Goal: Information Seeking & Learning: Understand process/instructions

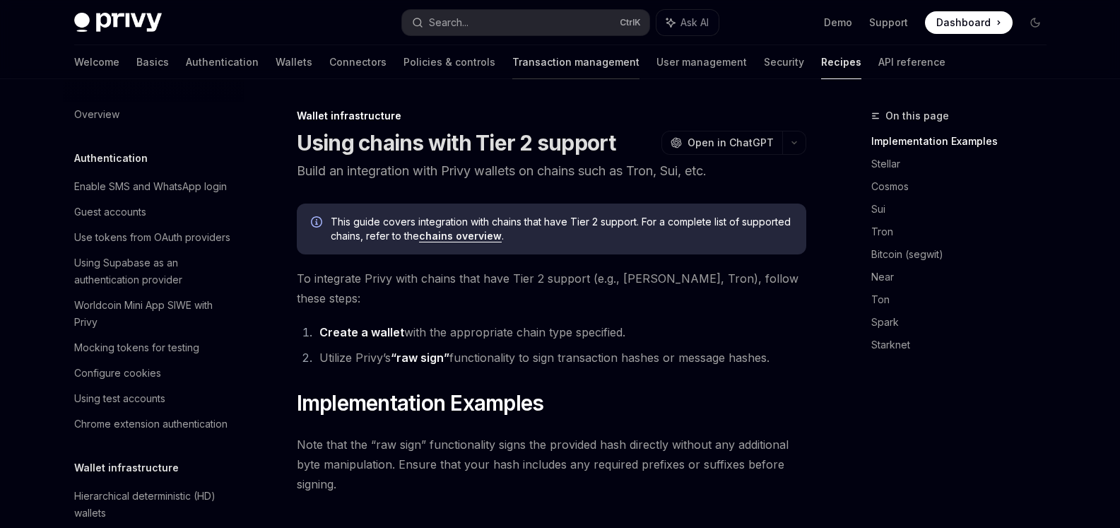
scroll to position [430, 0]
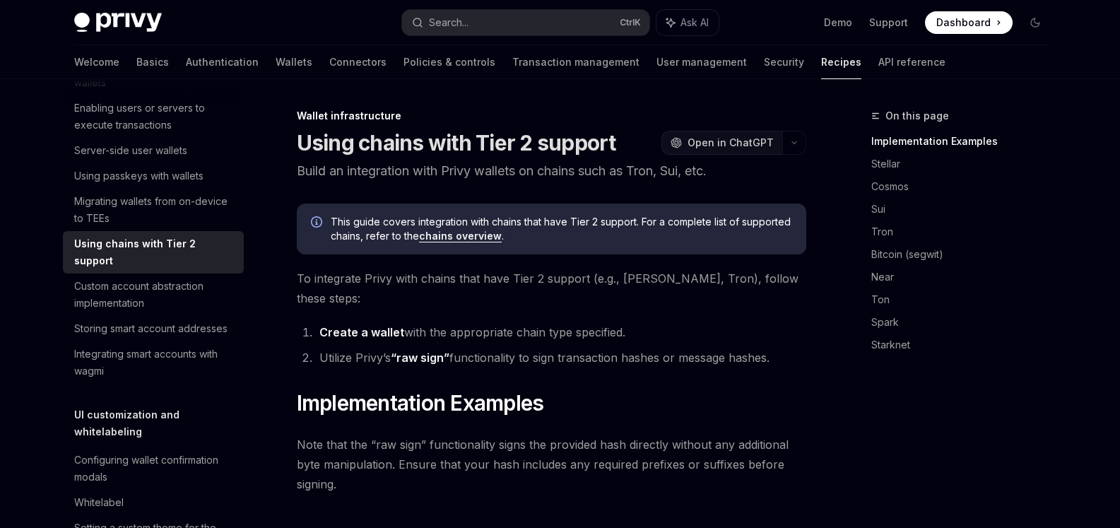
drag, startPoint x: 836, startPoint y: 71, endPoint x: 678, endPoint y: 143, distance: 173.2
click at [878, 71] on link "API reference" at bounding box center [911, 62] width 67 height 34
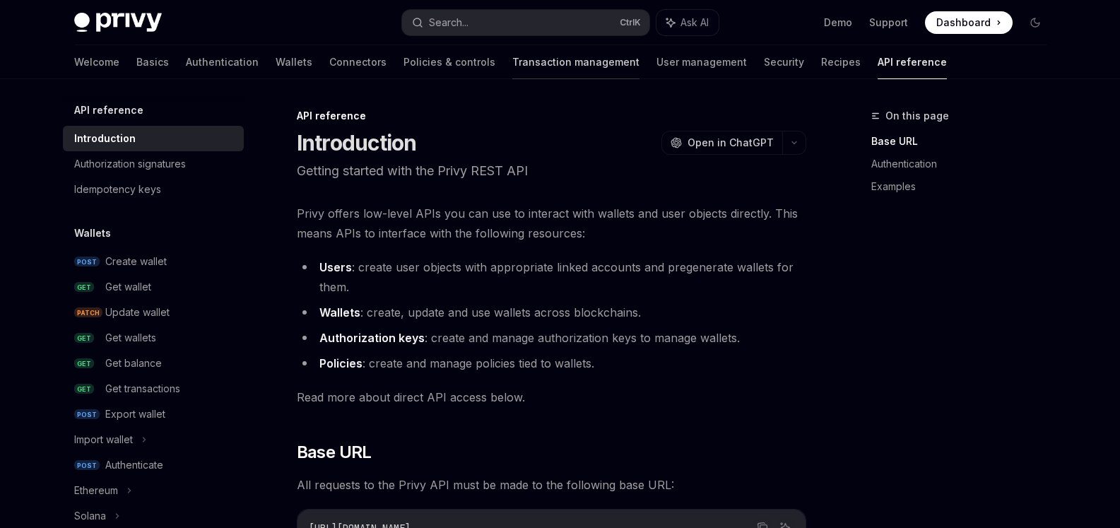
click at [512, 61] on link "Transaction management" at bounding box center [575, 62] width 127 height 34
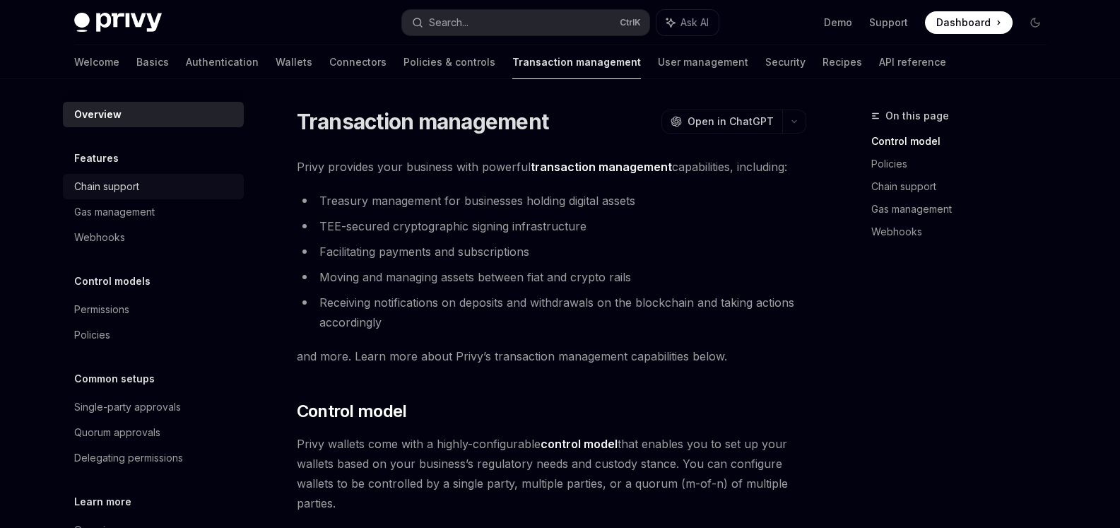
click at [165, 185] on div "Chain support" at bounding box center [154, 186] width 161 height 17
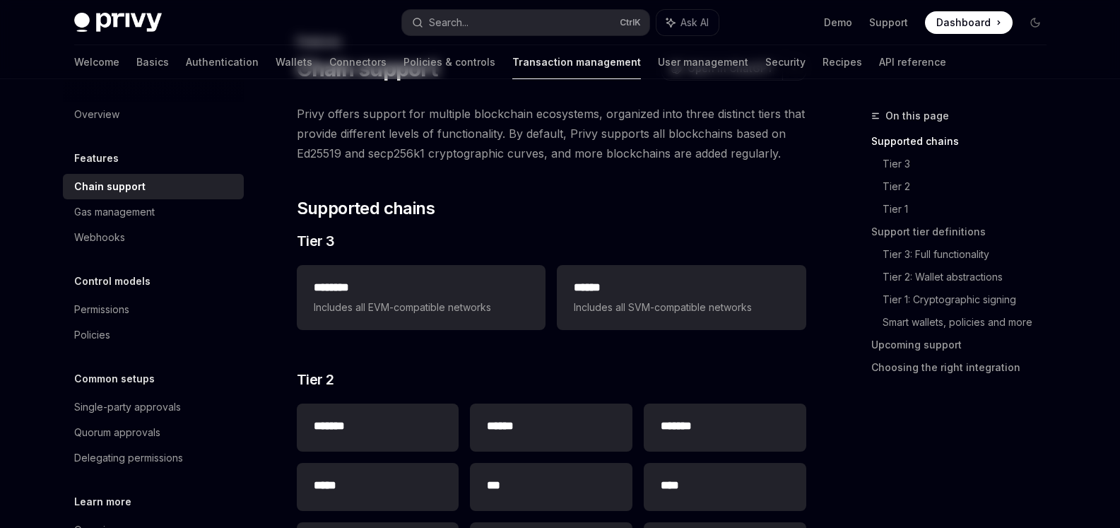
scroll to position [127, 0]
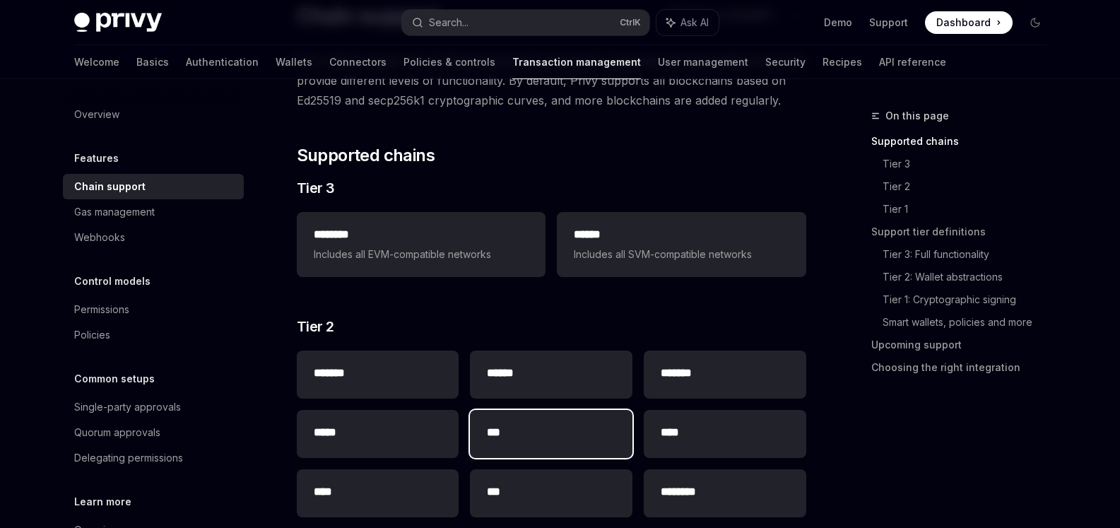
click at [571, 450] on div "***" at bounding box center [551, 434] width 162 height 48
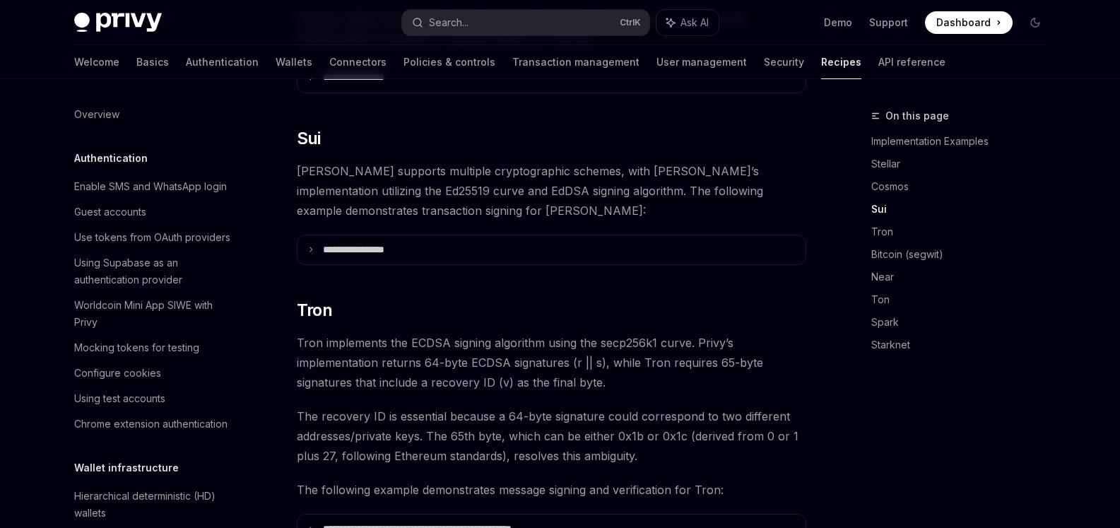
scroll to position [430, 0]
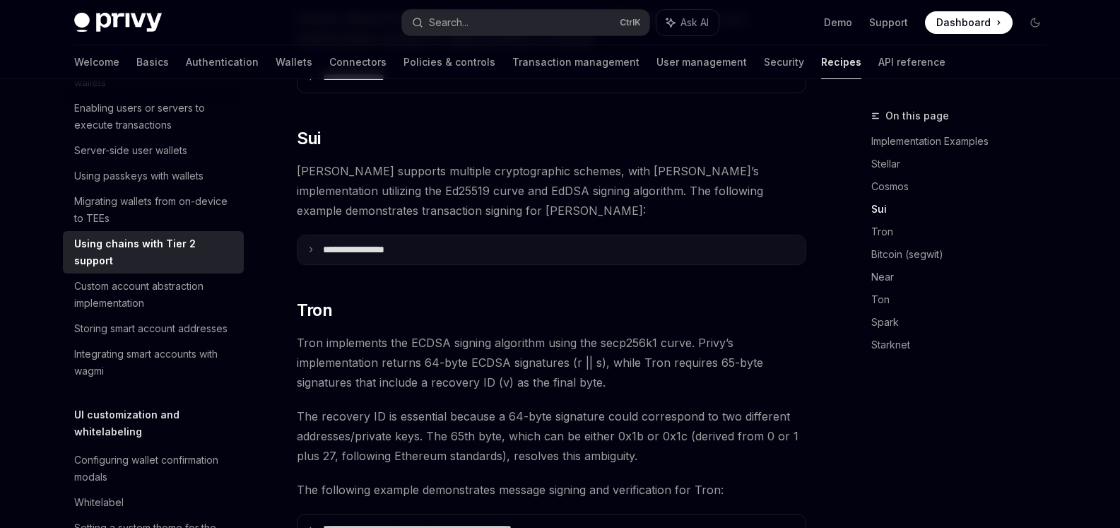
click at [374, 244] on p "**********" at bounding box center [371, 250] width 96 height 13
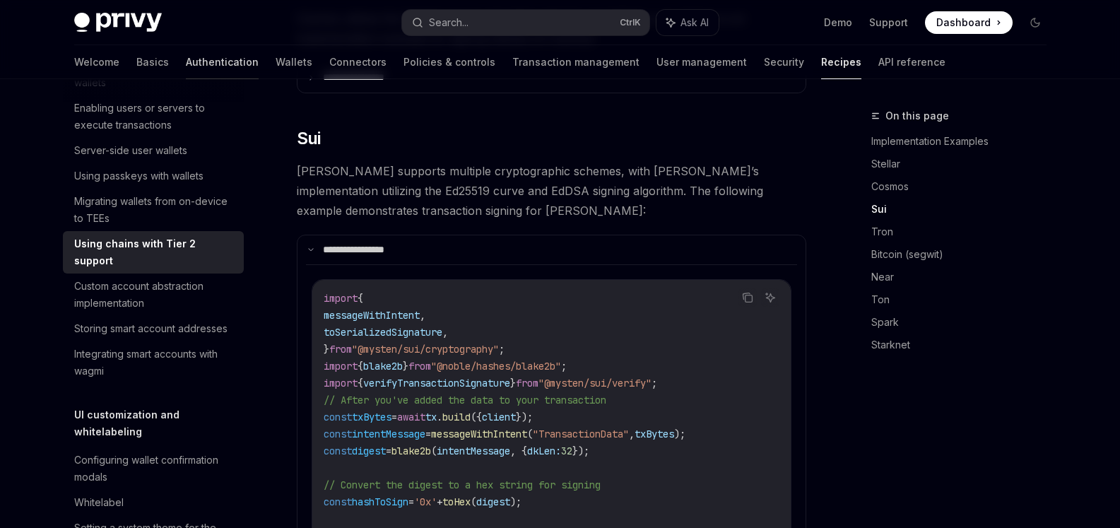
click at [186, 59] on link "Authentication" at bounding box center [222, 62] width 73 height 34
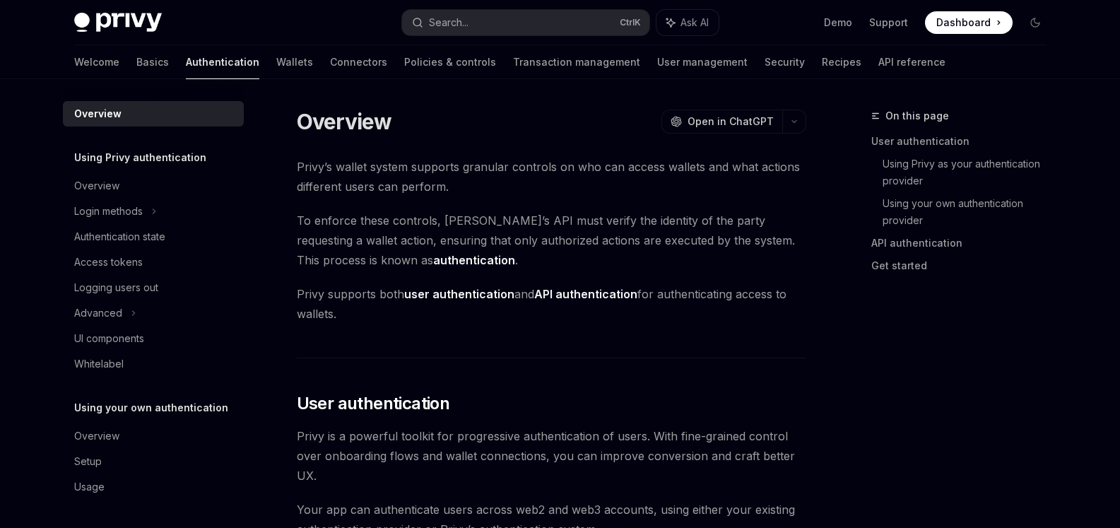
scroll to position [1, 0]
click at [276, 64] on link "Wallets" at bounding box center [294, 62] width 37 height 34
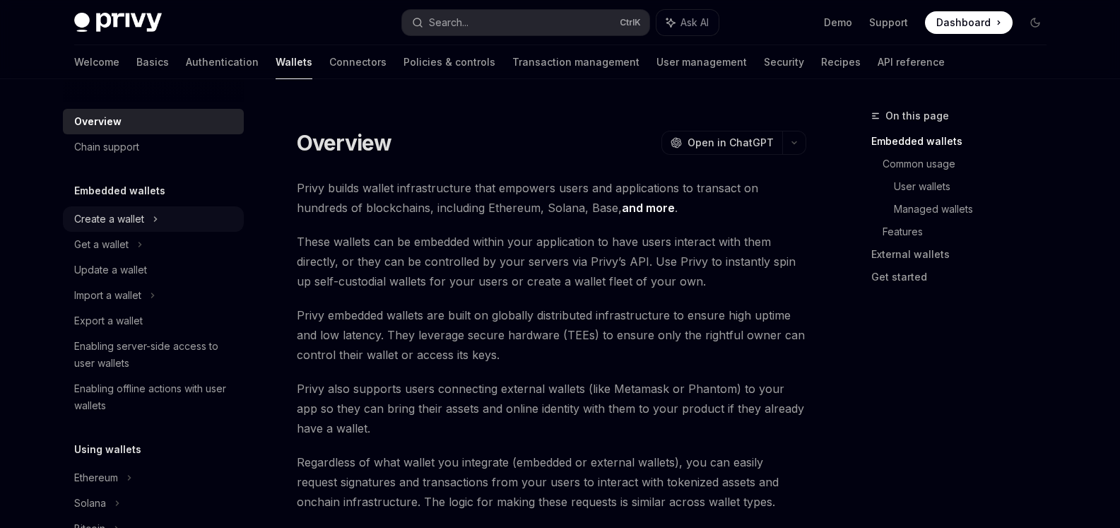
click at [166, 222] on div "Create a wallet" at bounding box center [153, 218] width 181 height 25
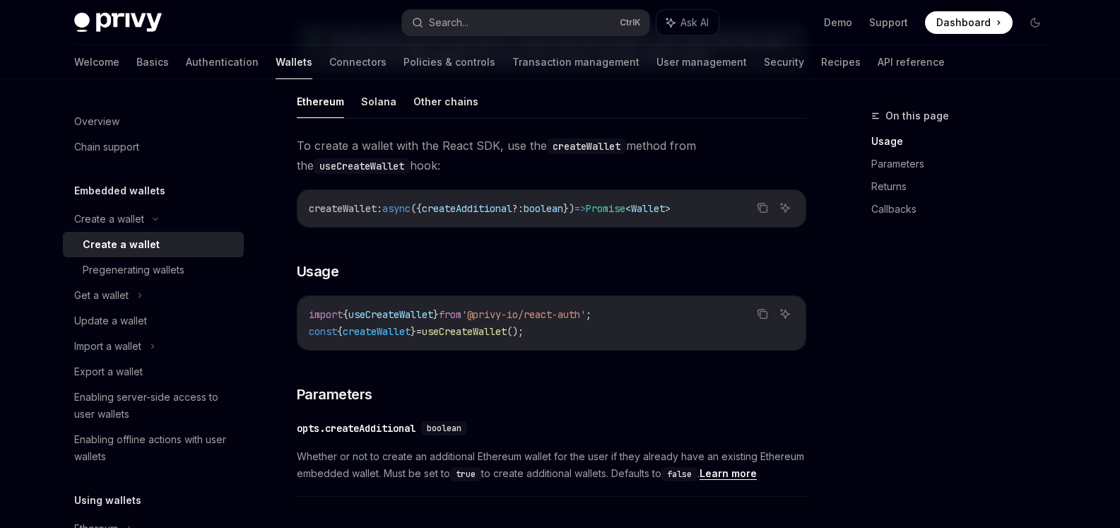
scroll to position [509, 0]
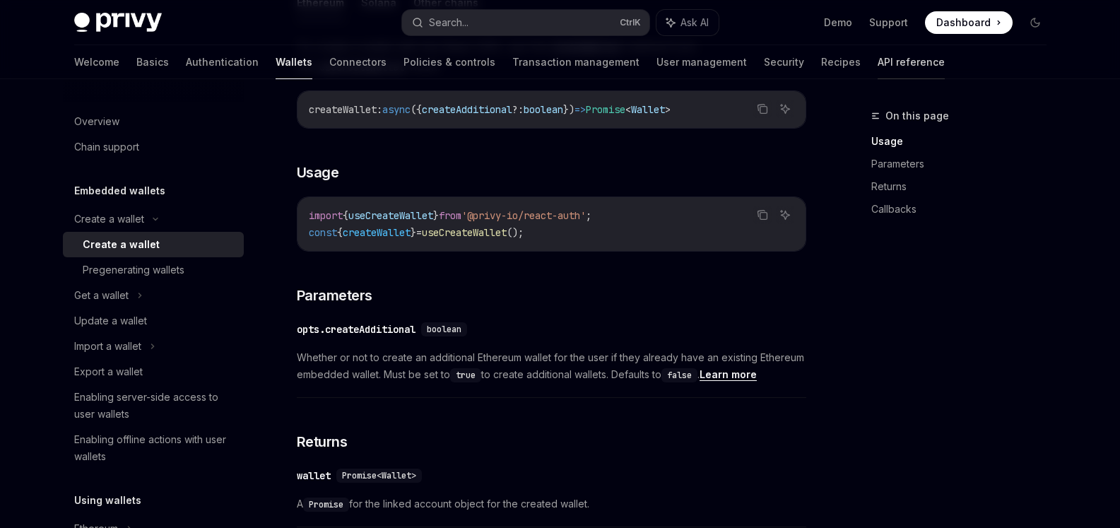
click at [877, 70] on link "API reference" at bounding box center [910, 62] width 67 height 34
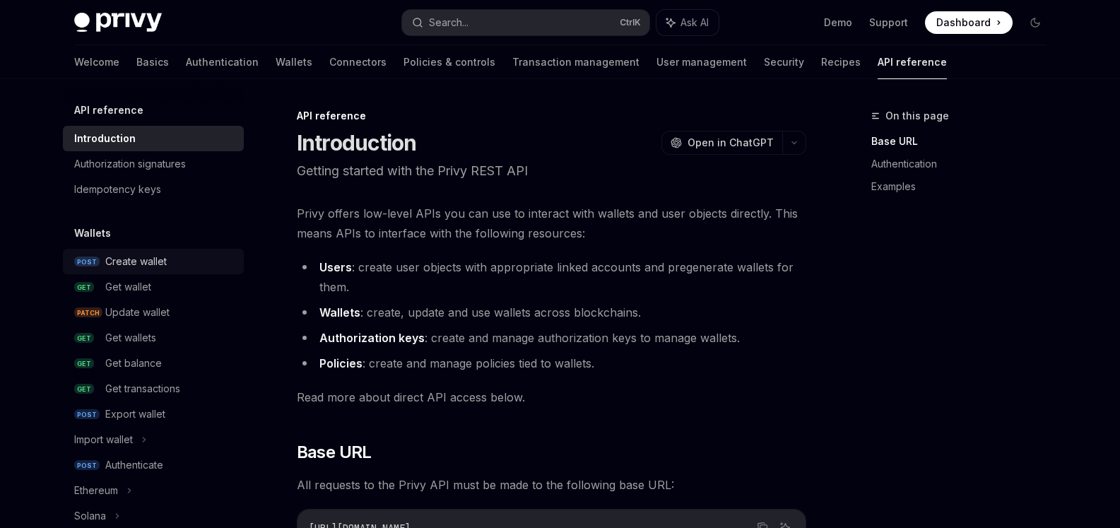
click at [158, 254] on div "Create wallet" at bounding box center [135, 261] width 61 height 17
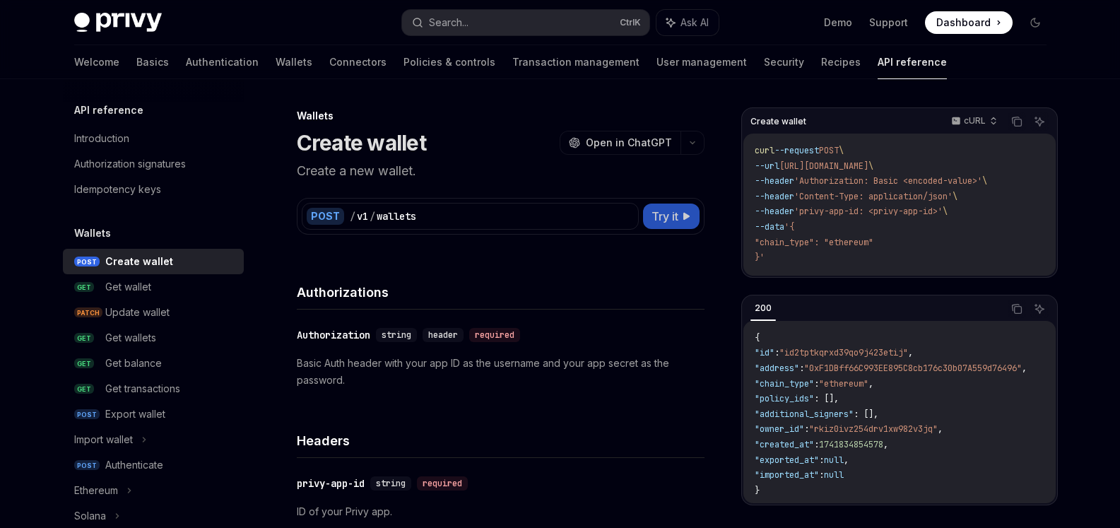
click at [692, 215] on button "Try it" at bounding box center [671, 215] width 57 height 25
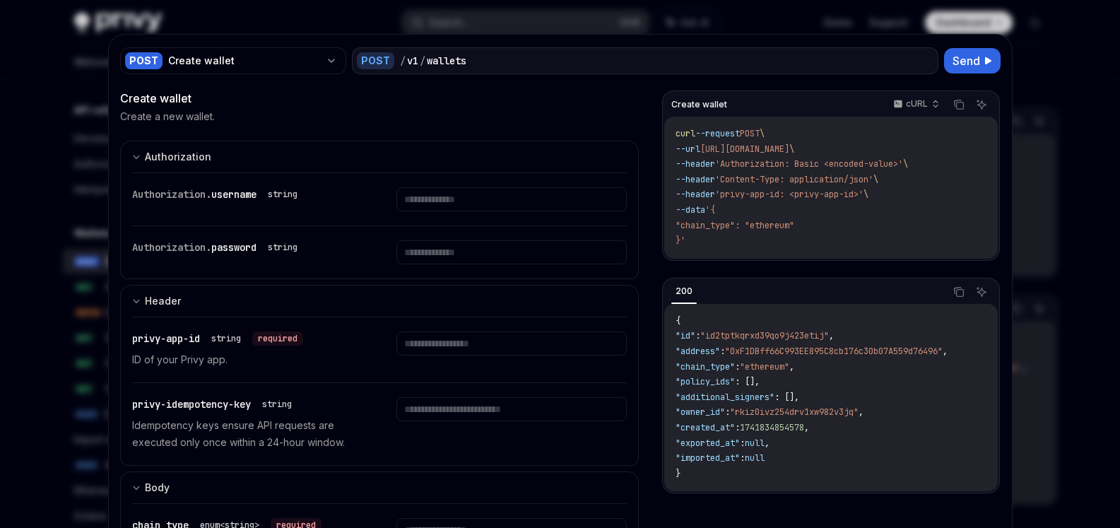
click at [1060, 196] on div at bounding box center [560, 264] width 1120 height 528
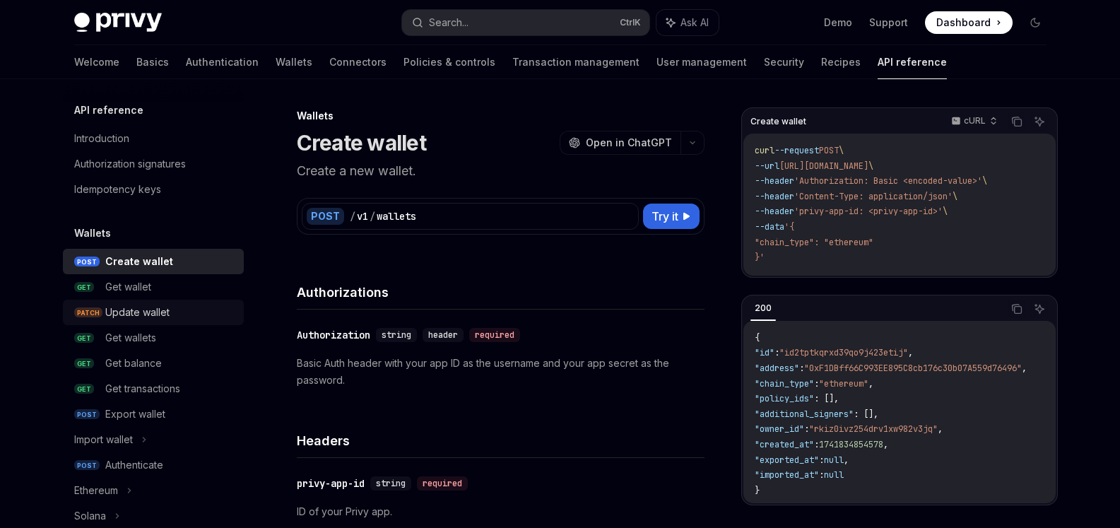
scroll to position [127, 0]
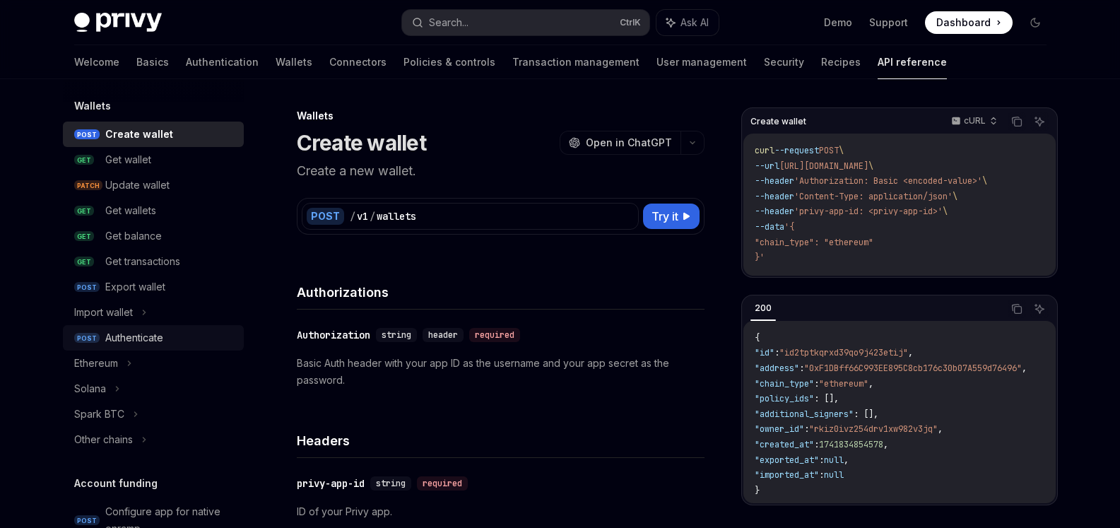
click at [129, 335] on div "Authenticate" at bounding box center [134, 337] width 58 height 17
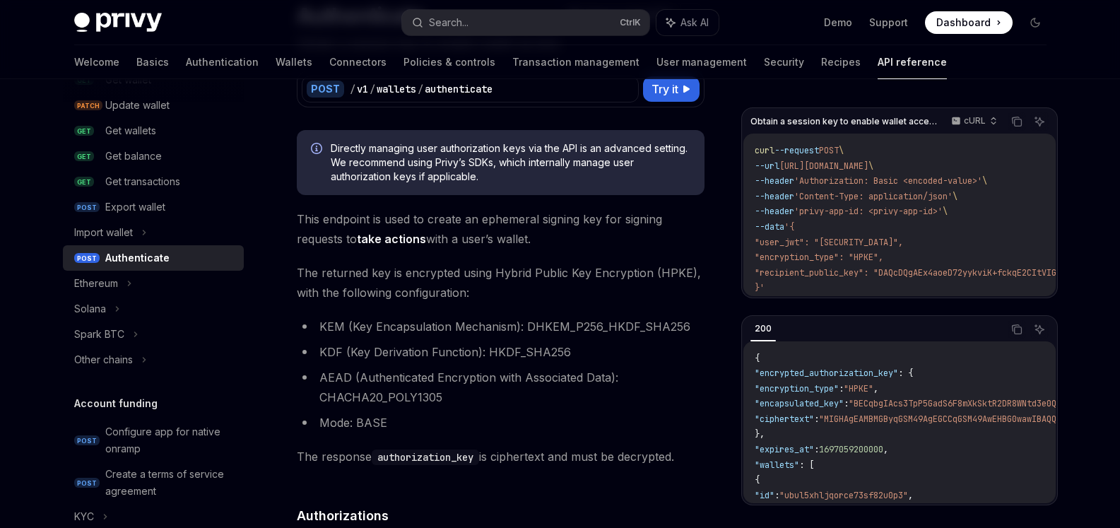
scroll to position [169, 0]
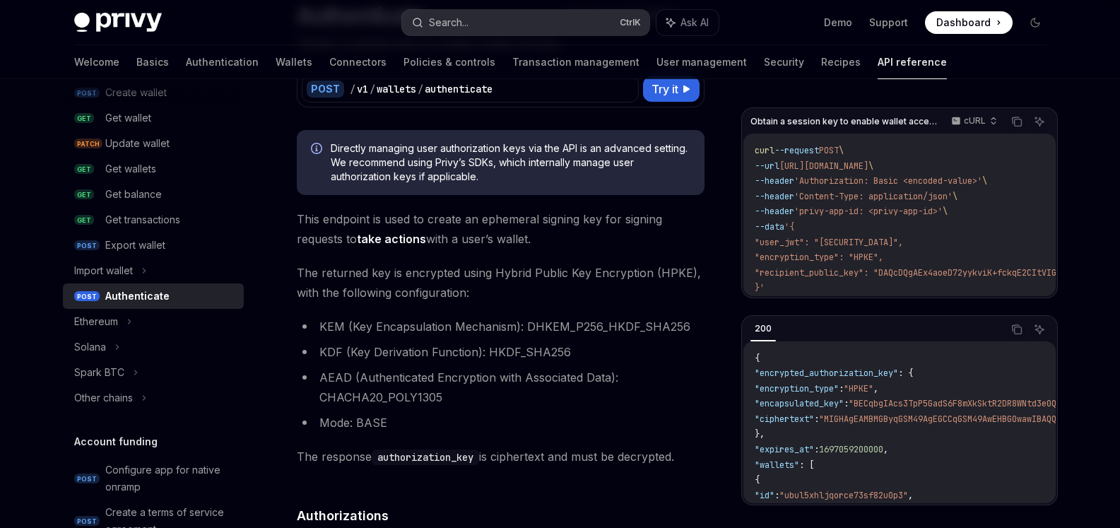
click at [461, 21] on div "Search..." at bounding box center [449, 22] width 40 height 17
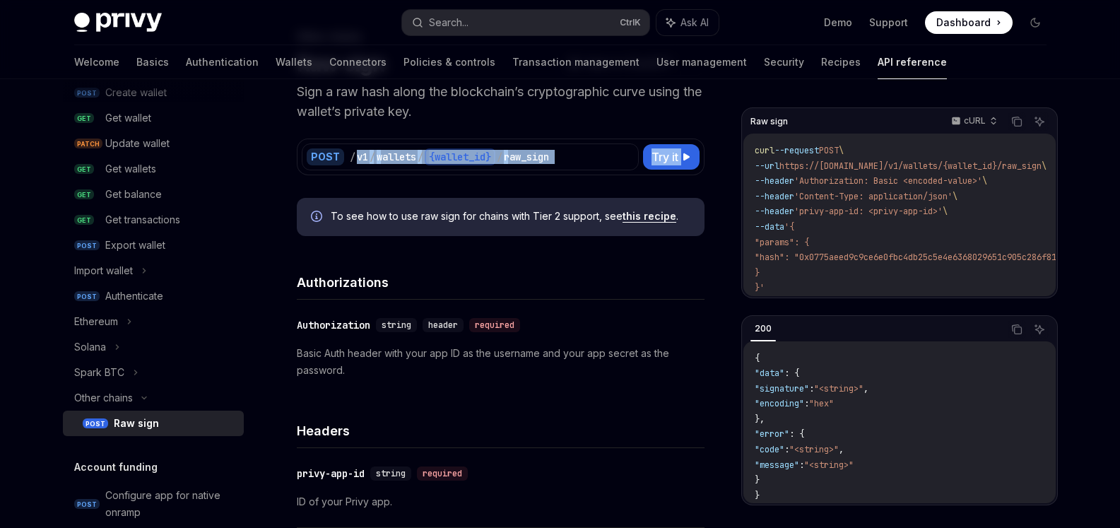
drag, startPoint x: 372, startPoint y: 147, endPoint x: 468, endPoint y: 191, distance: 105.6
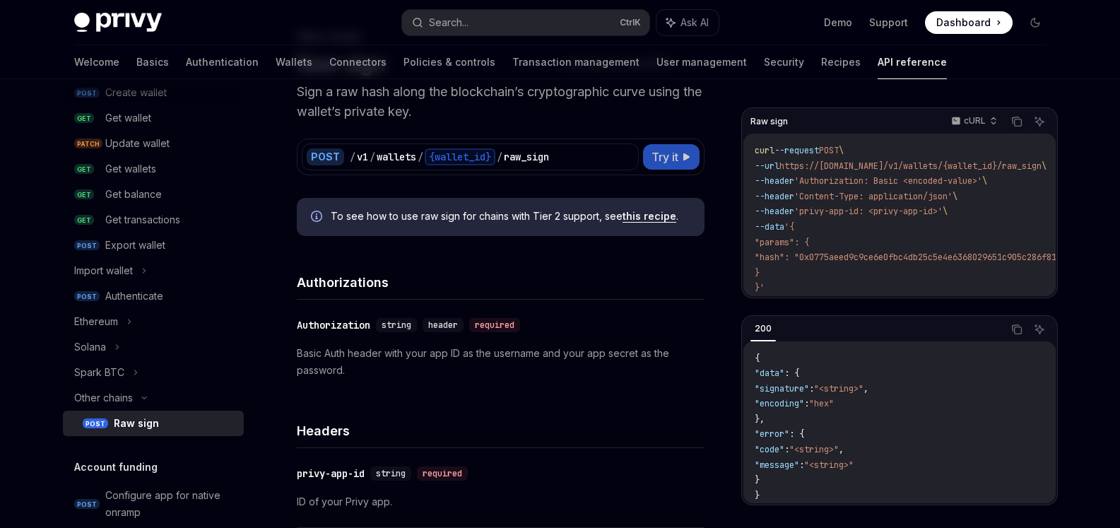
click at [689, 145] on button "Try it" at bounding box center [671, 156] width 57 height 25
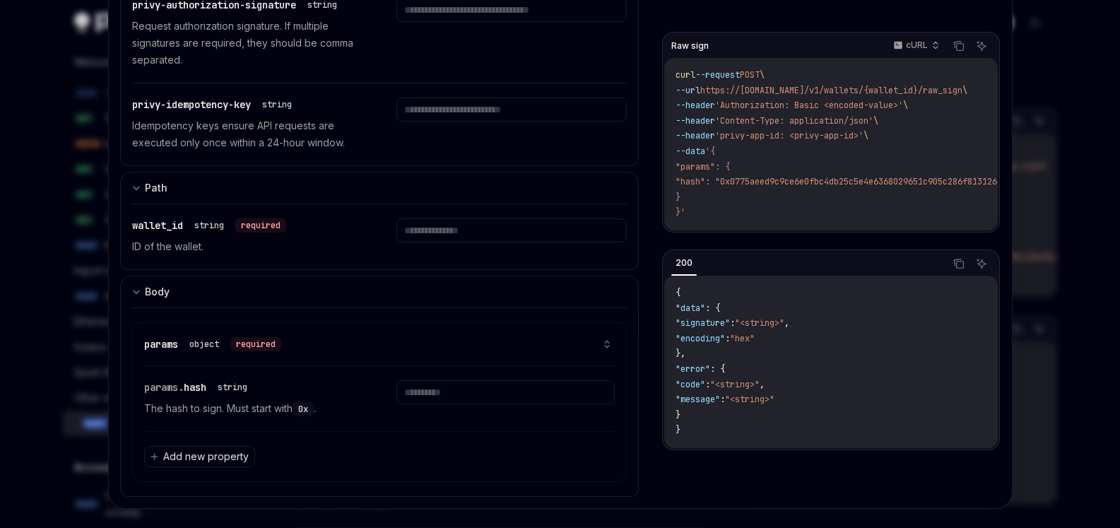
scroll to position [414, 0]
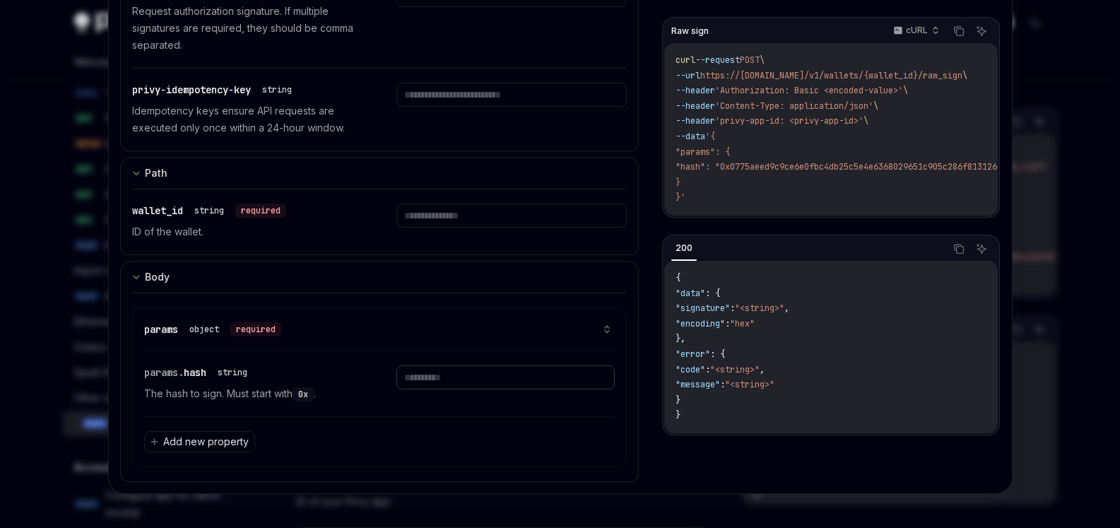
click at [481, 388] on input "text" at bounding box center [505, 377] width 218 height 24
click at [415, 403] on div "params. hash string The hash to sign. Must start with 0x ." at bounding box center [379, 383] width 471 height 65
click at [1091, 192] on div at bounding box center [560, 264] width 1120 height 528
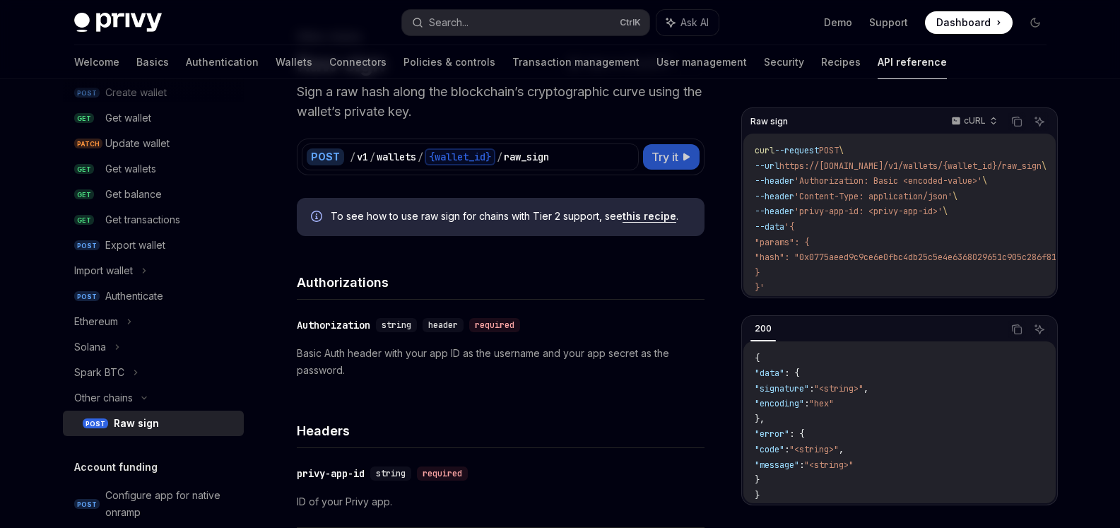
click at [673, 153] on span "Try it" at bounding box center [664, 156] width 27 height 17
type textarea "*"
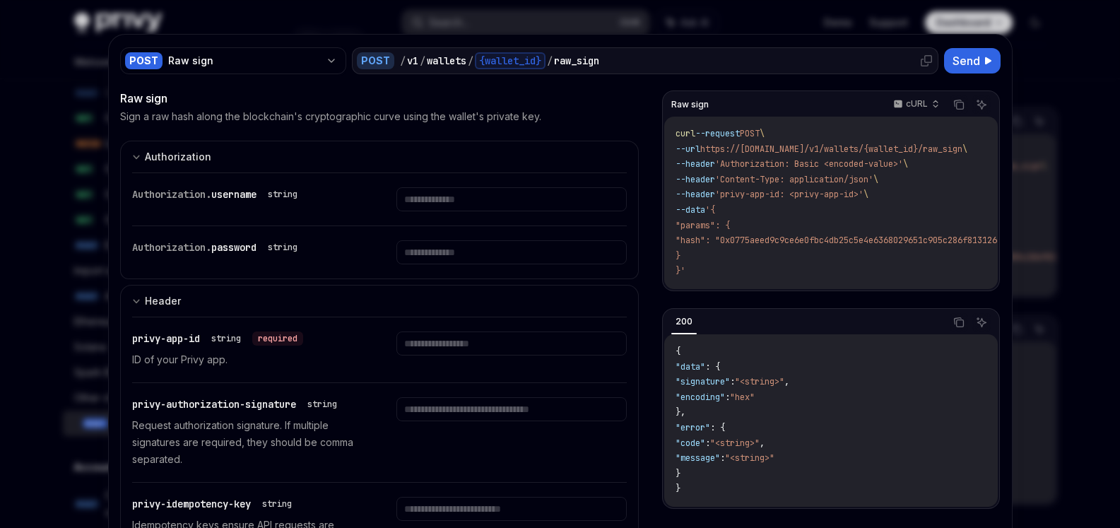
click at [520, 59] on div "{wallet_id}" at bounding box center [510, 60] width 71 height 17
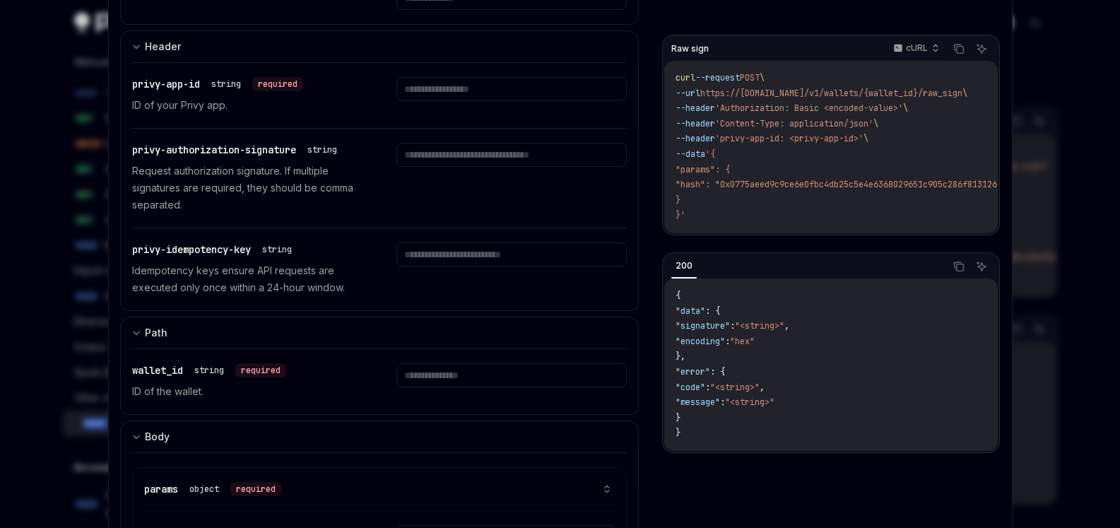
scroll to position [381, 0]
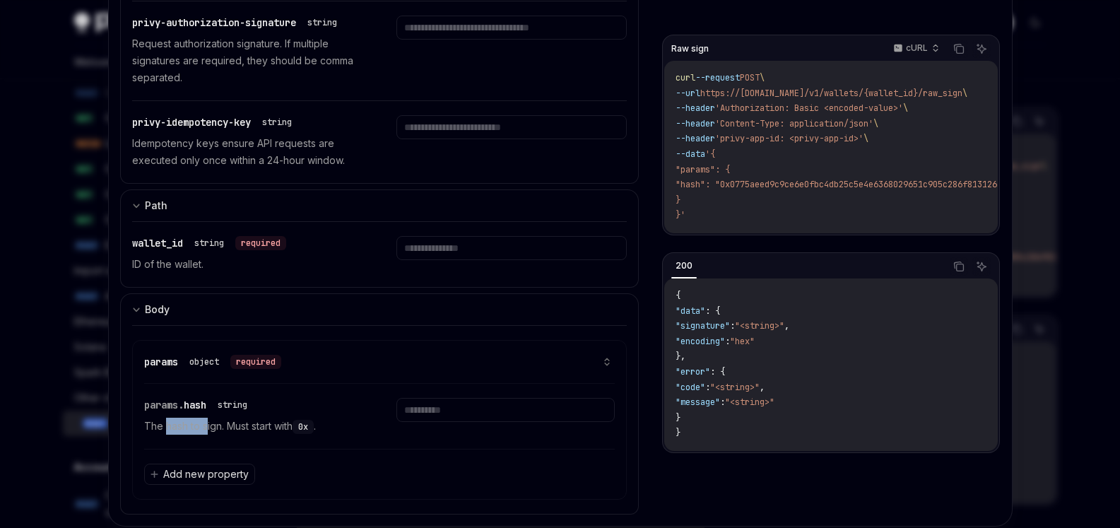
drag, startPoint x: 158, startPoint y: 429, endPoint x: 216, endPoint y: 431, distance: 58.0
click at [201, 431] on p "The hash to sign. Must start with 0x ." at bounding box center [253, 425] width 218 height 17
click at [218, 431] on p "The hash to sign. Must start with 0x ." at bounding box center [253, 425] width 218 height 17
drag, startPoint x: 230, startPoint y: 427, endPoint x: 332, endPoint y: 436, distance: 102.8
click at [332, 436] on div "params. hash string The hash to sign. Must start with 0x ." at bounding box center [379, 416] width 471 height 65
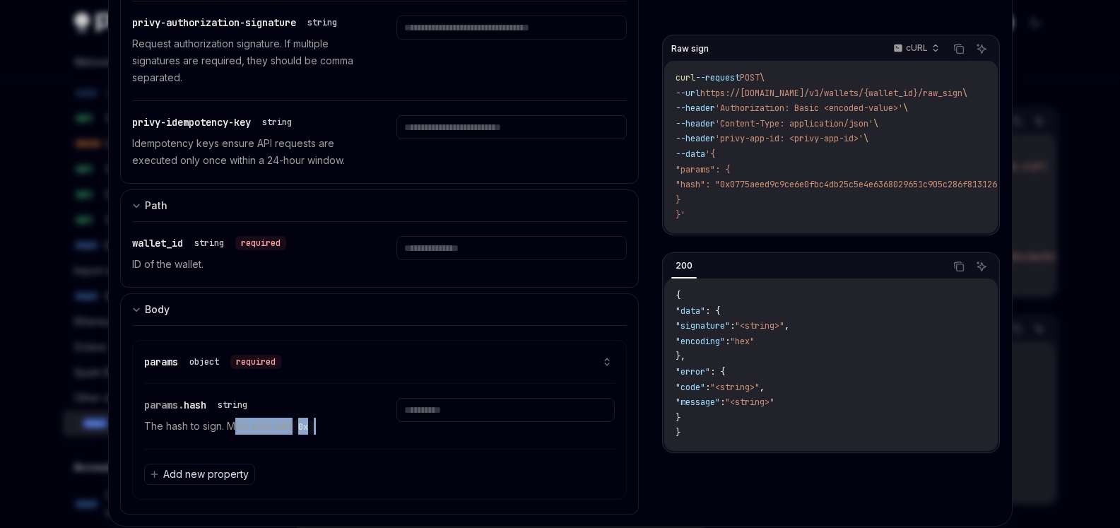
click at [332, 436] on div "params. hash string The hash to sign. Must start with 0x ." at bounding box center [379, 416] width 471 height 65
drag, startPoint x: 240, startPoint y: 433, endPoint x: 177, endPoint y: 430, distance: 62.9
click at [227, 433] on p "The hash to sign. Must start with 0x ." at bounding box center [253, 425] width 218 height 17
click at [144, 431] on p "The hash to sign. Must start with 0x ." at bounding box center [253, 425] width 218 height 17
click at [137, 429] on div "params object required params. hash string The hash to sign. Must start with 0x…" at bounding box center [379, 420] width 495 height 160
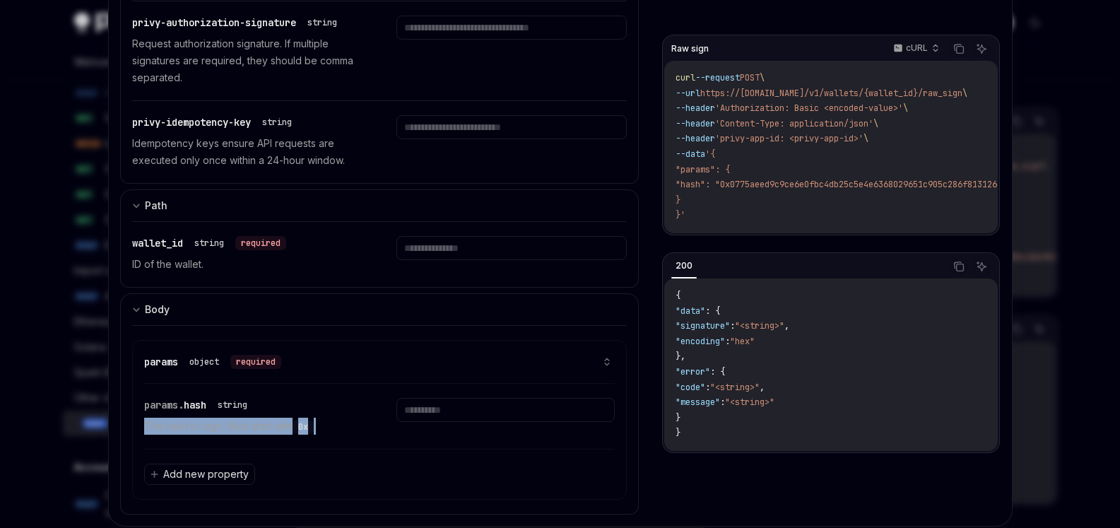
drag, startPoint x: 136, startPoint y: 429, endPoint x: 331, endPoint y: 435, distance: 194.4
click at [331, 435] on div "params object required params. hash string The hash to sign. Must start with 0x…" at bounding box center [379, 420] width 495 height 160
click at [331, 435] on div "params. hash string The hash to sign. Must start with 0x ." at bounding box center [379, 416] width 471 height 65
drag, startPoint x: 469, startPoint y: 413, endPoint x: 454, endPoint y: 410, distance: 15.8
click at [470, 413] on input "text" at bounding box center [505, 410] width 218 height 24
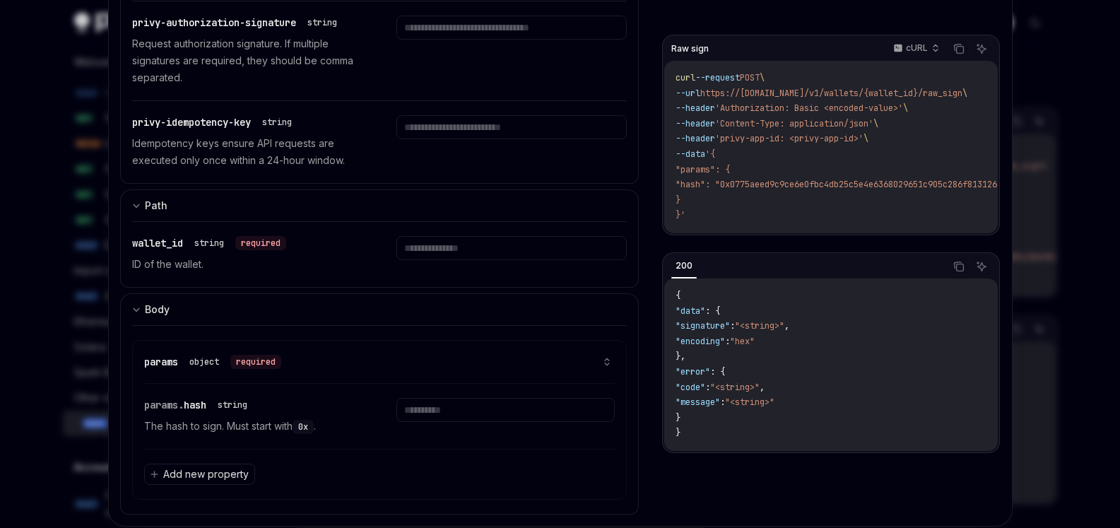
click at [512, 374] on div "params object required" at bounding box center [379, 361] width 471 height 43
click at [602, 360] on icon at bounding box center [607, 362] width 10 height 10
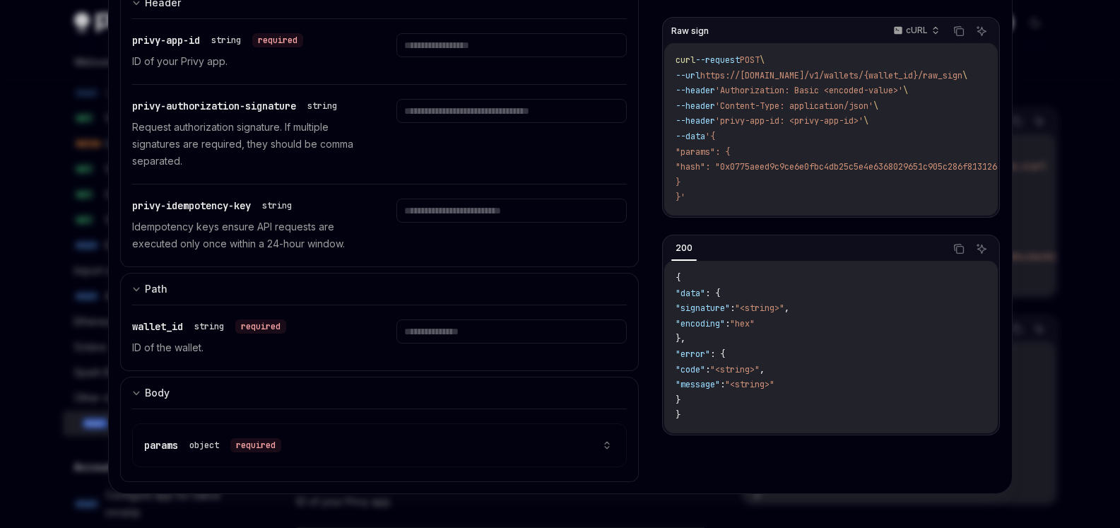
click at [602, 444] on icon at bounding box center [607, 445] width 10 height 10
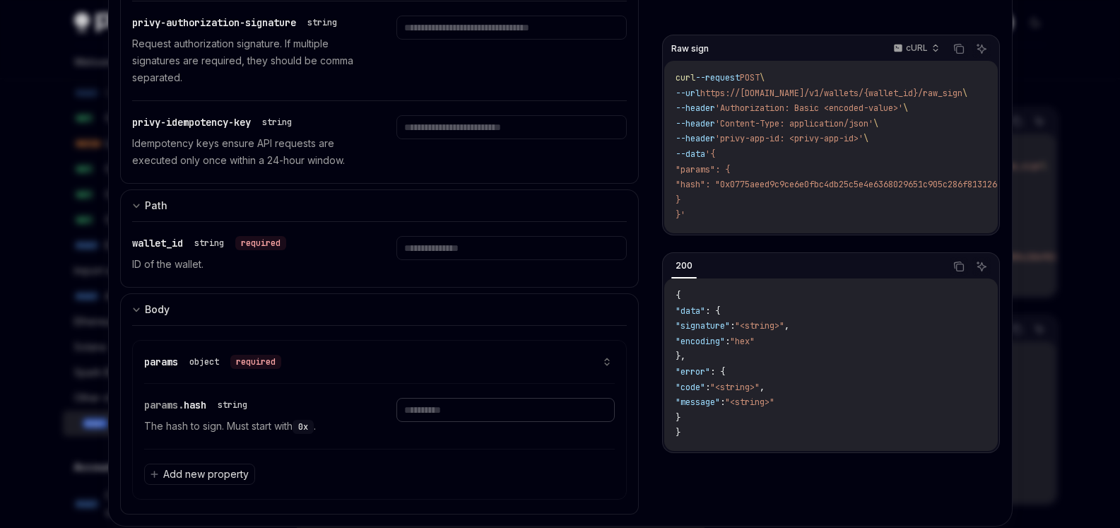
click at [484, 400] on input "text" at bounding box center [505, 410] width 218 height 24
drag, startPoint x: 420, startPoint y: 432, endPoint x: 157, endPoint y: 482, distance: 267.4
click at [419, 432] on div at bounding box center [505, 416] width 218 height 37
drag, startPoint x: 160, startPoint y: 474, endPoint x: 204, endPoint y: 473, distance: 43.8
click at [204, 473] on span "Add new property" at bounding box center [205, 474] width 85 height 14
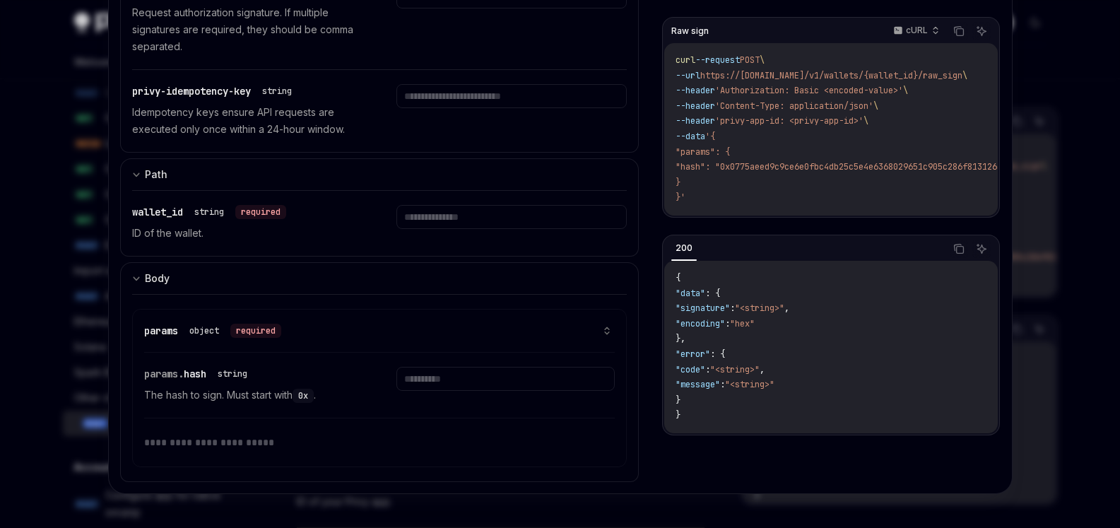
click at [298, 417] on input "text" at bounding box center [379, 441] width 471 height 49
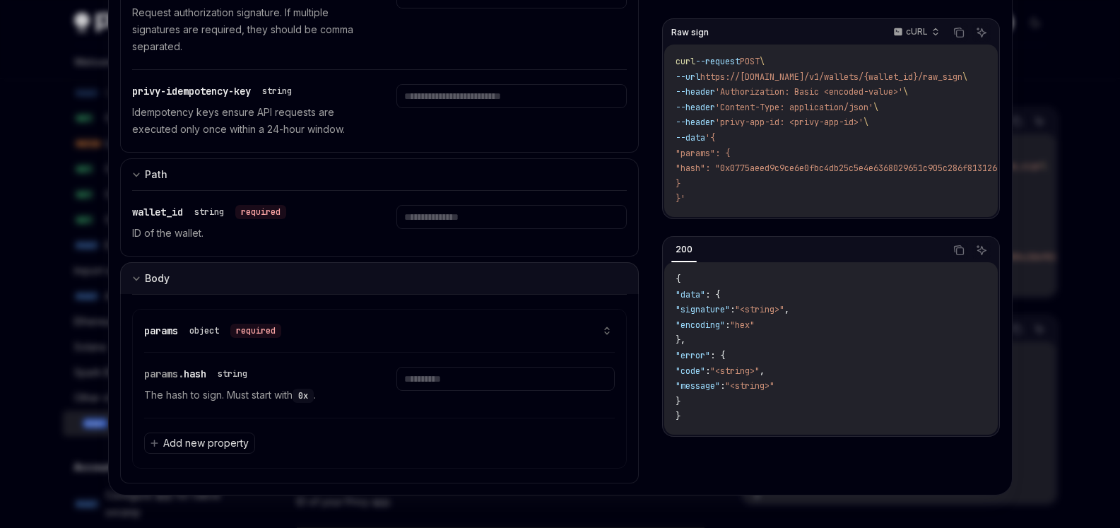
click at [276, 276] on button "Body" at bounding box center [379, 278] width 519 height 32
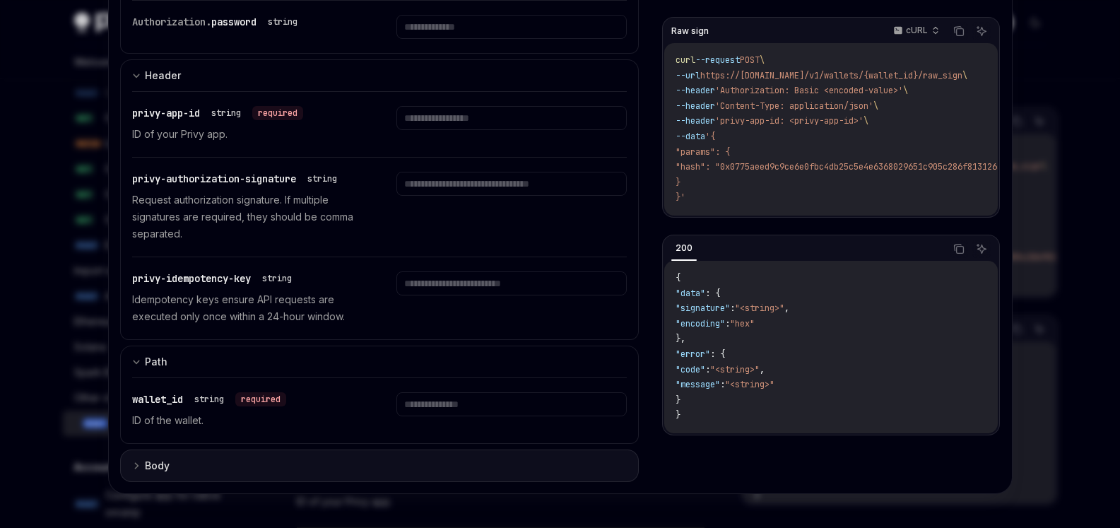
click at [200, 457] on button "Body" at bounding box center [379, 465] width 519 height 32
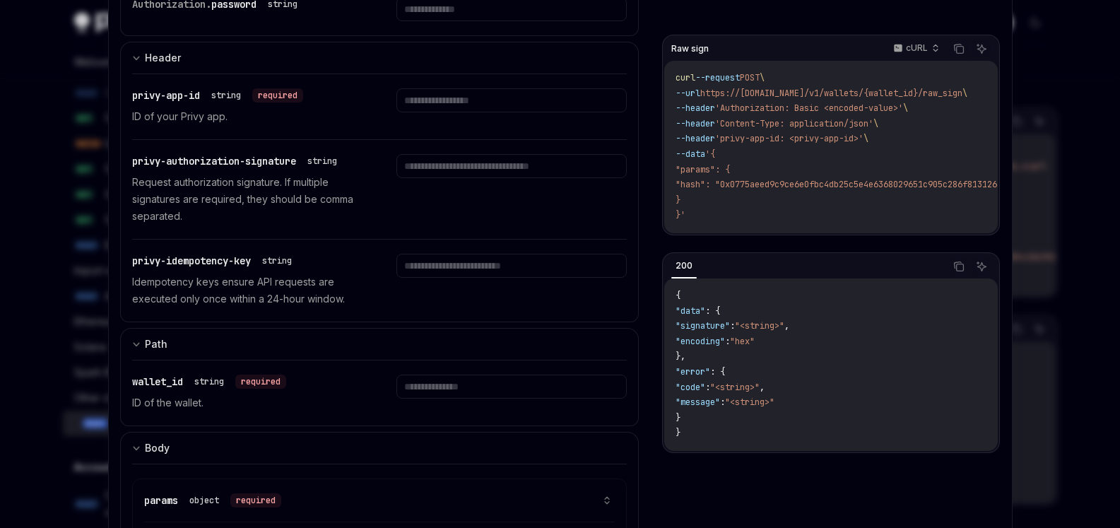
scroll to position [0, 0]
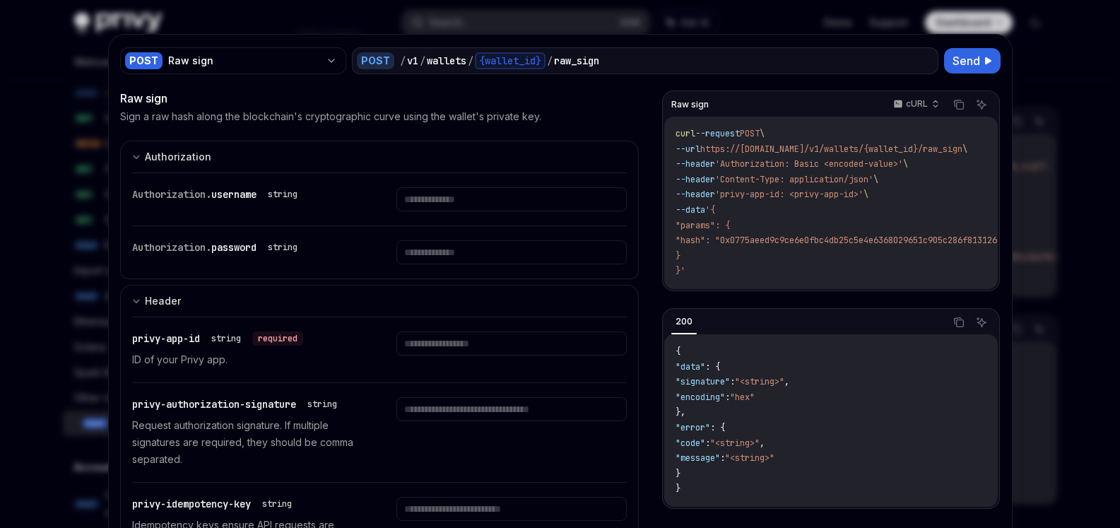
drag, startPoint x: 670, startPoint y: 283, endPoint x: 776, endPoint y: 287, distance: 106.0
click at [776, 287] on div "curl --request POST \ --url https://[DOMAIN_NAME]/v1/wallets/{wallet_id}/raw_si…" at bounding box center [830, 203] width 333 height 172
drag, startPoint x: 778, startPoint y: 295, endPoint x: 858, endPoint y: 294, distance: 79.1
click at [851, 291] on div "Raw sign cURL Copy Ask AI curl --request POST \ --url https://[DOMAIN_NAME]/v1/…" at bounding box center [830, 190] width 337 height 201
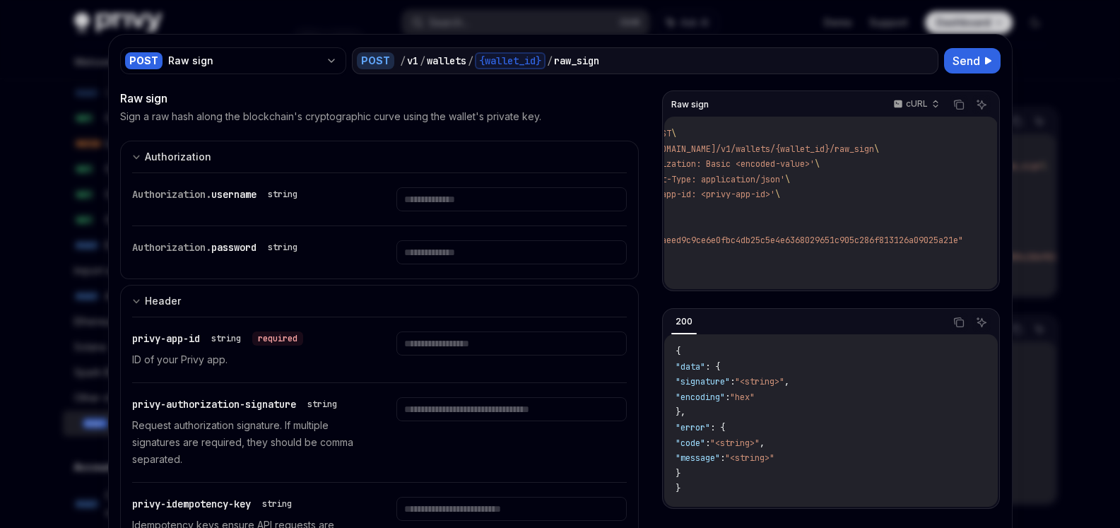
scroll to position [0, 119]
click at [769, 244] on span ""hash": "0x0775aeed9c9ce6e0fbc4db25c5e4e6368029651c905c286f813126a09025a21e"" at bounding box center [775, 240] width 376 height 11
drag, startPoint x: 859, startPoint y: 295, endPoint x: 776, endPoint y: 282, distance: 84.4
click at [744, 290] on div "Raw sign cURL Copy Ask AI curl --request POST \ --url https://[DOMAIN_NAME]/v1/…" at bounding box center [830, 190] width 337 height 201
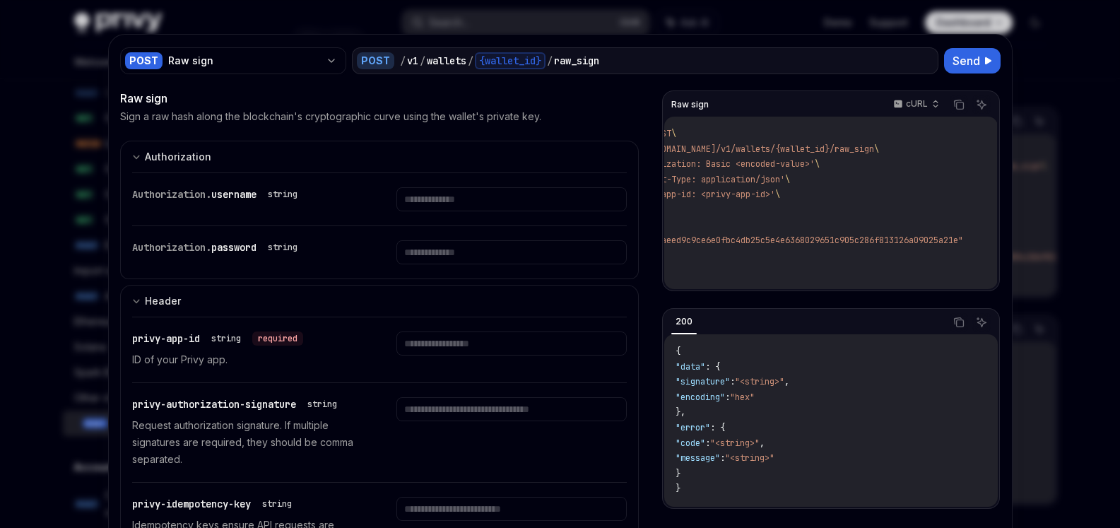
scroll to position [0, 0]
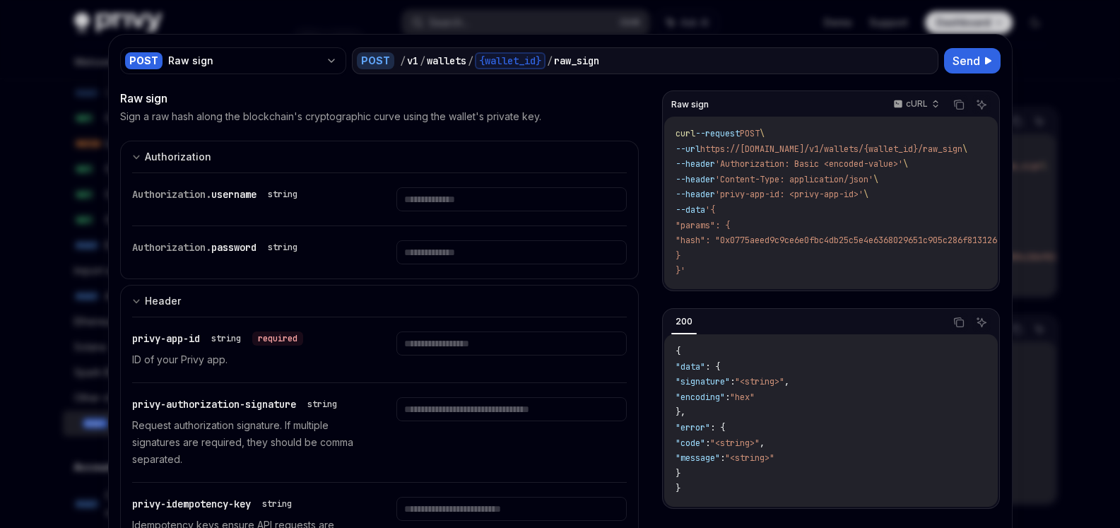
click at [793, 240] on span ""hash": "0x0775aeed9c9ce6e0fbc4db25c5e4e6368029651c905c286f813126a09025a21e"" at bounding box center [863, 240] width 376 height 11
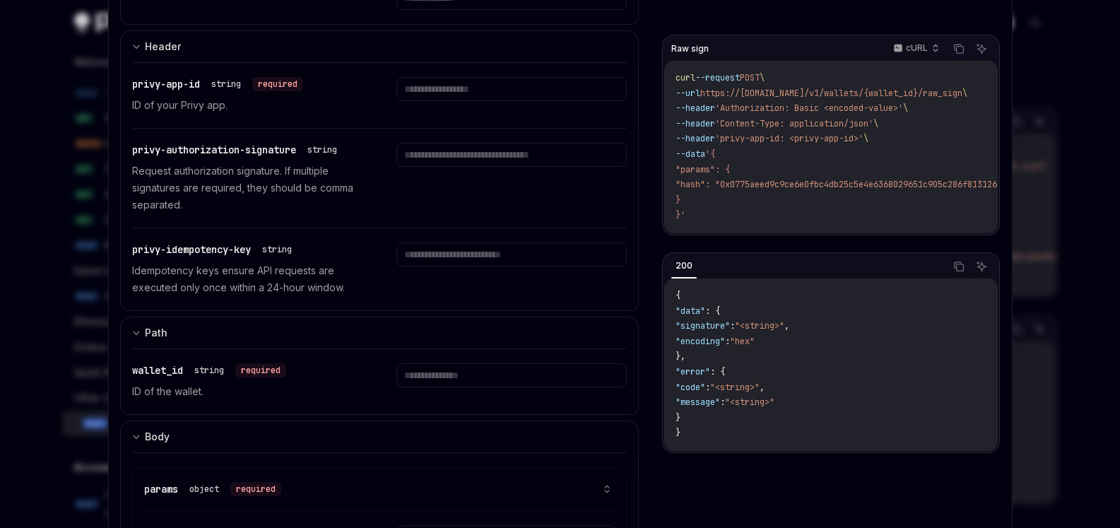
copy span "0x0775aeed9c9ce6e0fbc4db25c5e4e6368029651c905c286f813126a09025a21e"
click at [254, 360] on div "wallet_id string required ID of the wallet." at bounding box center [379, 381] width 495 height 65
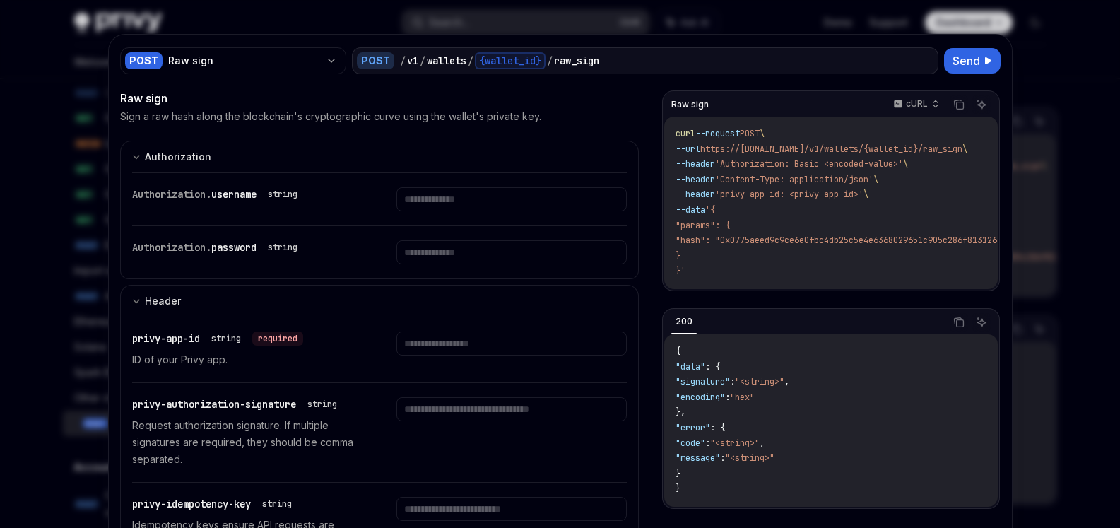
scroll to position [0, 0]
click at [471, 182] on div "Authorization. username string" at bounding box center [379, 199] width 495 height 52
click at [506, 208] on input "text" at bounding box center [511, 199] width 230 height 24
click at [430, 211] on input "text" at bounding box center [511, 199] width 230 height 24
click at [456, 181] on div "Authorization. username string" at bounding box center [379, 199] width 495 height 52
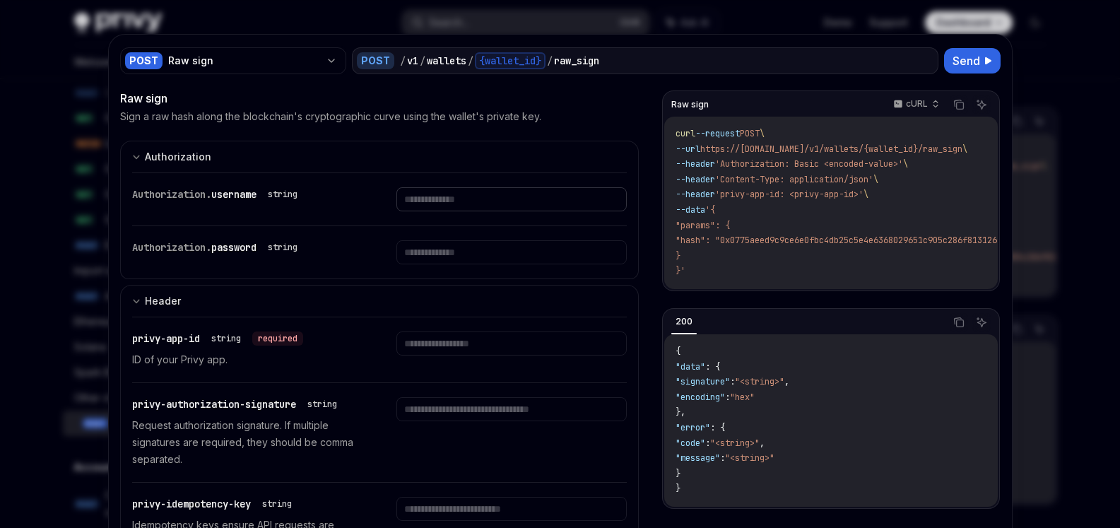
click at [458, 206] on input "text" at bounding box center [511, 199] width 230 height 24
click at [458, 211] on input "text" at bounding box center [511, 199] width 230 height 24
click at [478, 211] on input "text" at bounding box center [511, 199] width 230 height 24
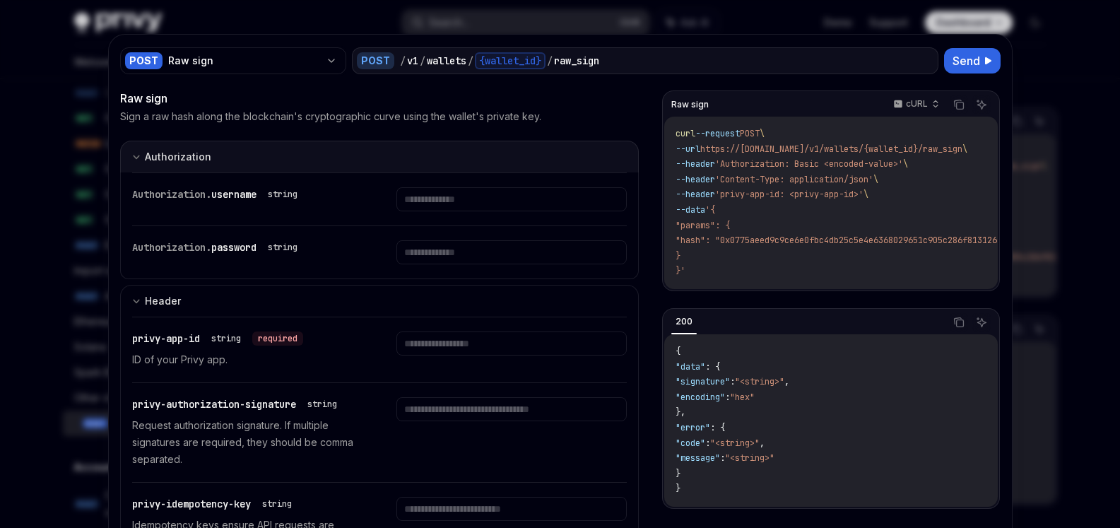
click at [455, 155] on button "Authorization appSecretAuth" at bounding box center [379, 157] width 519 height 32
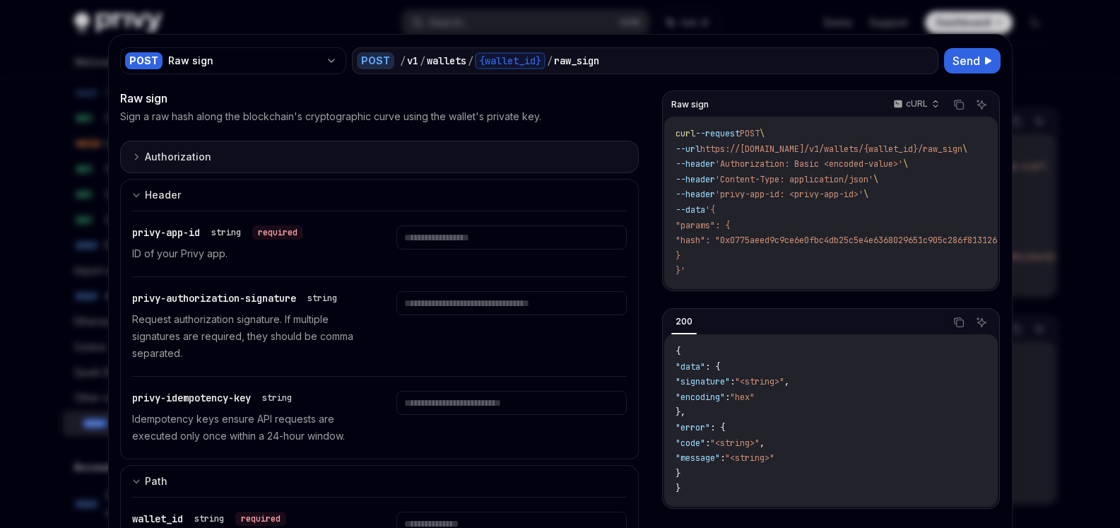
click at [471, 151] on button "Authorization appSecretAuth" at bounding box center [379, 157] width 519 height 32
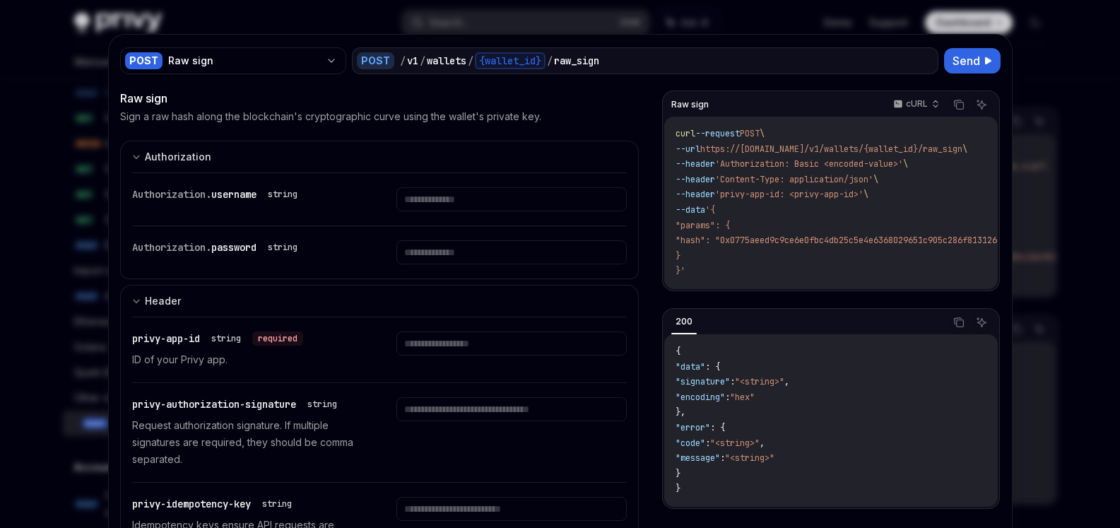
click at [224, 258] on div "Authorization. password string" at bounding box center [247, 252] width 230 height 24
click at [535, 193] on input "text" at bounding box center [511, 199] width 230 height 24
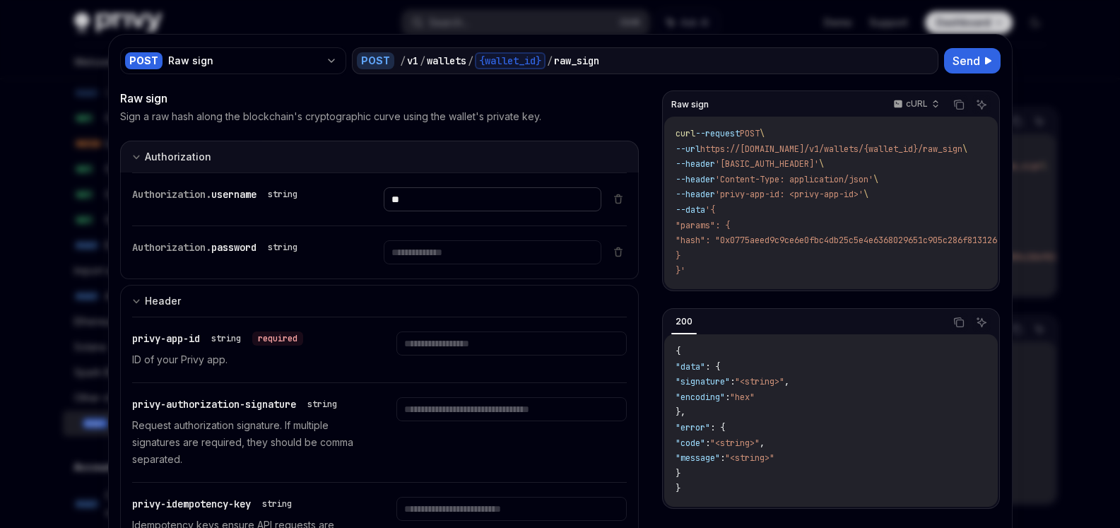
type input "*"
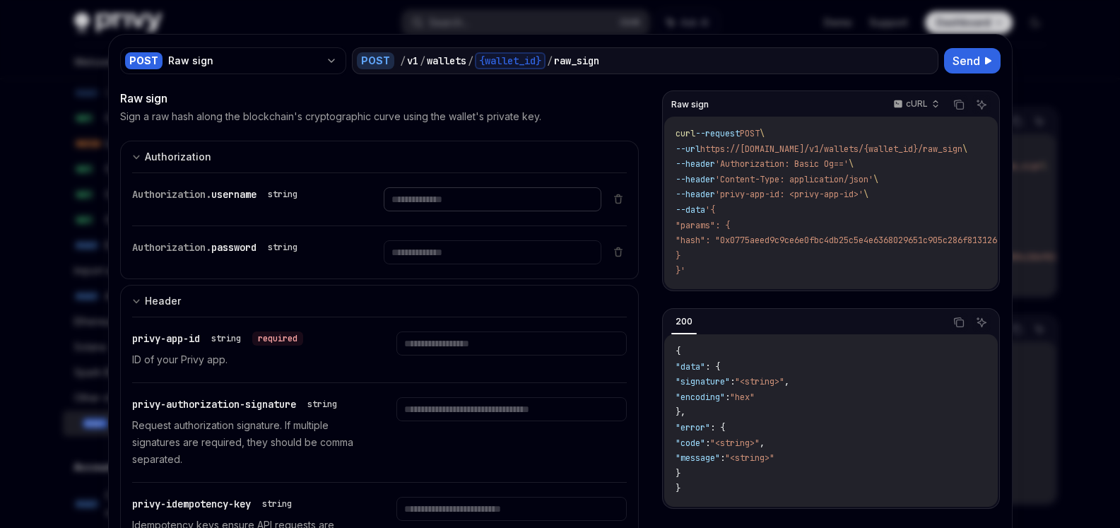
click at [484, 207] on input "text" at bounding box center [493, 199] width 218 height 24
type input "**********"
click at [461, 211] on input "text" at bounding box center [493, 199] width 218 height 24
paste input "**********"
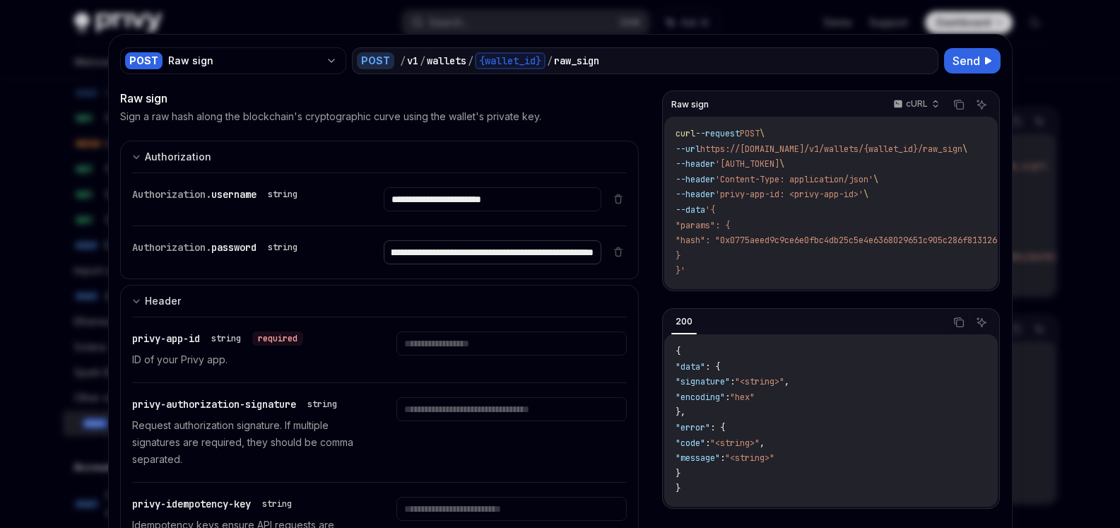
type input "**********"
click at [869, 247] on code "curl --request POST \ --url https://[DOMAIN_NAME]/v1/wallets/{wallet_id}/raw_si…" at bounding box center [880, 202] width 410 height 153
click at [449, 211] on input "text" at bounding box center [493, 199] width 218 height 24
type input "**********"
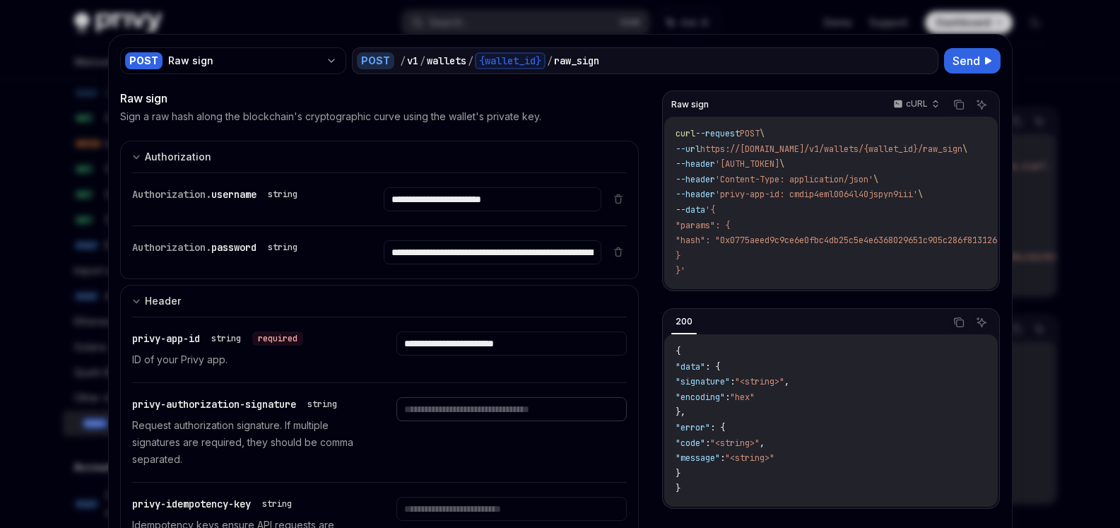
click at [458, 211] on input "text" at bounding box center [493, 199] width 218 height 24
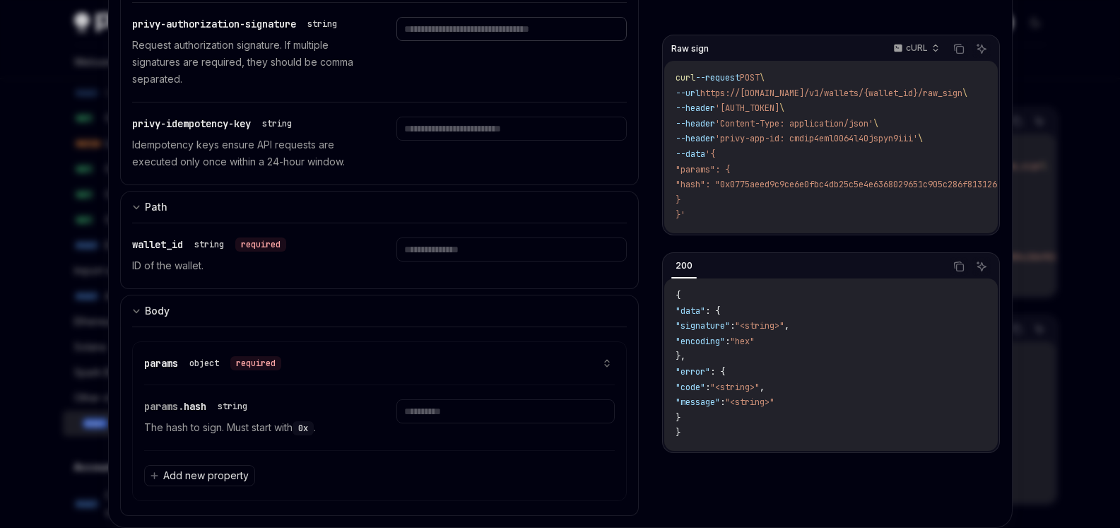
scroll to position [381, 0]
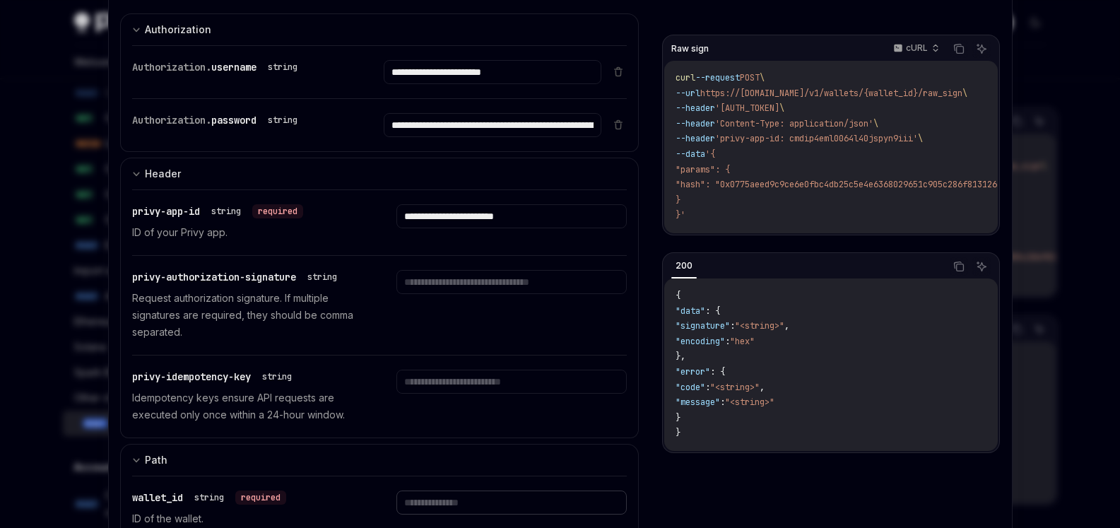
scroll to position [254, 0]
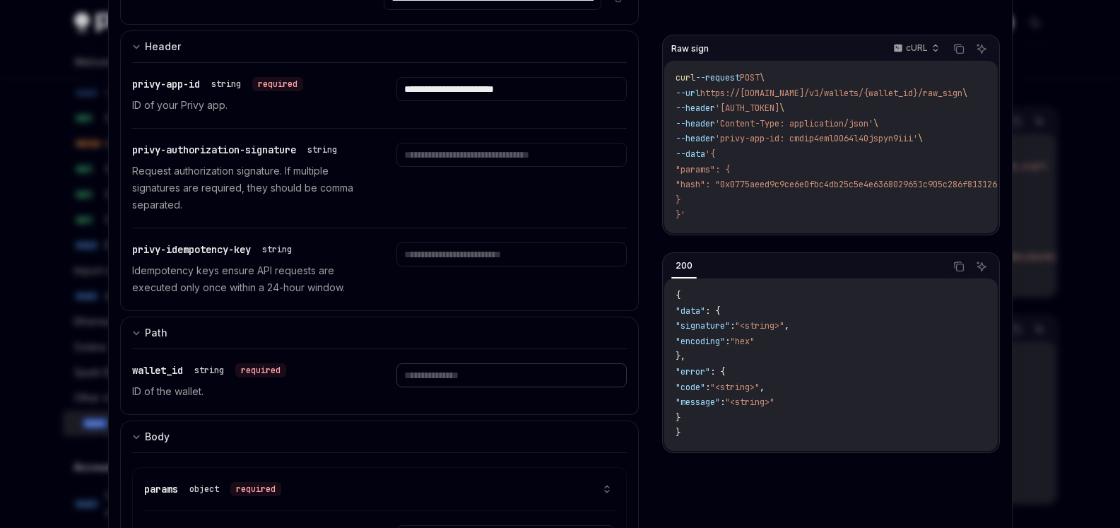
paste input "**********"
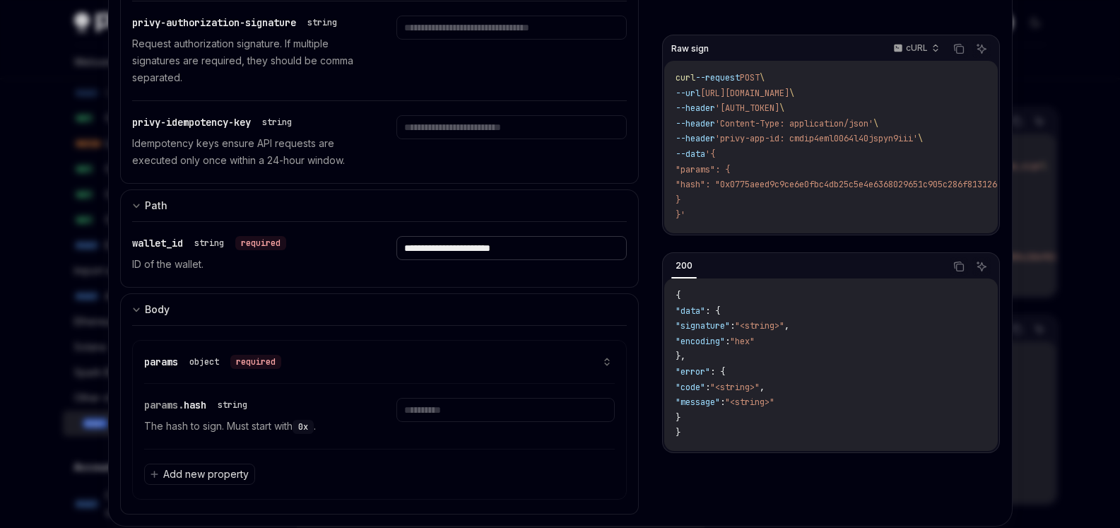
scroll to position [414, 0]
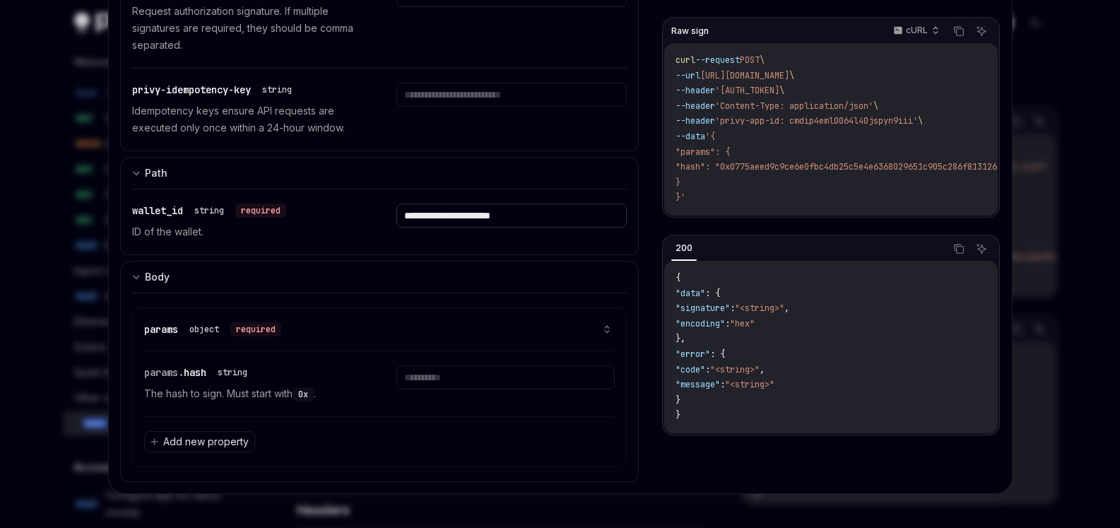
type input "**********"
click at [486, 299] on div "params object required params. hash string The hash to sign. Must start with 0x…" at bounding box center [379, 386] width 495 height 189
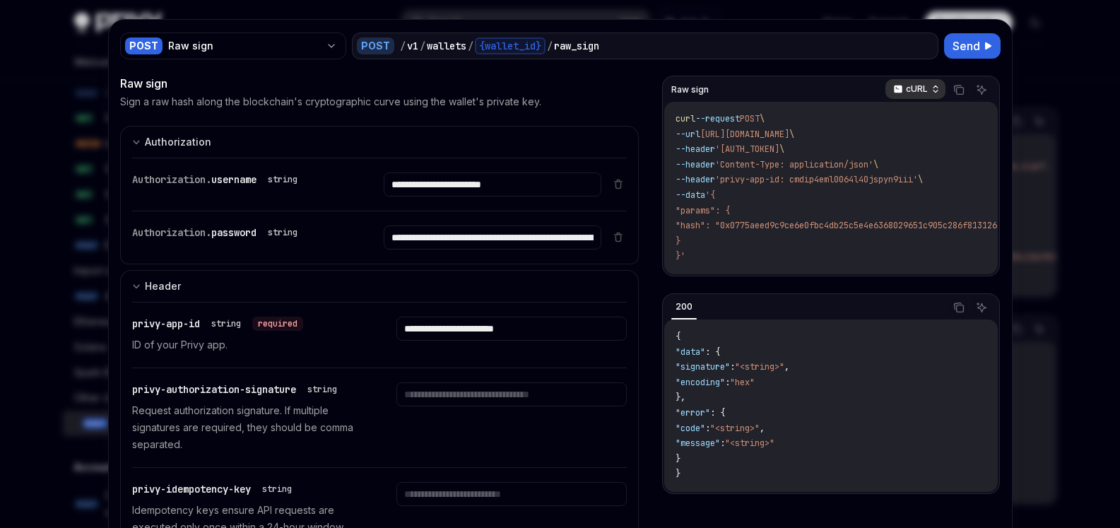
scroll to position [0, 0]
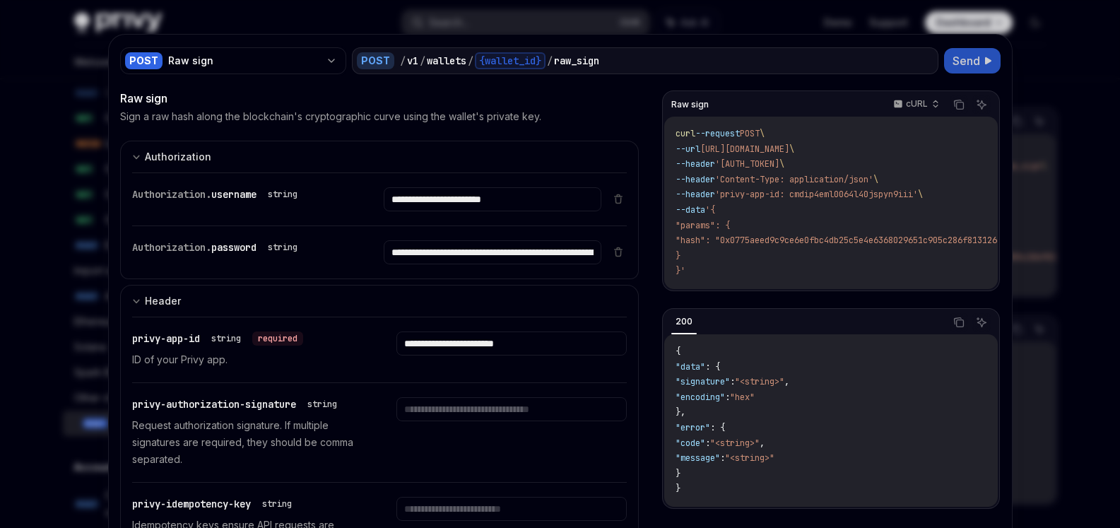
click at [984, 59] on icon at bounding box center [988, 61] width 8 height 8
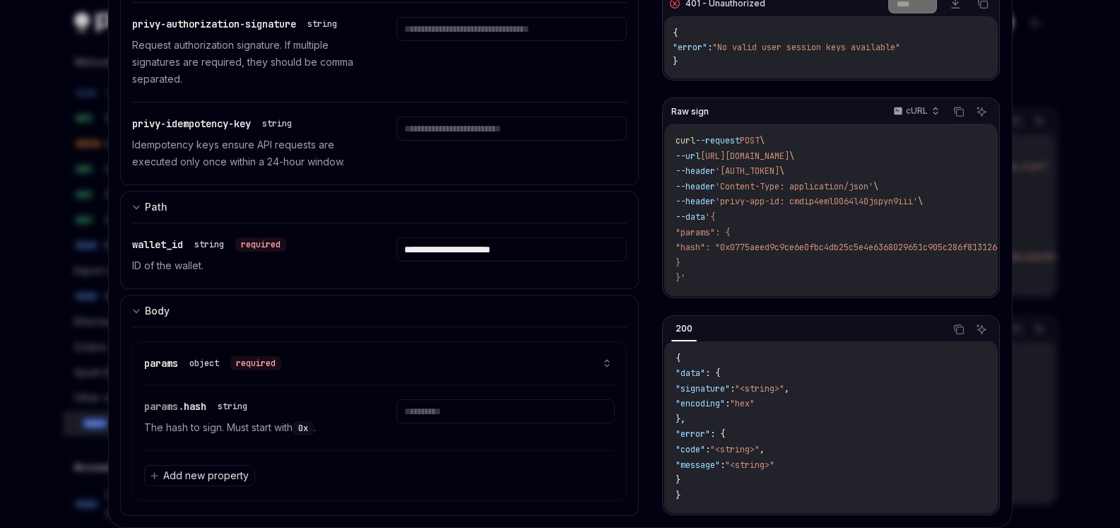
scroll to position [414, 0]
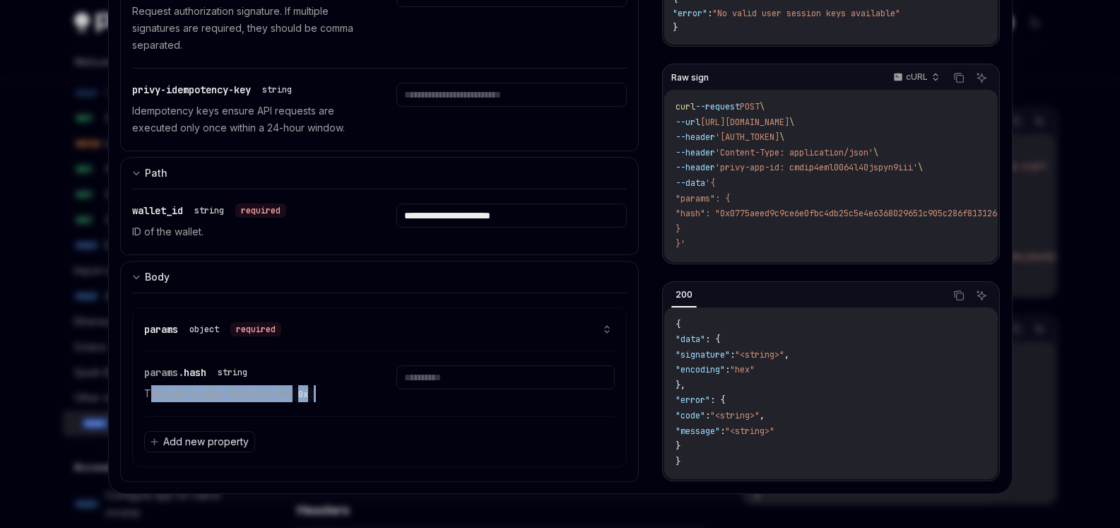
drag, startPoint x: 143, startPoint y: 397, endPoint x: 326, endPoint y: 415, distance: 183.9
click at [376, 415] on div "params. hash string The hash to sign. Must start with 0x . Add new property" at bounding box center [379, 408] width 471 height 115
click at [321, 405] on div "params. hash string The hash to sign. Must start with 0x ." at bounding box center [379, 383] width 471 height 65
click at [524, 386] on input "text" at bounding box center [505, 377] width 218 height 24
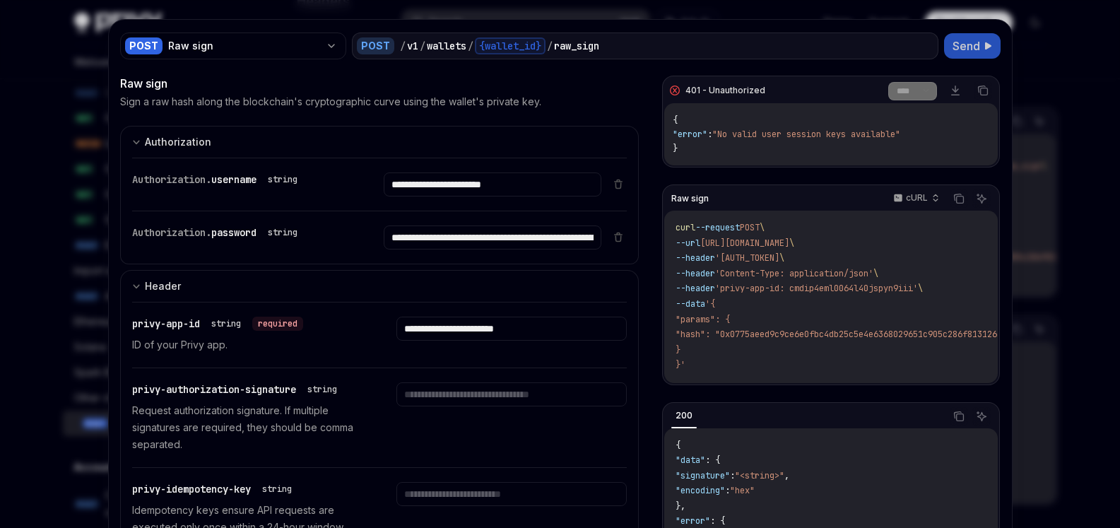
scroll to position [0, 0]
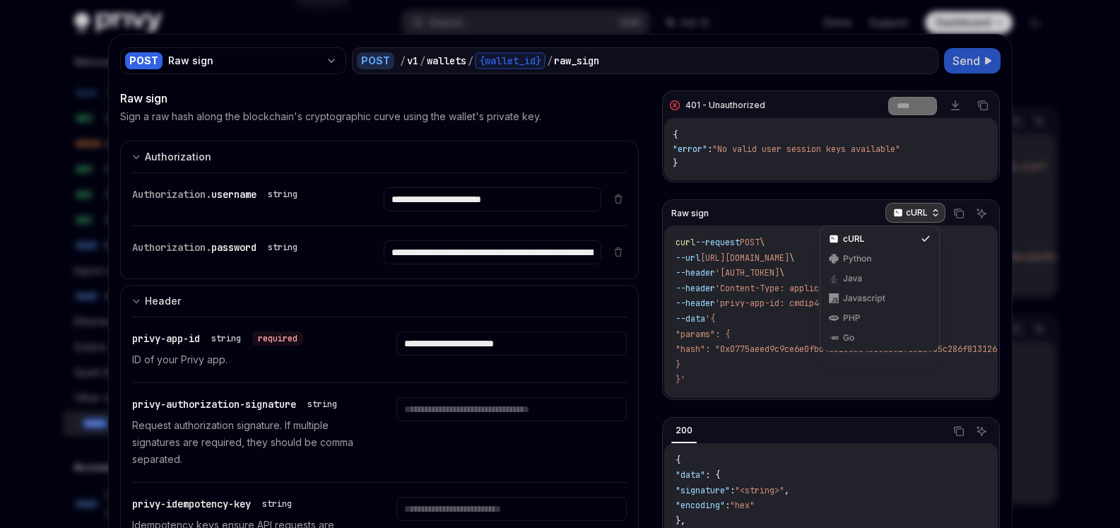
click at [906, 211] on p "cURL" at bounding box center [917, 212] width 22 height 11
click at [876, 296] on div "Javascript" at bounding box center [879, 297] width 73 height 11
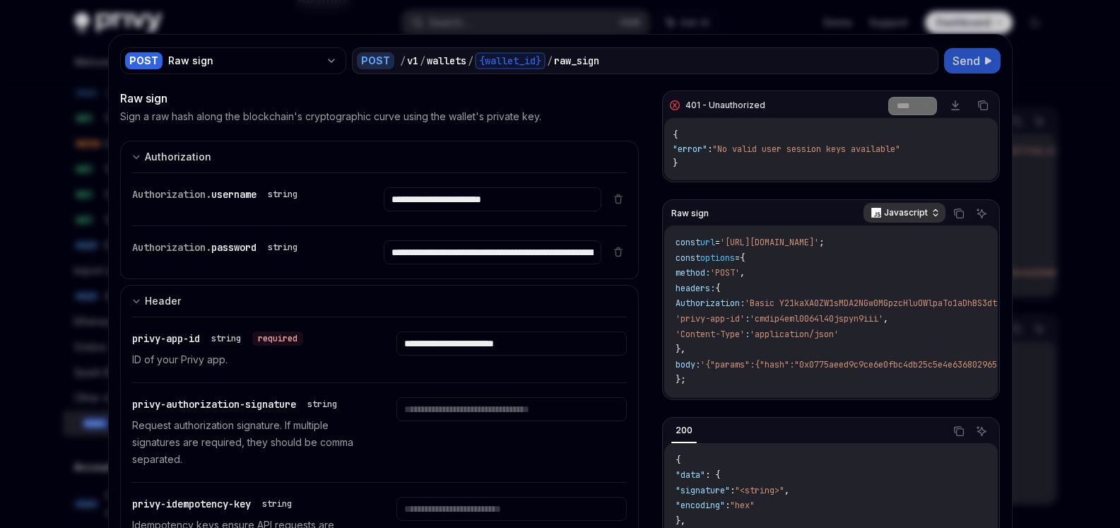
click at [897, 222] on div "Javascript" at bounding box center [904, 213] width 82 height 20
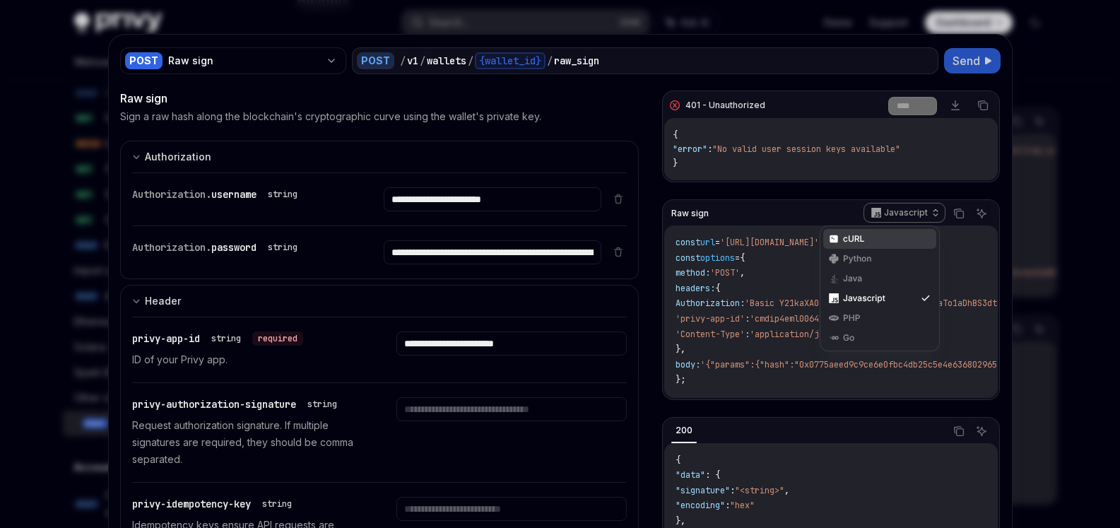
click at [872, 242] on div "cURL" at bounding box center [879, 238] width 73 height 11
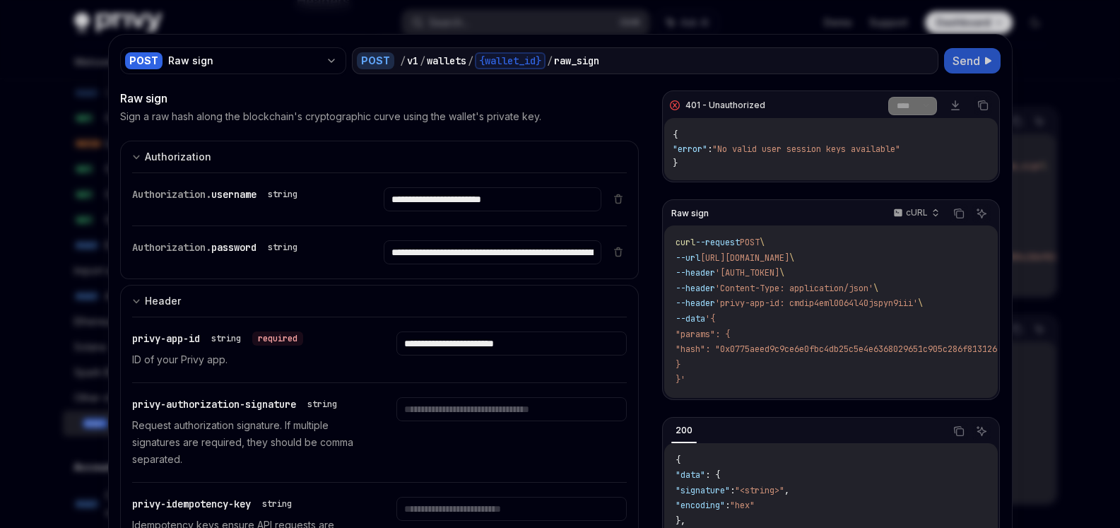
drag, startPoint x: 752, startPoint y: 401, endPoint x: 779, endPoint y: 402, distance: 27.6
click at [779, 402] on div "Raw sign cURL Copy Ask AI curl --request POST \ --url [URL][DOMAIN_NAME] \ --he…" at bounding box center [830, 407] width 337 height 417
drag, startPoint x: 776, startPoint y: 397, endPoint x: 847, endPoint y: 389, distance: 71.9
click at [776, 401] on div "Raw sign cURL Copy Ask AI curl --request POST \ --url [URL][DOMAIN_NAME] \ --he…" at bounding box center [830, 407] width 337 height 417
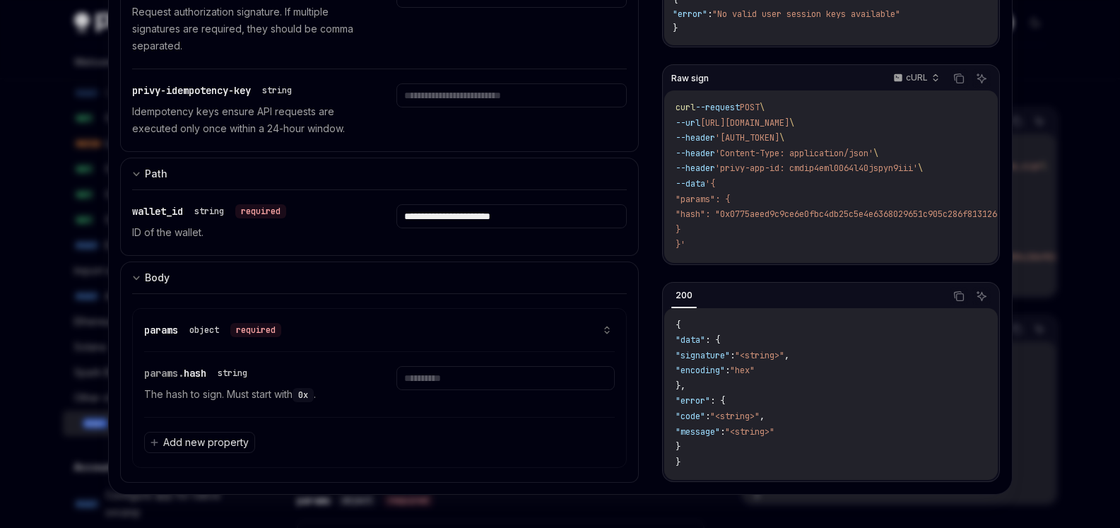
scroll to position [414, 0]
click at [489, 384] on input "text" at bounding box center [505, 377] width 218 height 24
click at [183, 451] on button "Add new property" at bounding box center [199, 441] width 111 height 21
click at [227, 444] on input "text" at bounding box center [379, 441] width 471 height 49
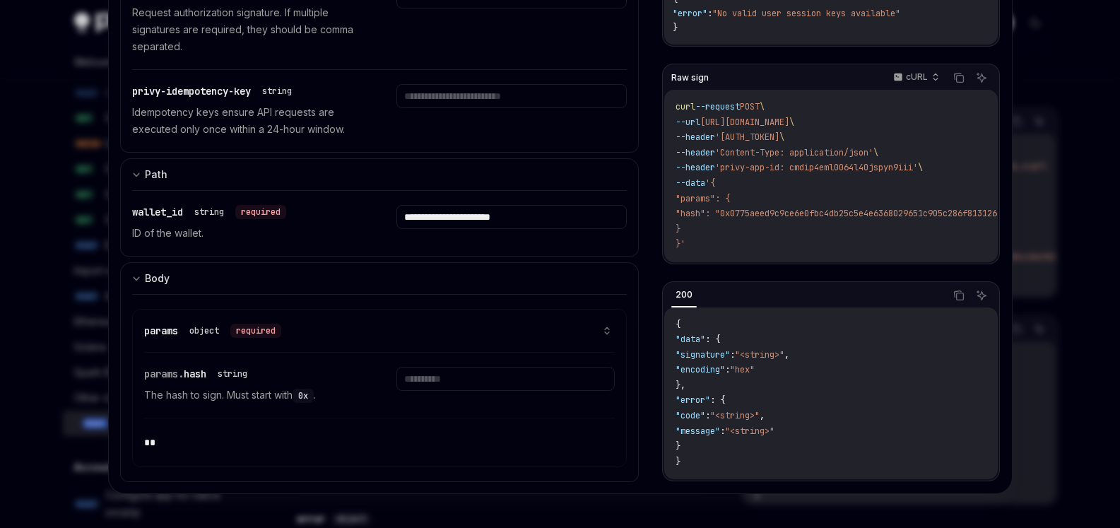
type input "*"
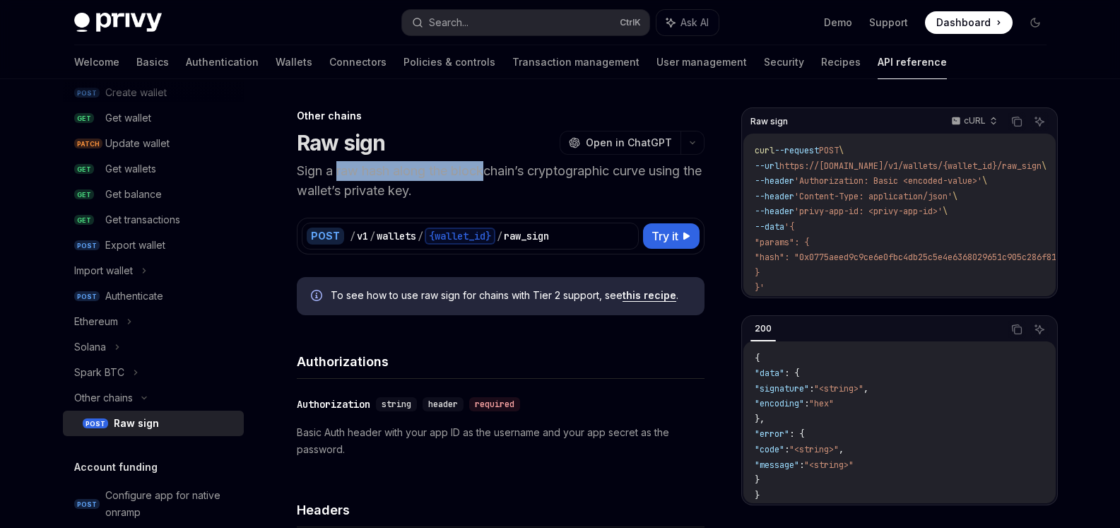
drag, startPoint x: 353, startPoint y: 171, endPoint x: 490, endPoint y: 175, distance: 137.1
click at [490, 175] on p "Sign a raw hash along the blockchain’s cryptographic curve using the wallet’s p…" at bounding box center [501, 181] width 408 height 40
drag, startPoint x: 361, startPoint y: 186, endPoint x: 606, endPoint y: 188, distance: 245.1
click at [550, 192] on p "Sign a raw hash along the blockchain’s cryptographic curve using the wallet’s p…" at bounding box center [501, 181] width 408 height 40
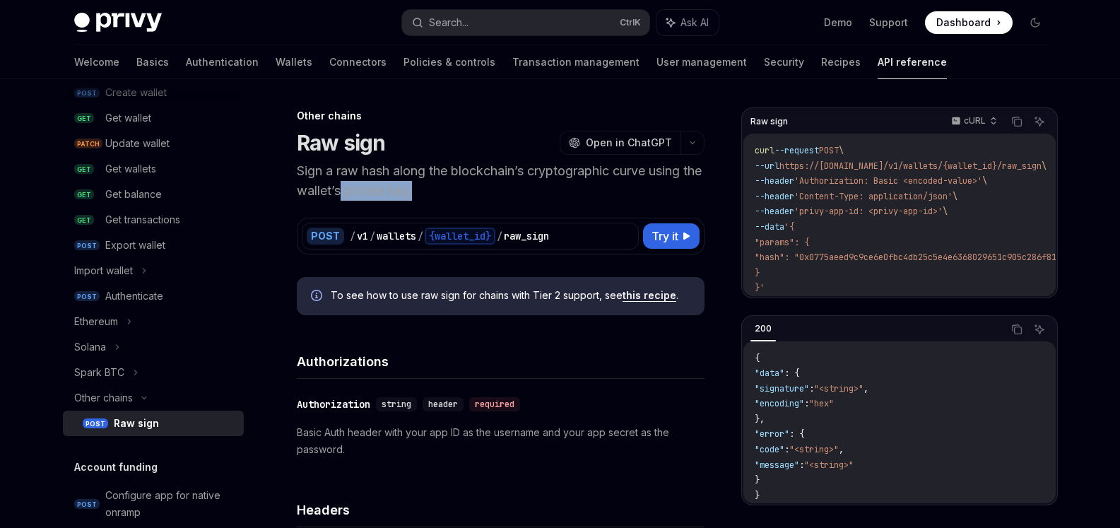
click at [546, 200] on p "Sign a raw hash along the blockchain’s cryptographic curve using the wallet’s p…" at bounding box center [501, 181] width 408 height 40
drag, startPoint x: 314, startPoint y: 191, endPoint x: 603, endPoint y: 179, distance: 288.5
click at [603, 179] on p "Sign a raw hash along the blockchain’s cryptographic curve using the wallet’s p…" at bounding box center [501, 181] width 408 height 40
drag, startPoint x: 376, startPoint y: 167, endPoint x: 329, endPoint y: 198, distance: 56.0
click at [367, 173] on p "Sign a raw hash along the blockchain’s cryptographic curve using the wallet’s p…" at bounding box center [501, 181] width 408 height 40
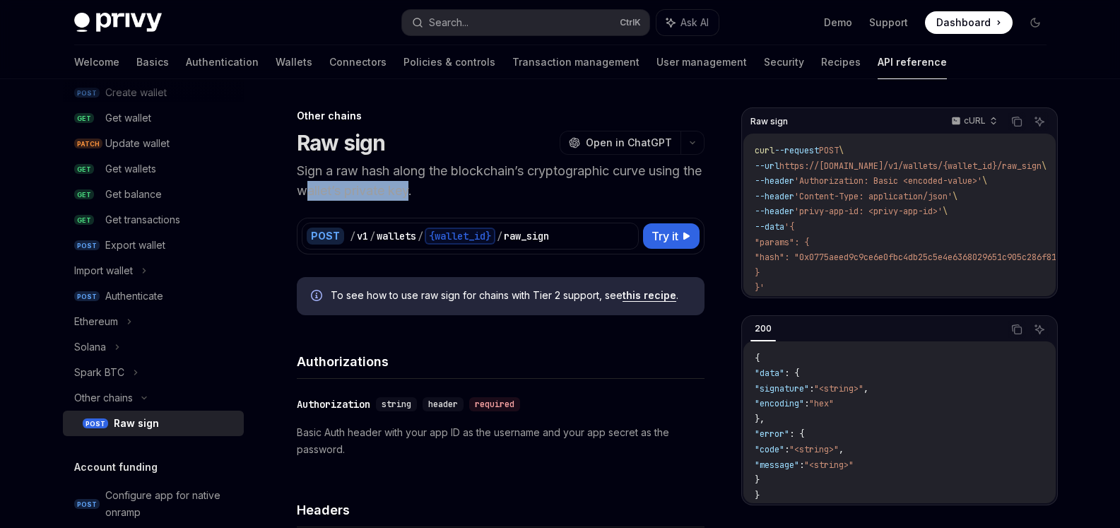
drag, startPoint x: 329, startPoint y: 198, endPoint x: 430, endPoint y: 189, distance: 100.7
click at [430, 189] on p "Sign a raw hash along the blockchain’s cryptographic curve using the wallet’s p…" at bounding box center [501, 181] width 408 height 40
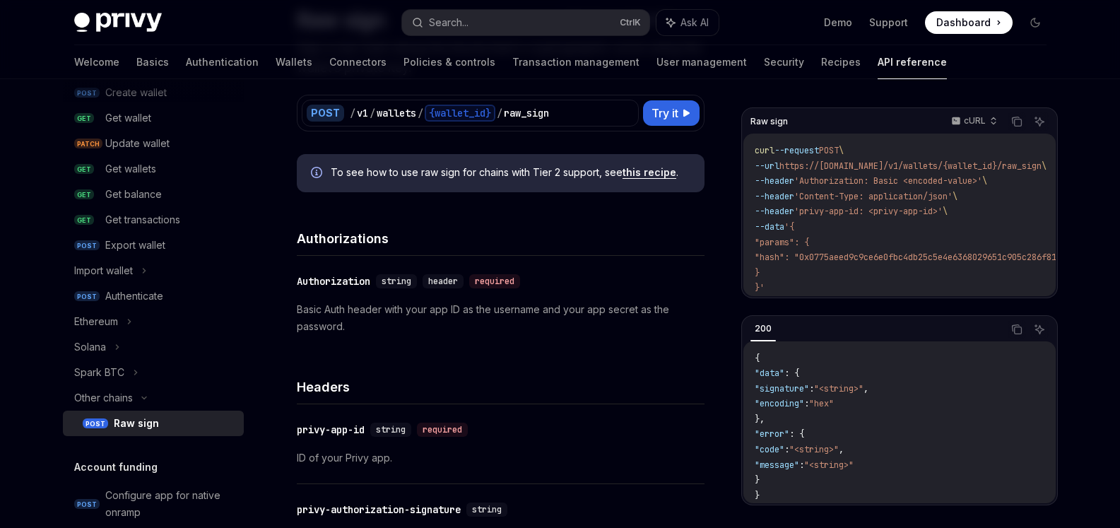
scroll to position [127, 0]
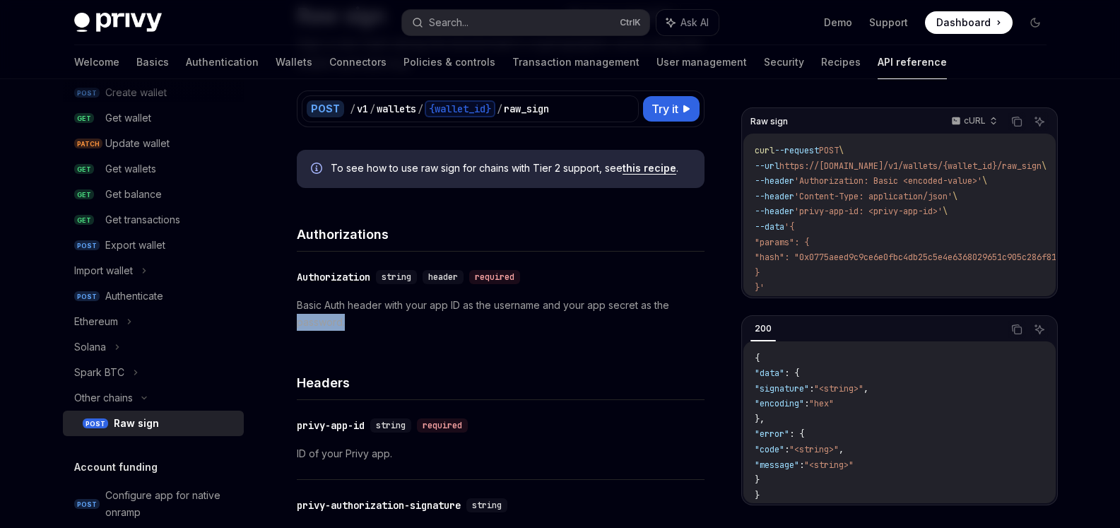
drag, startPoint x: 369, startPoint y: 314, endPoint x: 678, endPoint y: 297, distance: 309.9
click at [678, 297] on p "Basic Auth header with your app ID as the username and your app secret as the p…" at bounding box center [501, 314] width 408 height 34
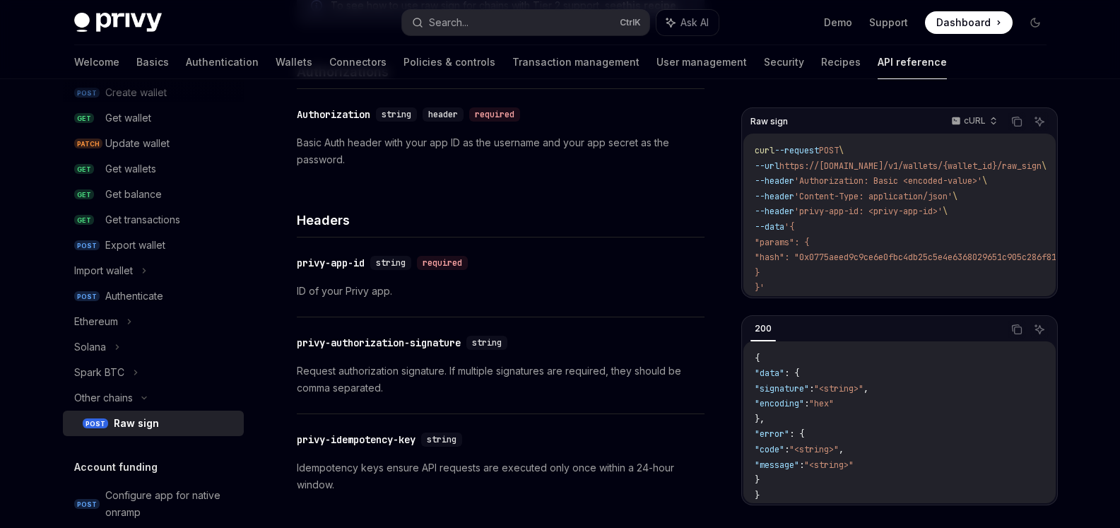
scroll to position [381, 0]
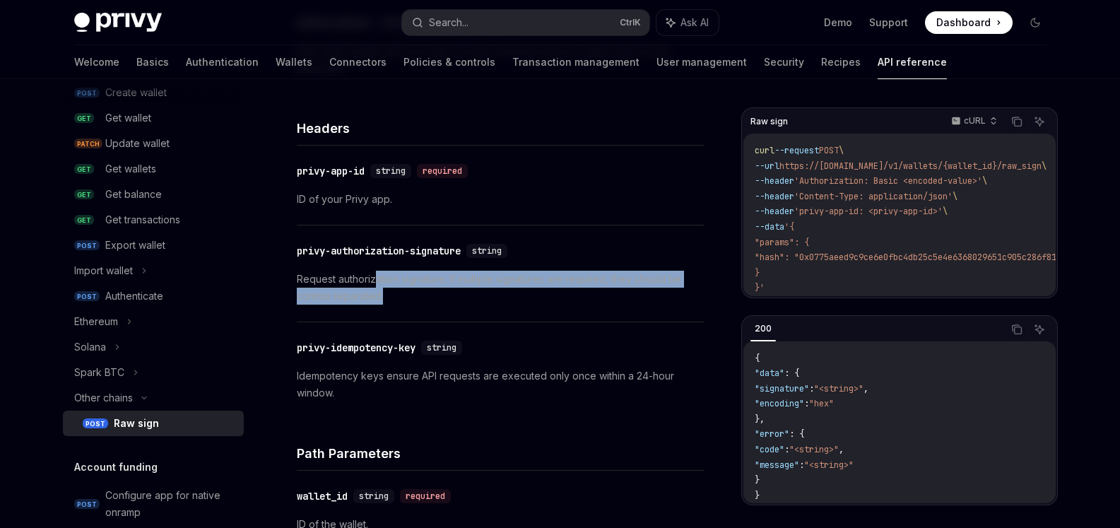
drag, startPoint x: 373, startPoint y: 286, endPoint x: 671, endPoint y: 300, distance: 298.4
click at [671, 300] on p "Request authorization signature. If multiple signatures are required, they shou…" at bounding box center [501, 288] width 408 height 34
click at [668, 307] on div "​ privy-authorization-signature string Request authorization signature. If mult…" at bounding box center [501, 273] width 408 height 96
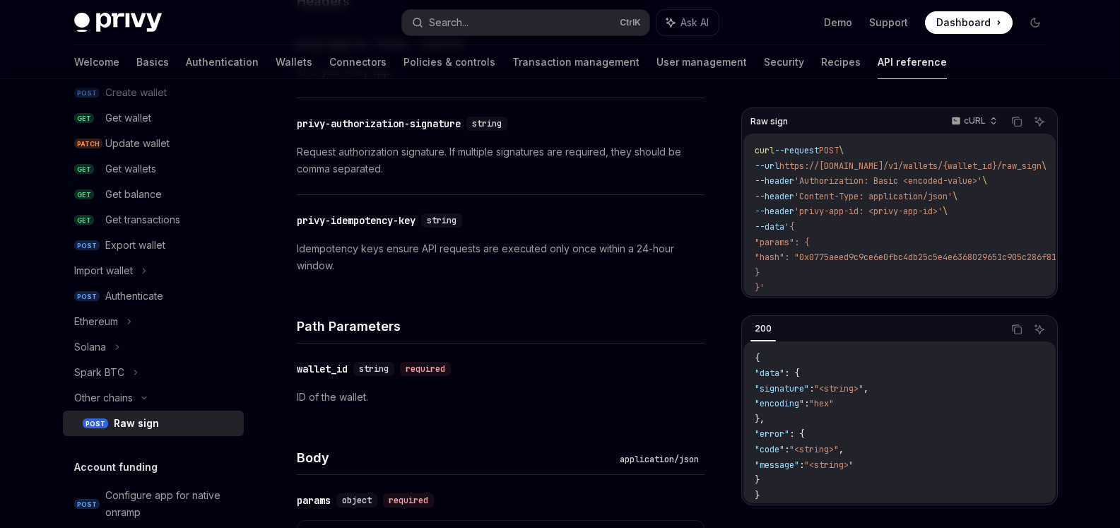
scroll to position [636, 0]
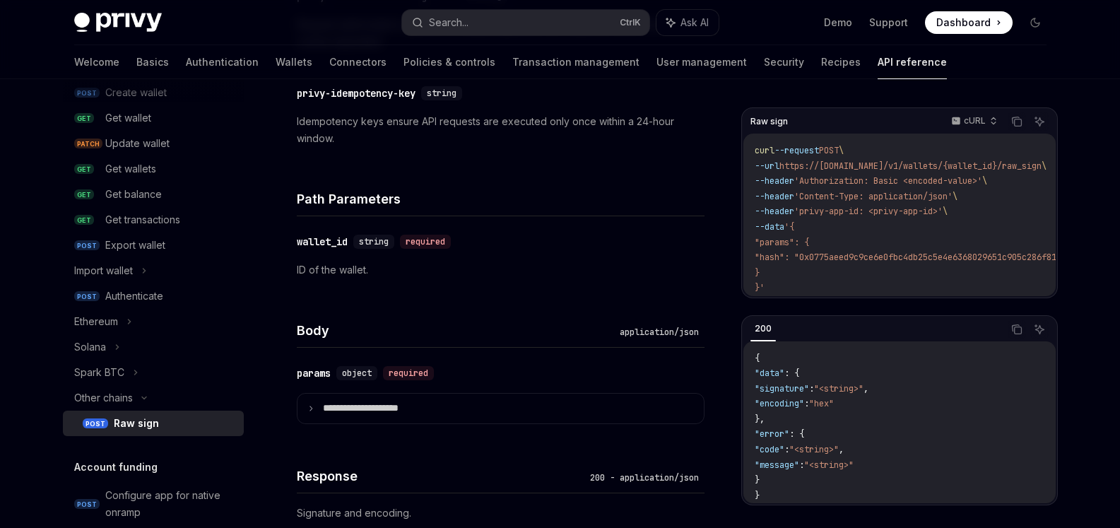
drag, startPoint x: 323, startPoint y: 276, endPoint x: 525, endPoint y: 266, distance: 202.3
click at [525, 266] on p "ID of the wallet." at bounding box center [501, 269] width 408 height 17
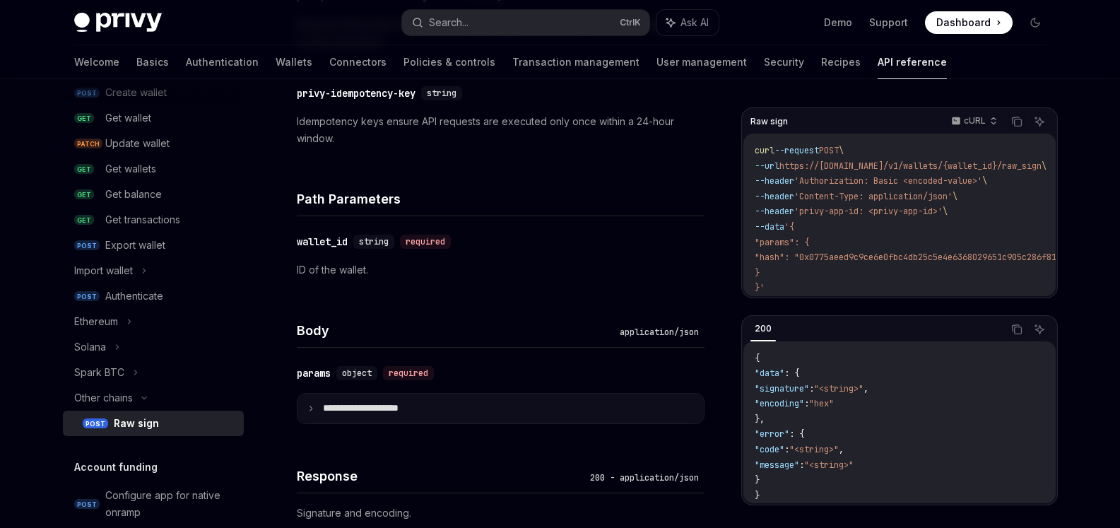
click at [384, 413] on p "**********" at bounding box center [372, 408] width 98 height 13
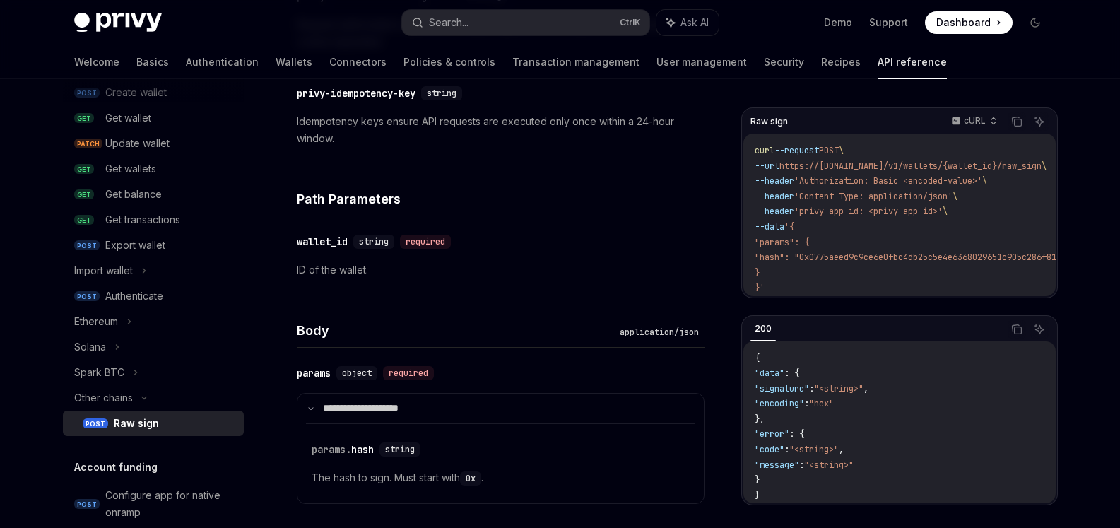
scroll to position [763, 0]
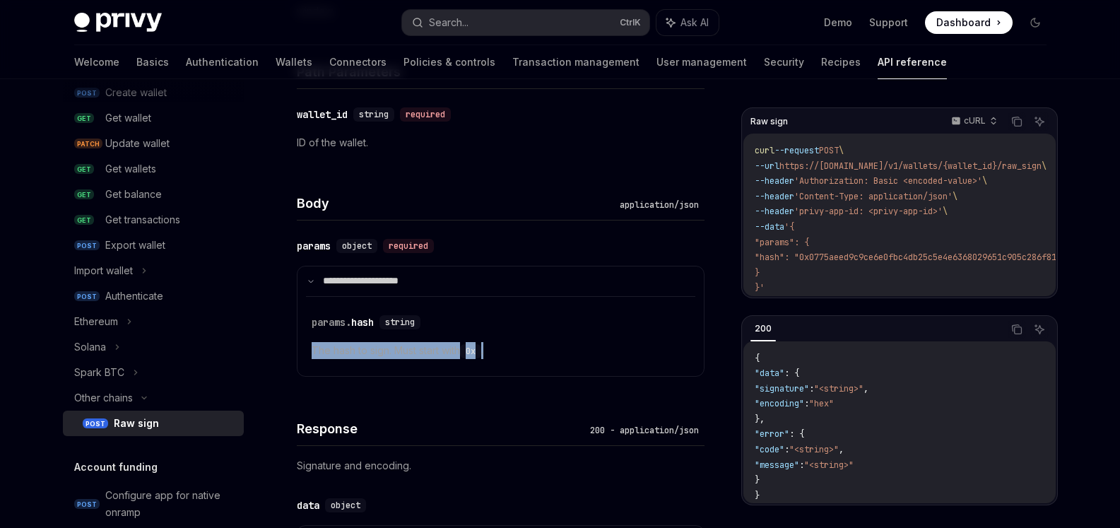
drag, startPoint x: 300, startPoint y: 352, endPoint x: 503, endPoint y: 355, distance: 203.5
click at [503, 355] on details "**********" at bounding box center [501, 321] width 408 height 111
click at [503, 355] on p "The hash to sign. Must start with 0x ." at bounding box center [501, 350] width 378 height 17
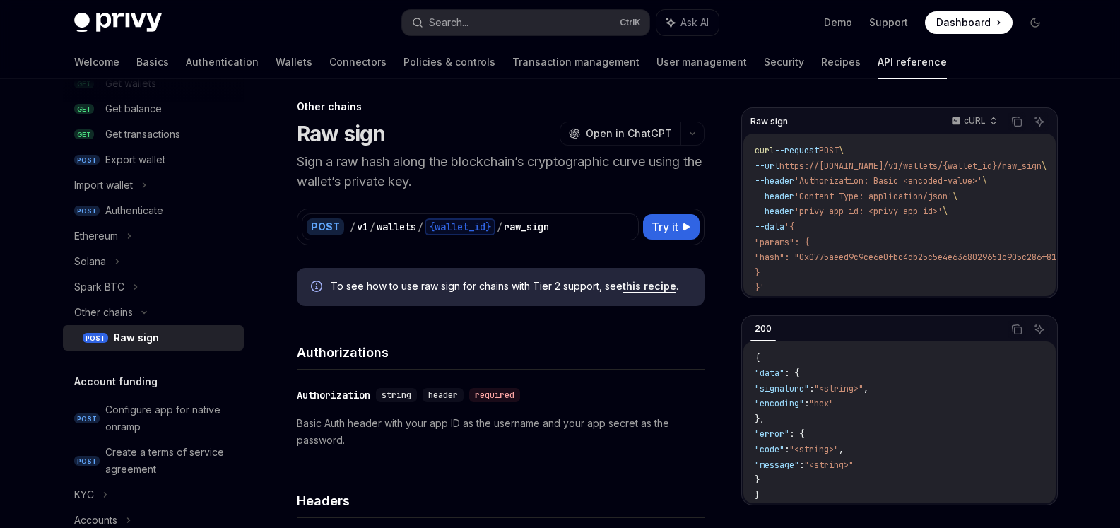
scroll to position [0, 0]
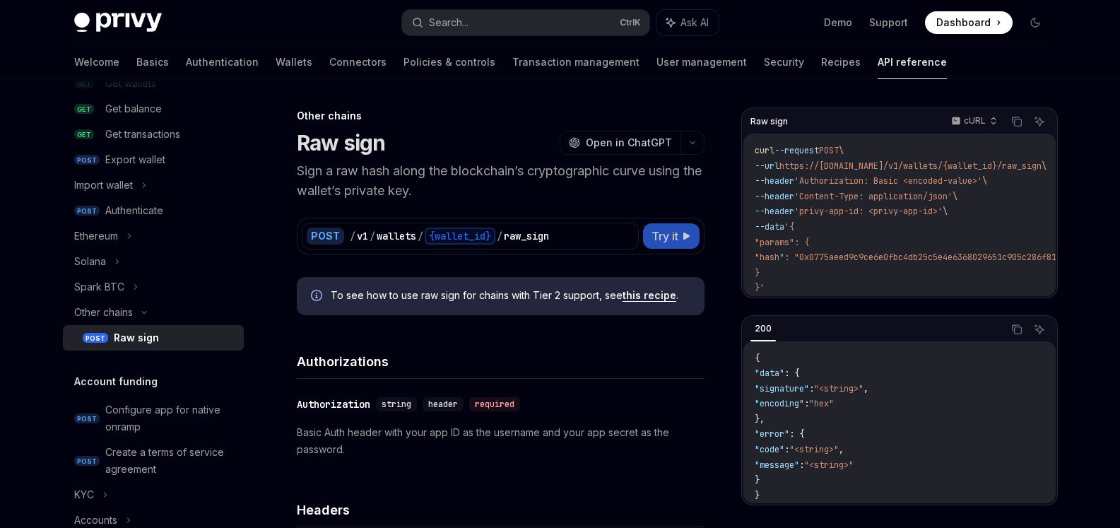
click at [645, 230] on button "Try it" at bounding box center [671, 235] width 57 height 25
type textarea "*"
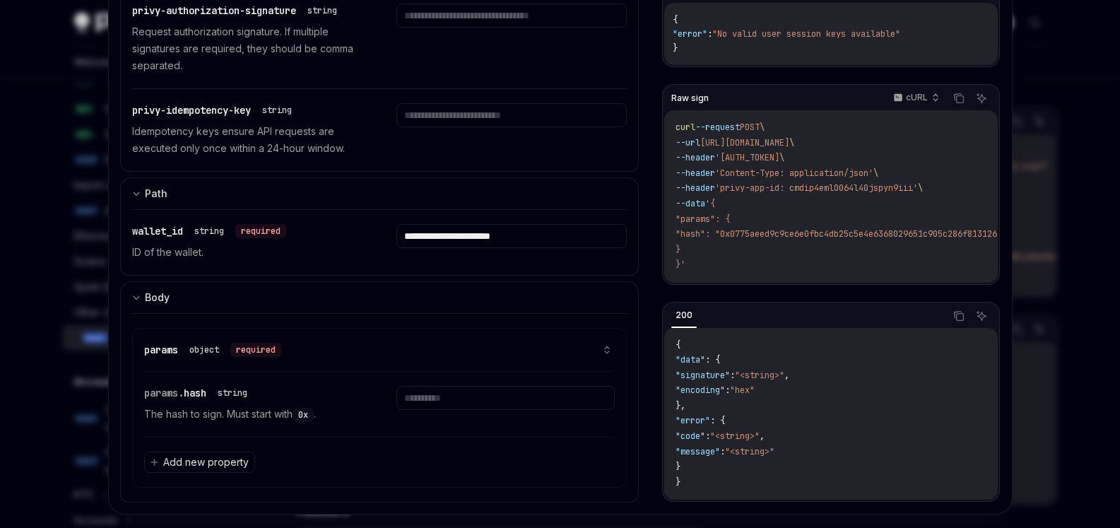
scroll to position [414, 0]
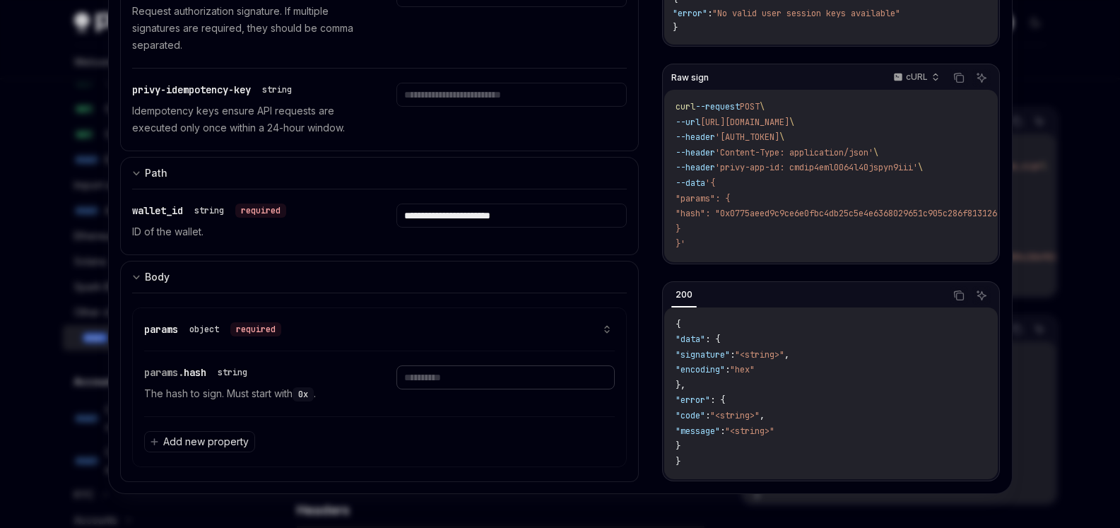
click at [411, 365] on input "text" at bounding box center [505, 377] width 218 height 24
paste input "**********"
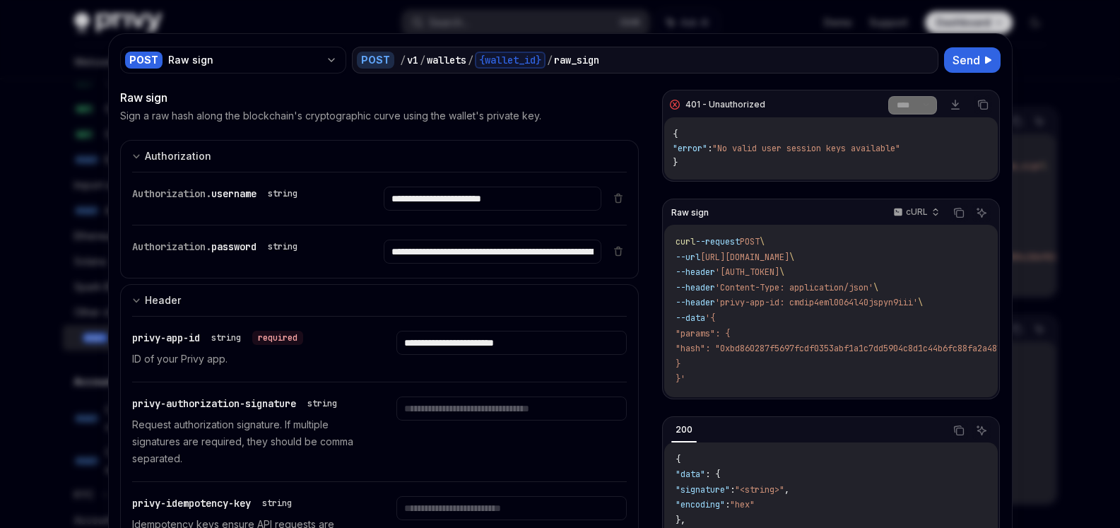
scroll to position [0, 0]
type input "**********"
click at [977, 64] on button "Send" at bounding box center [972, 60] width 57 height 25
click at [954, 62] on span "Send" at bounding box center [966, 60] width 28 height 17
click at [990, 56] on button "Send" at bounding box center [972, 60] width 57 height 25
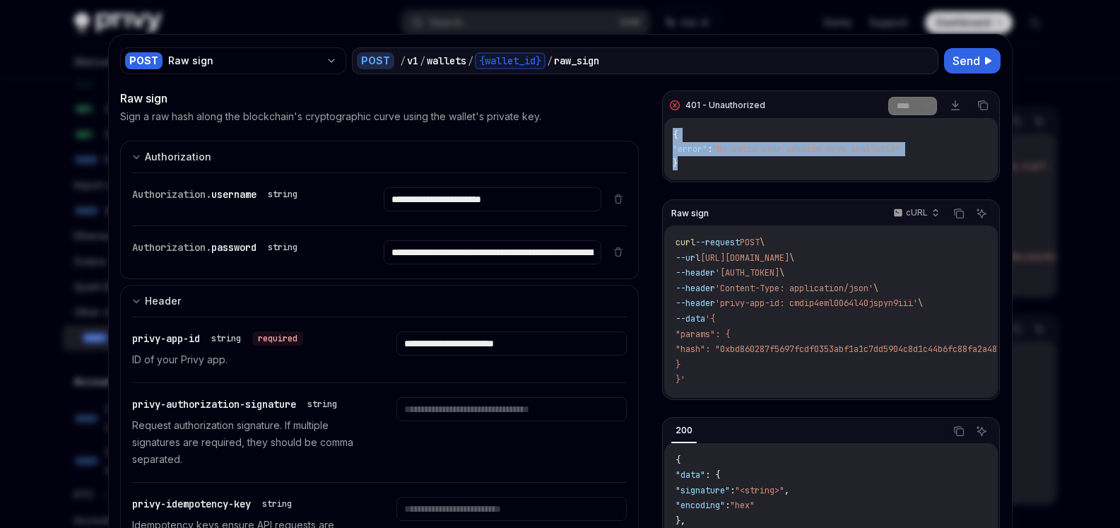
drag, startPoint x: 896, startPoint y: 174, endPoint x: 940, endPoint y: 170, distance: 44.6
click at [940, 170] on div "{ "error" : "No valid user session keys available" }" at bounding box center [830, 149] width 333 height 62
click at [944, 161] on div "{ "error" : "No valid user session keys available" }" at bounding box center [830, 149] width 333 height 62
click at [673, 136] on span "{" at bounding box center [675, 134] width 5 height 11
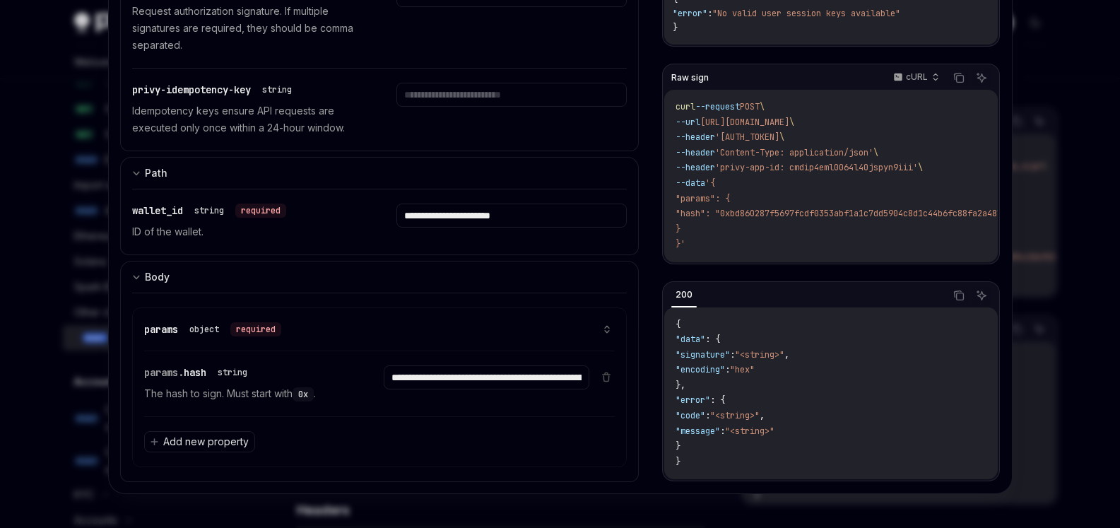
scroll to position [287, 0]
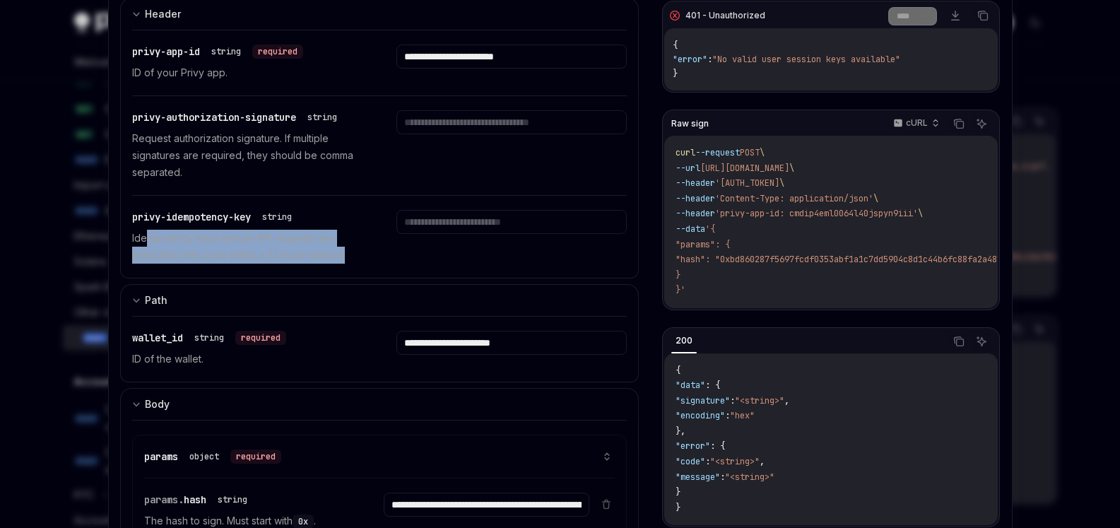
drag, startPoint x: 120, startPoint y: 241, endPoint x: 396, endPoint y: 261, distance: 276.3
click at [396, 261] on div "**********" at bounding box center [379, 154] width 519 height 249
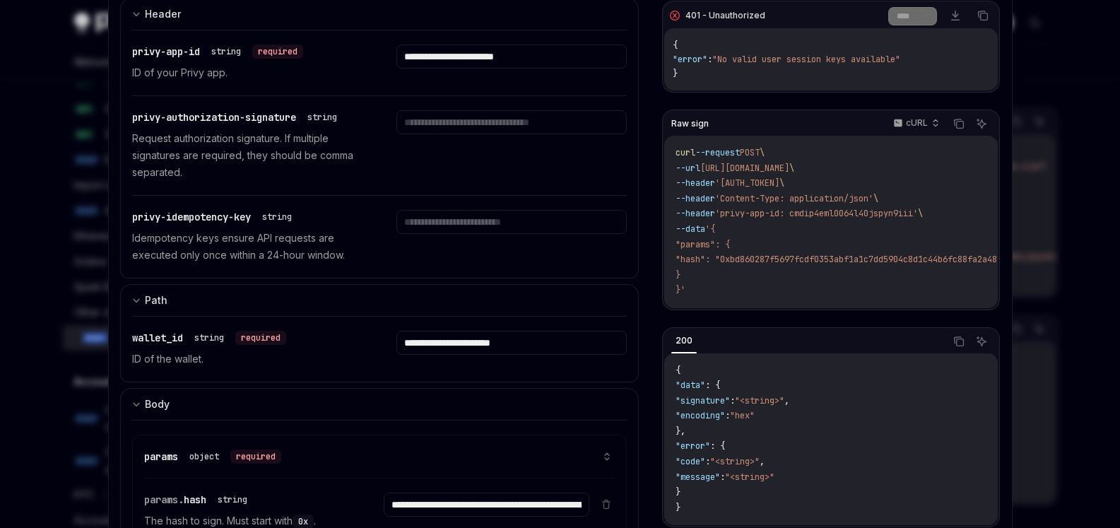
click at [396, 261] on div at bounding box center [511, 237] width 230 height 54
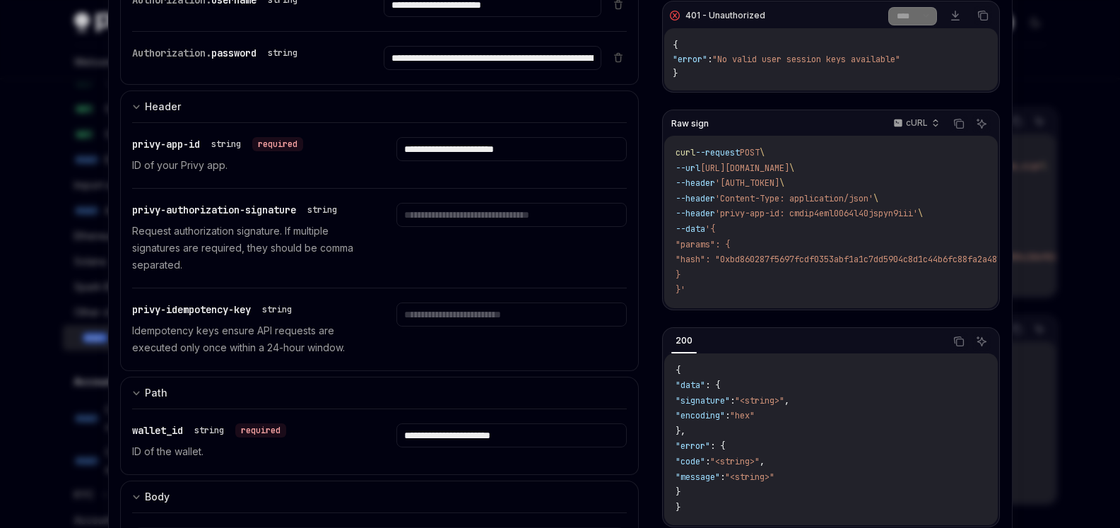
scroll to position [160, 0]
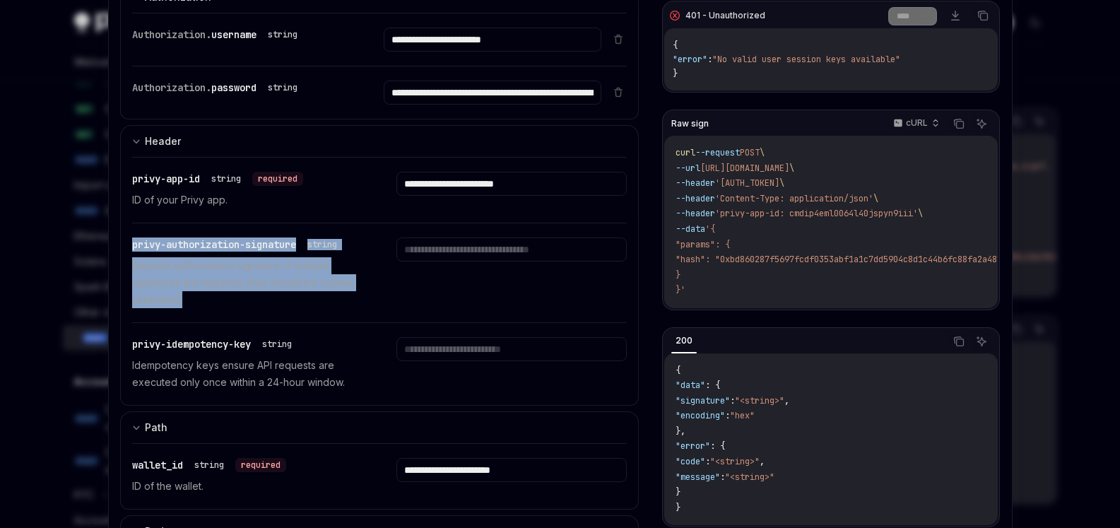
drag, startPoint x: 119, startPoint y: 251, endPoint x: 396, endPoint y: 290, distance: 279.0
click at [396, 290] on div "**********" at bounding box center [379, 281] width 519 height 249
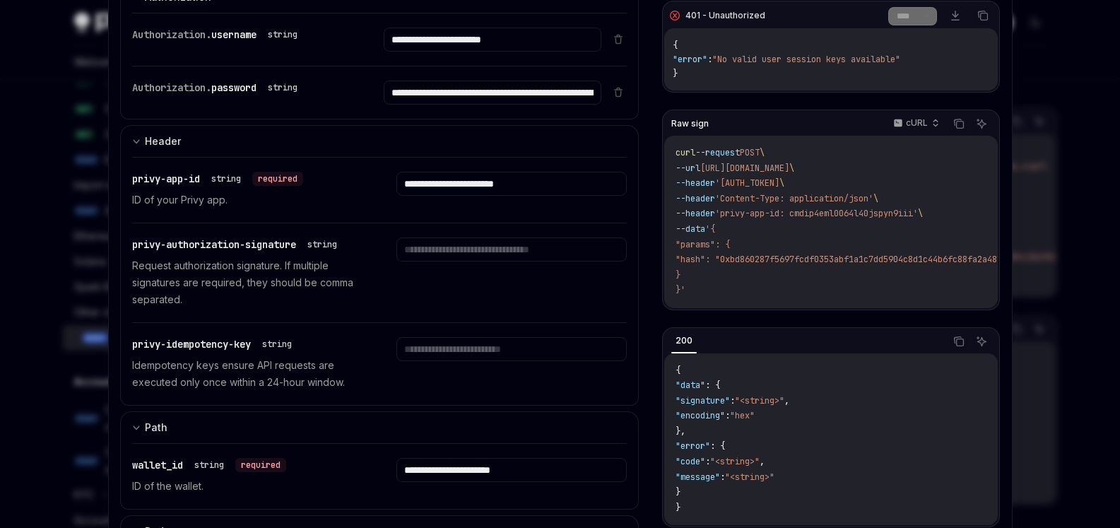
click at [396, 290] on div at bounding box center [511, 272] width 230 height 71
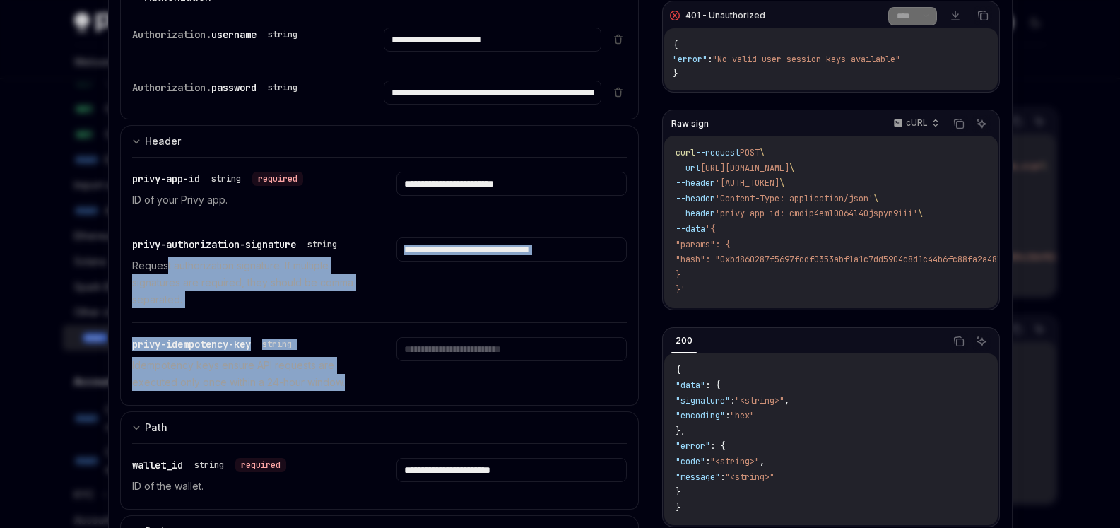
drag, startPoint x: 162, startPoint y: 268, endPoint x: 519, endPoint y: 341, distance: 364.9
click at [519, 341] on div "**********" at bounding box center [379, 281] width 519 height 249
click at [356, 307] on p "Request authorization signature. If multiple signatures are required, they shou…" at bounding box center [247, 282] width 230 height 51
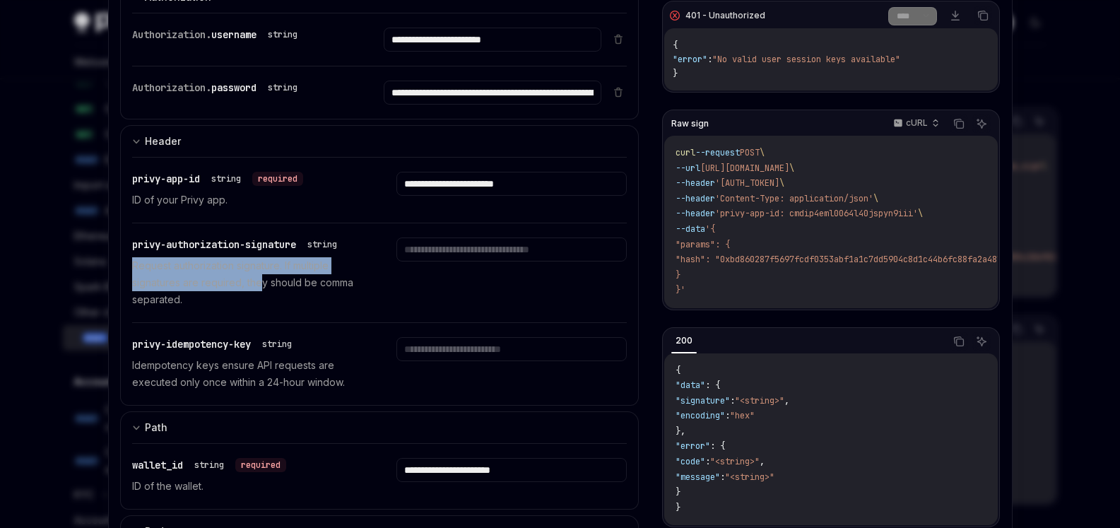
drag, startPoint x: 119, startPoint y: 258, endPoint x: 422, endPoint y: 304, distance: 306.5
click at [405, 302] on div "**********" at bounding box center [379, 281] width 519 height 249
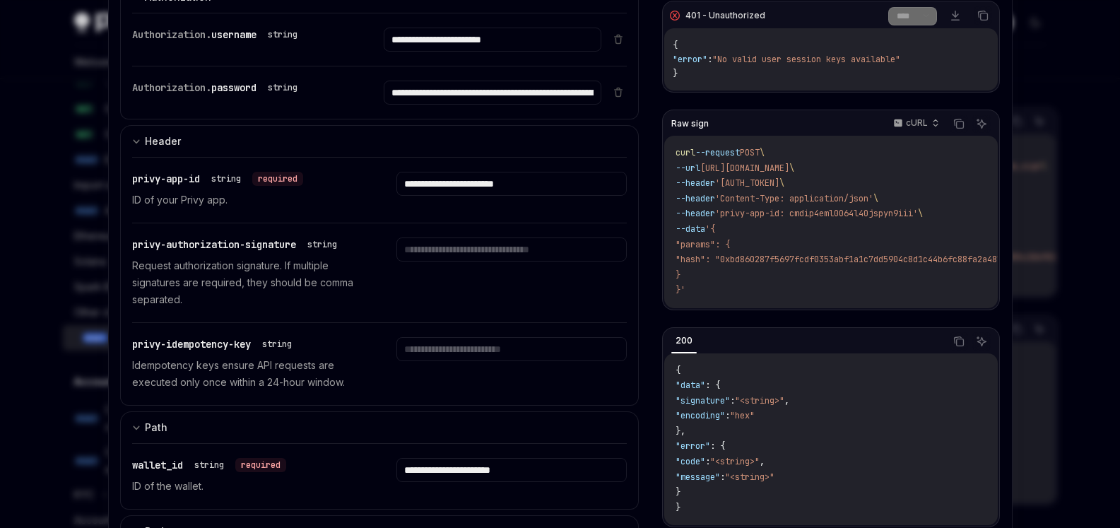
click at [422, 304] on div at bounding box center [511, 272] width 230 height 71
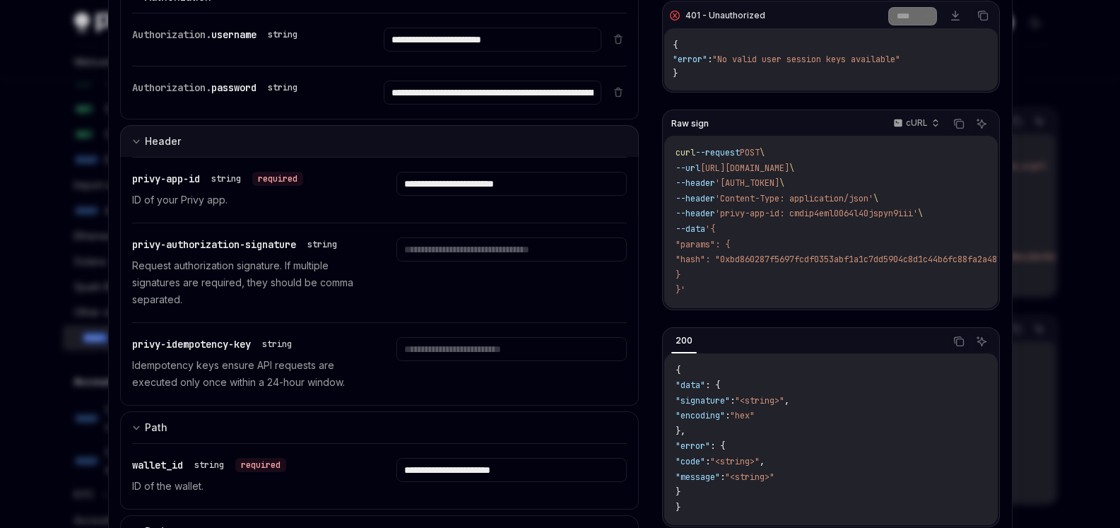
click at [211, 137] on button "Header" at bounding box center [379, 141] width 519 height 32
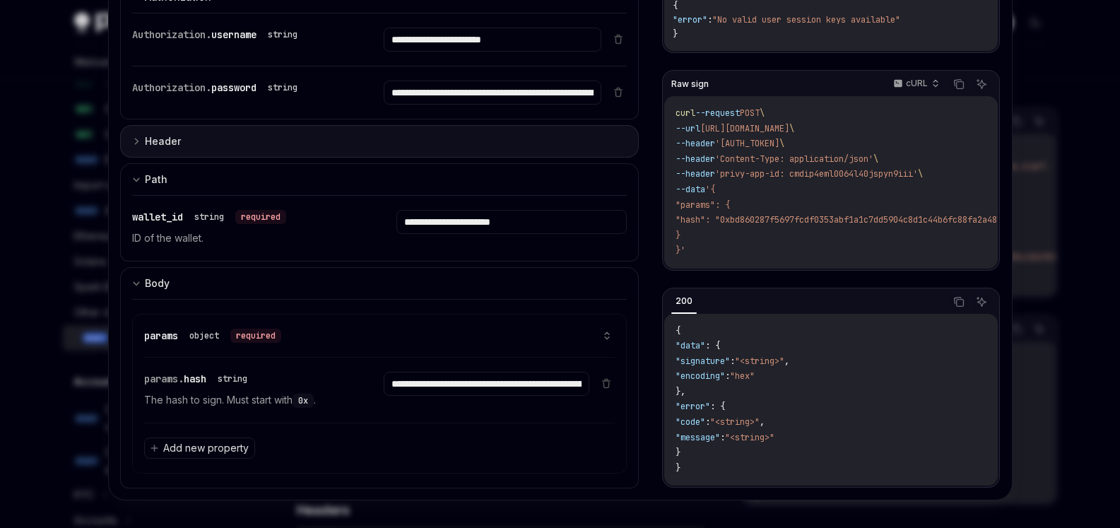
click at [211, 137] on button "Header" at bounding box center [379, 141] width 519 height 32
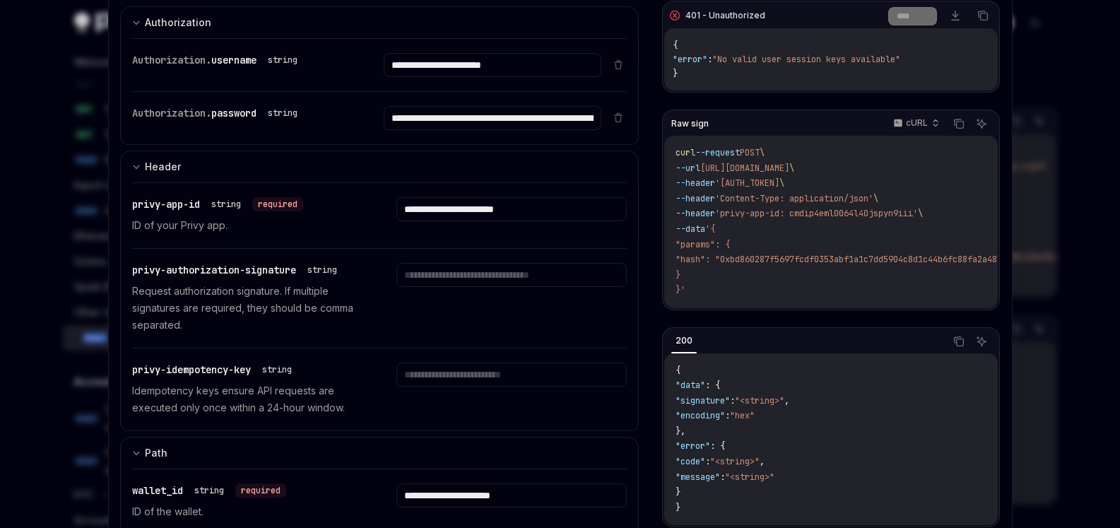
scroll to position [254, 0]
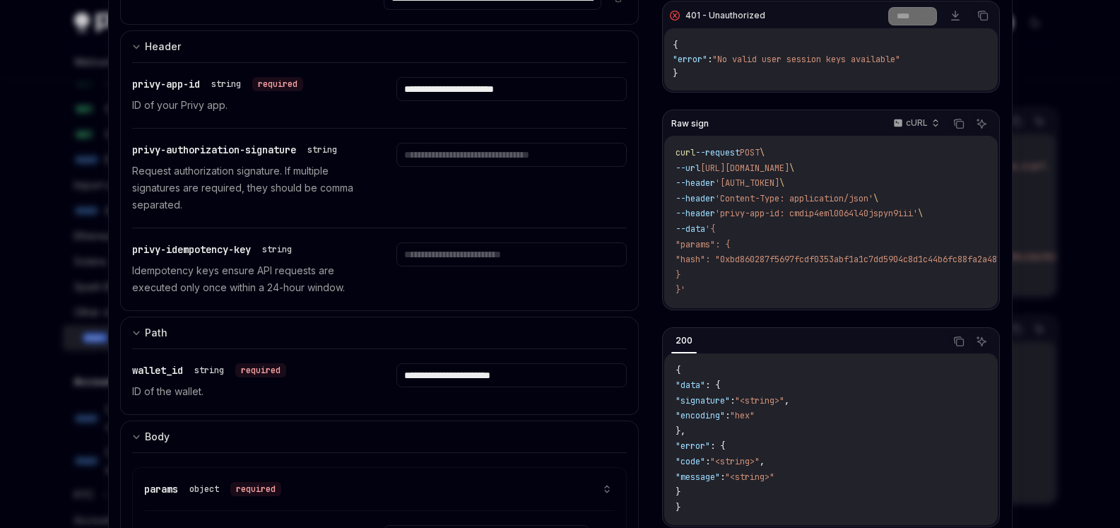
click at [675, 249] on code "curl --request POST \ --url [URL][DOMAIN_NAME] \ --header '[AUTH_TOKEN] \ --hea…" at bounding box center [880, 222] width 410 height 153
drag, startPoint x: 795, startPoint y: 304, endPoint x: 774, endPoint y: 411, distance: 108.9
click at [783, 382] on div "Raw sign cURL Copy Ask AI curl --request POST \ --url [URL][DOMAIN_NAME] \ --he…" at bounding box center [830, 317] width 337 height 417
click at [754, 417] on span ""hex"" at bounding box center [742, 415] width 25 height 11
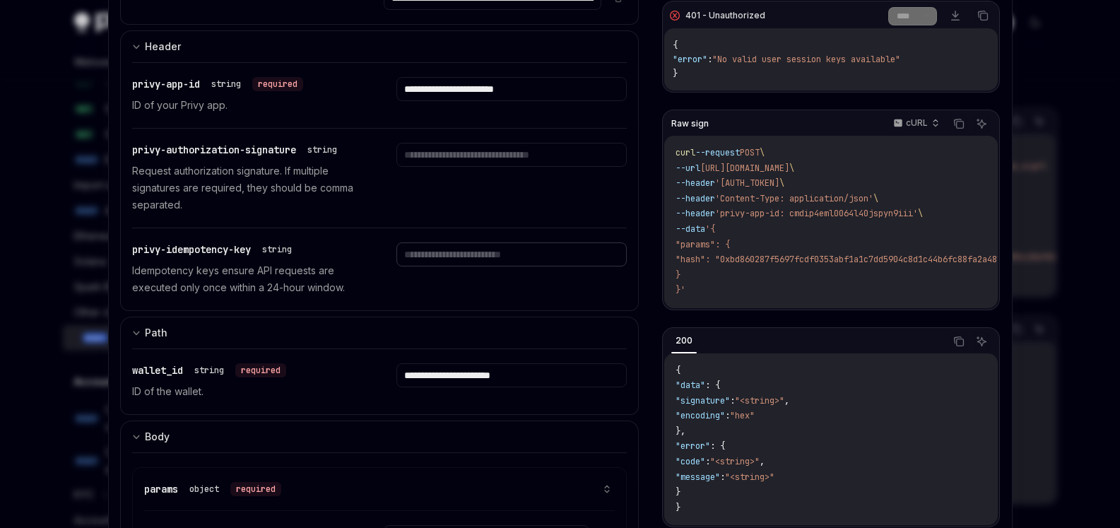
paste input "**********"
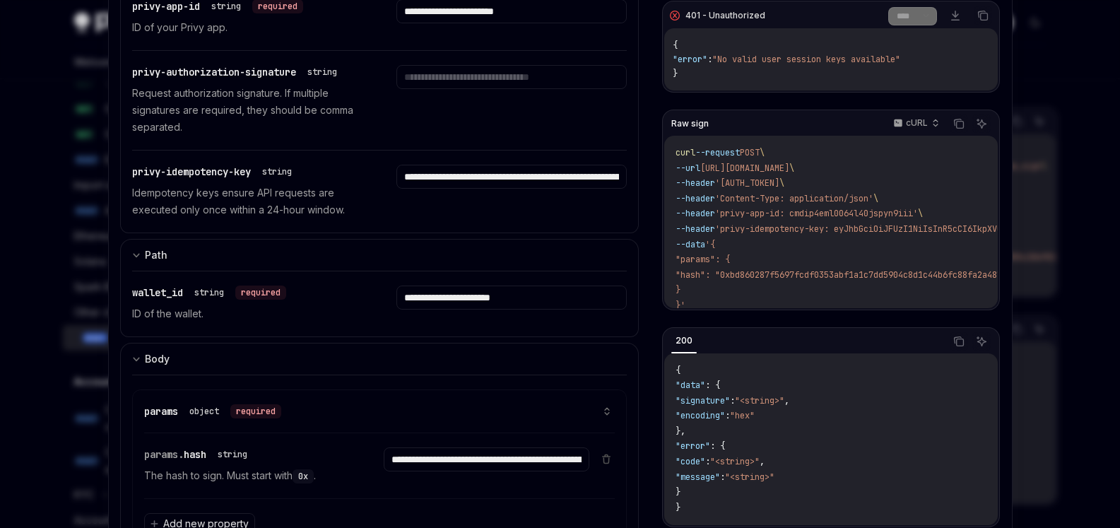
scroll to position [287, 0]
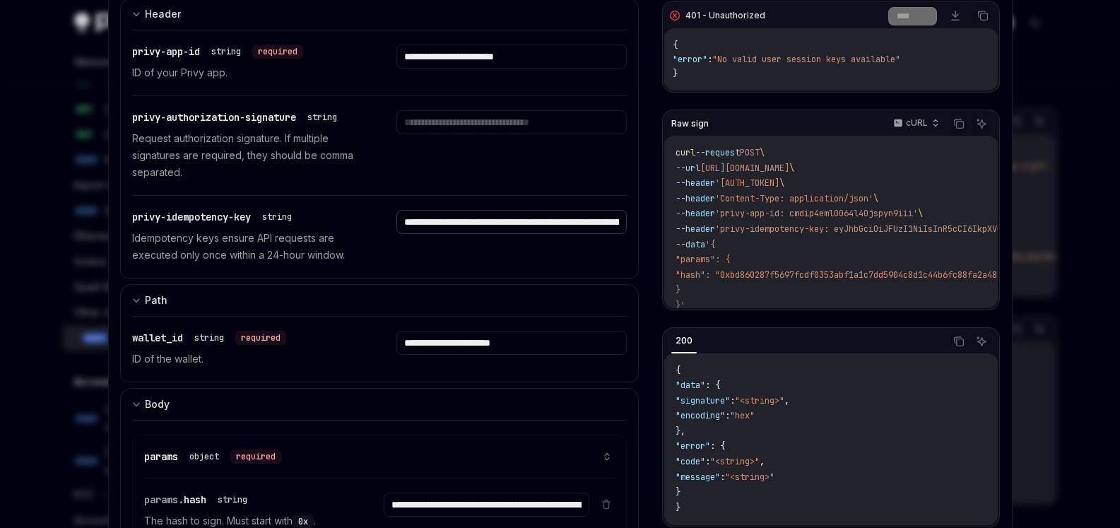
paste input "**********"
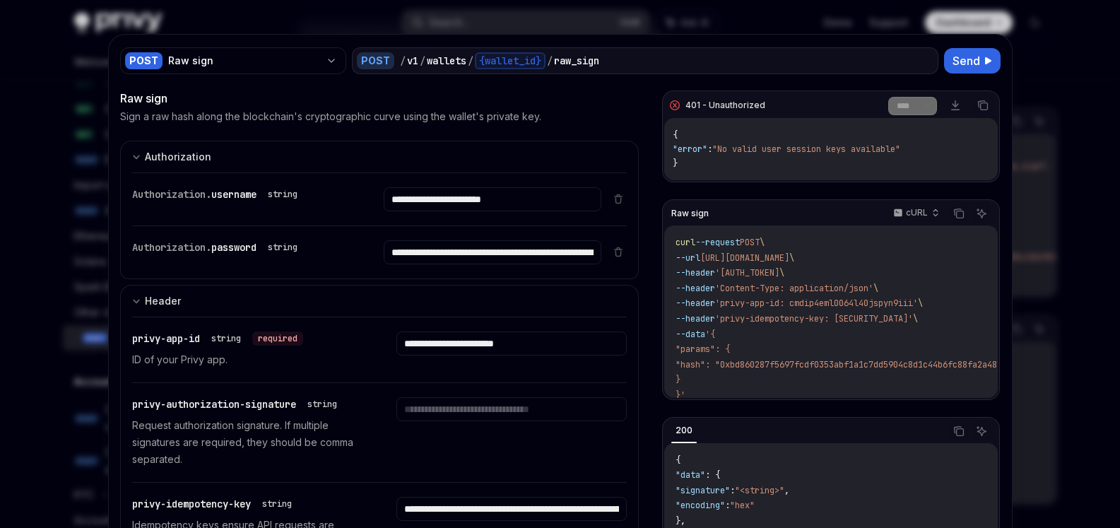
scroll to position [254, 0]
click at [969, 64] on span "Send" at bounding box center [966, 60] width 28 height 17
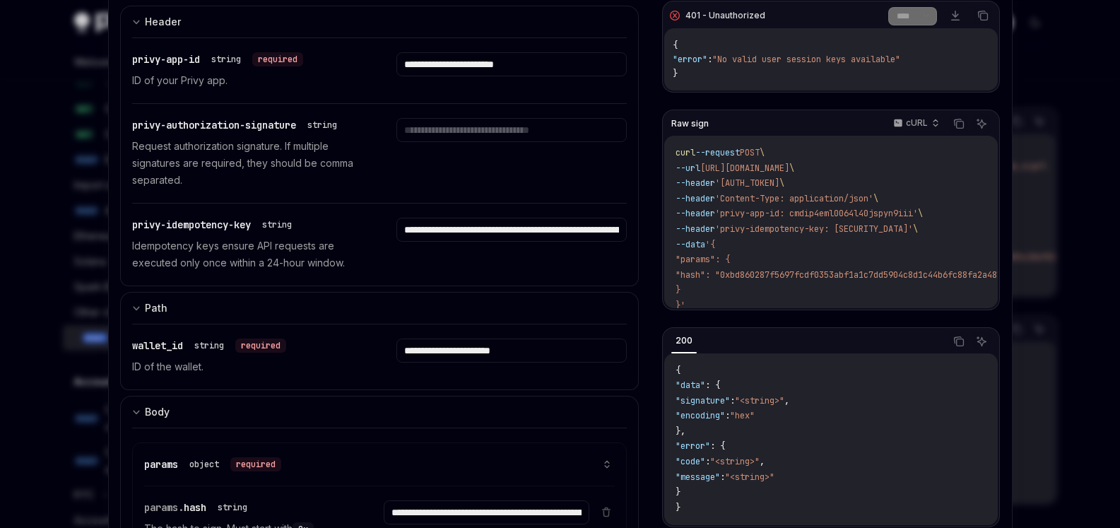
scroll to position [381, 0]
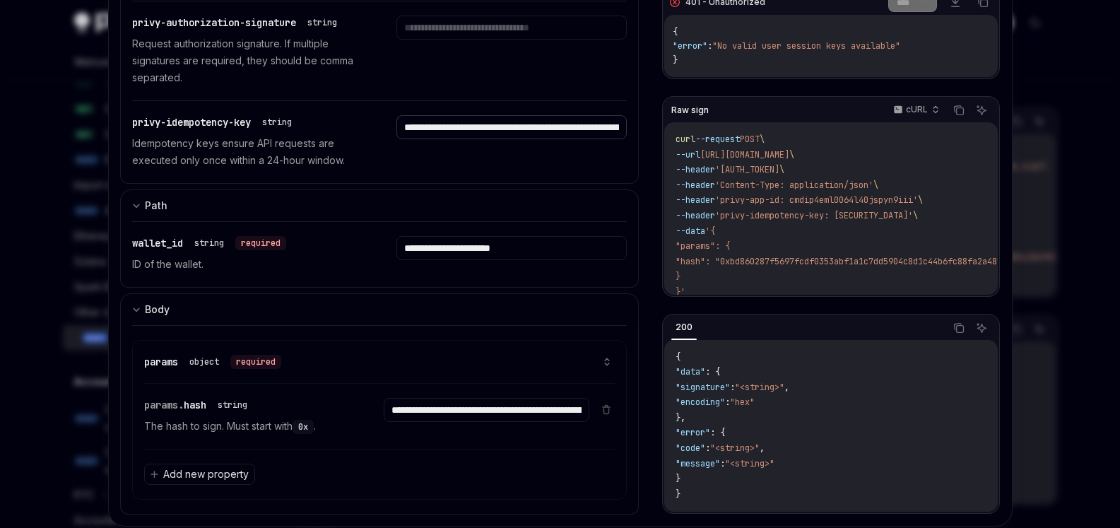
paste input "text"
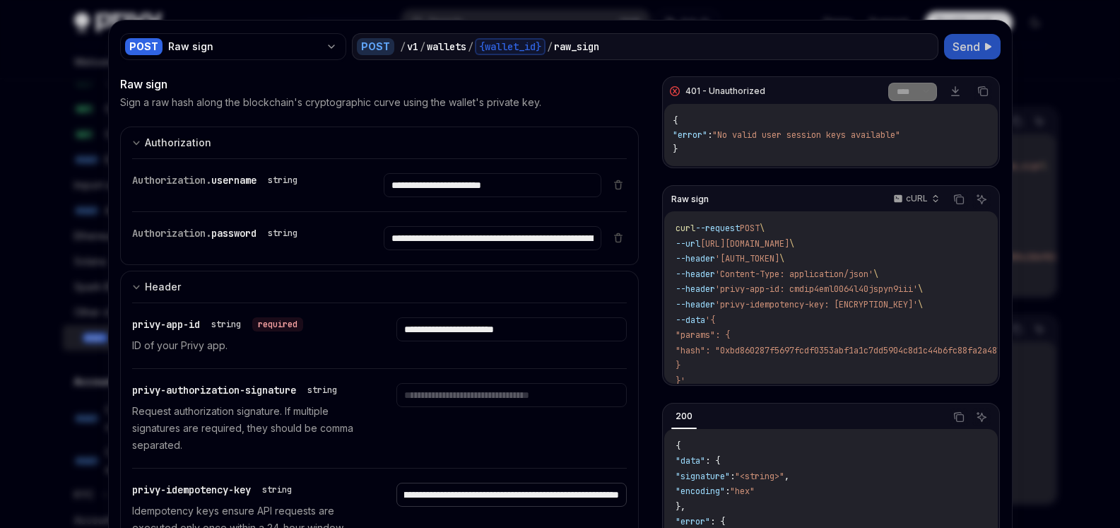
scroll to position [0, 0]
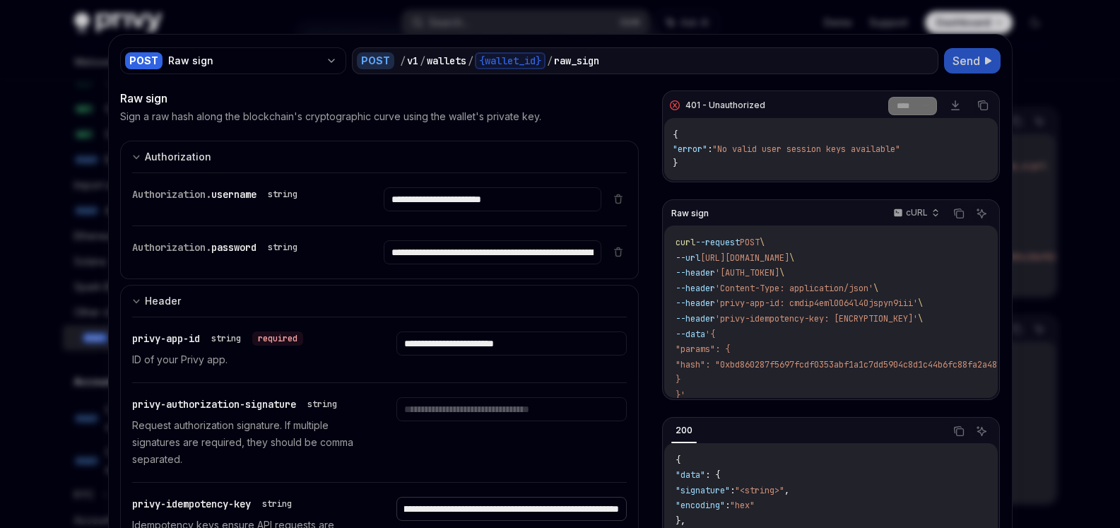
type input "**********"
click at [966, 59] on span "Send" at bounding box center [966, 60] width 28 height 17
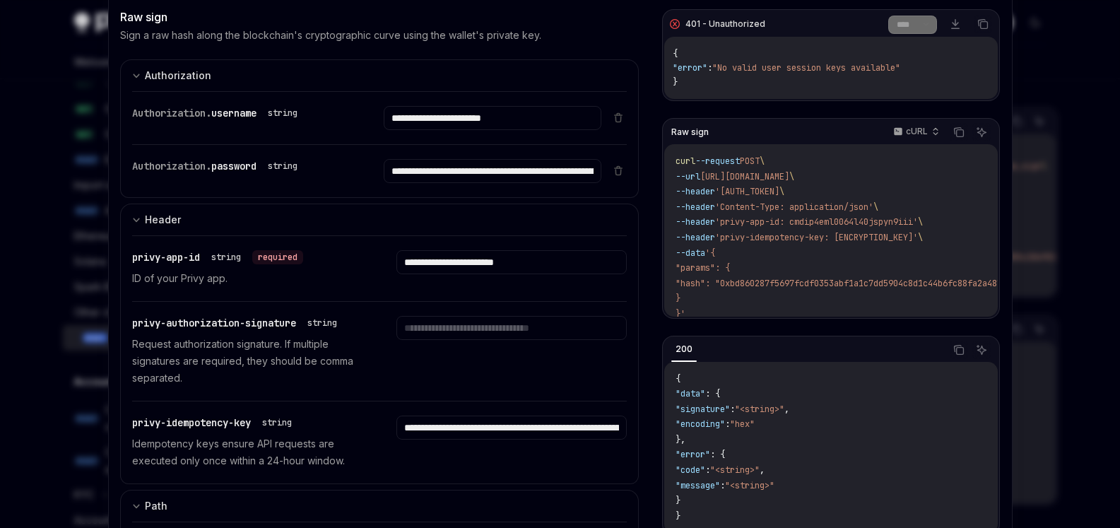
scroll to position [127, 0]
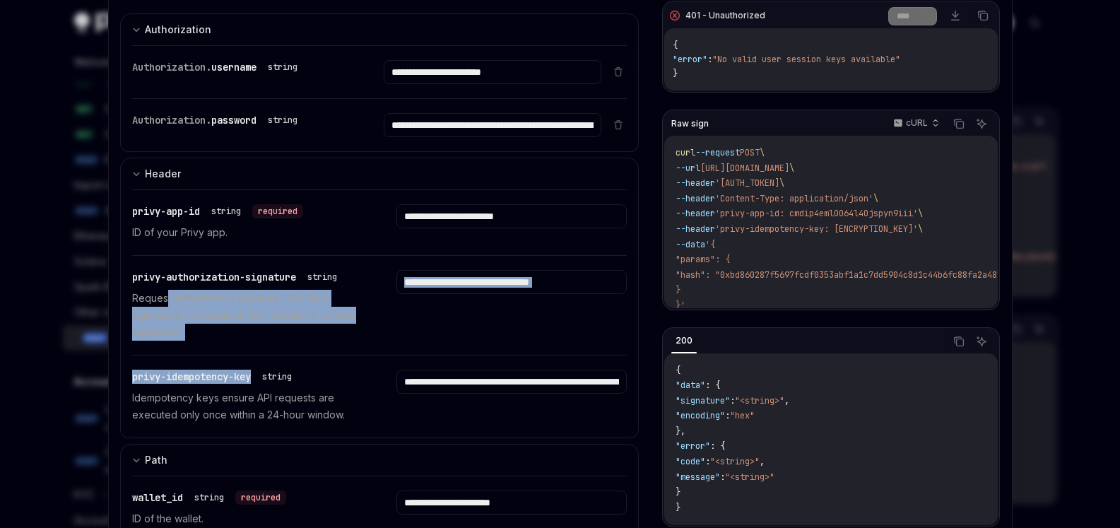
drag, startPoint x: 159, startPoint y: 301, endPoint x: 377, endPoint y: 321, distance: 218.5
click at [350, 354] on div "privy-authorization-signature string Request authorization signature. If multip…" at bounding box center [379, 305] width 495 height 99
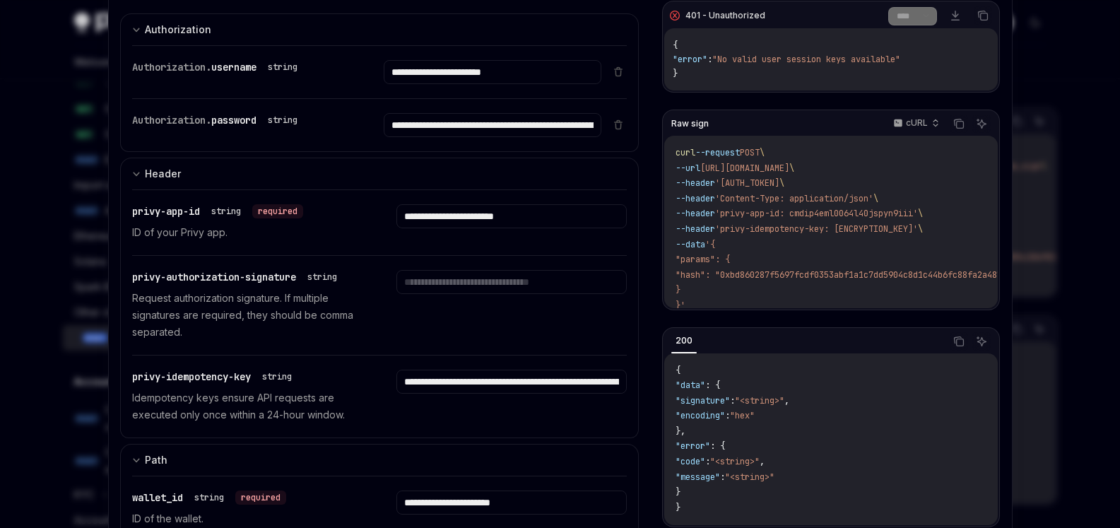
drag, startPoint x: 377, startPoint y: 321, endPoint x: 391, endPoint y: 350, distance: 33.2
click at [372, 324] on div "privy-authorization-signature string Request authorization signature. If multip…" at bounding box center [379, 305] width 495 height 99
click at [454, 84] on input "**********" at bounding box center [493, 72] width 218 height 24
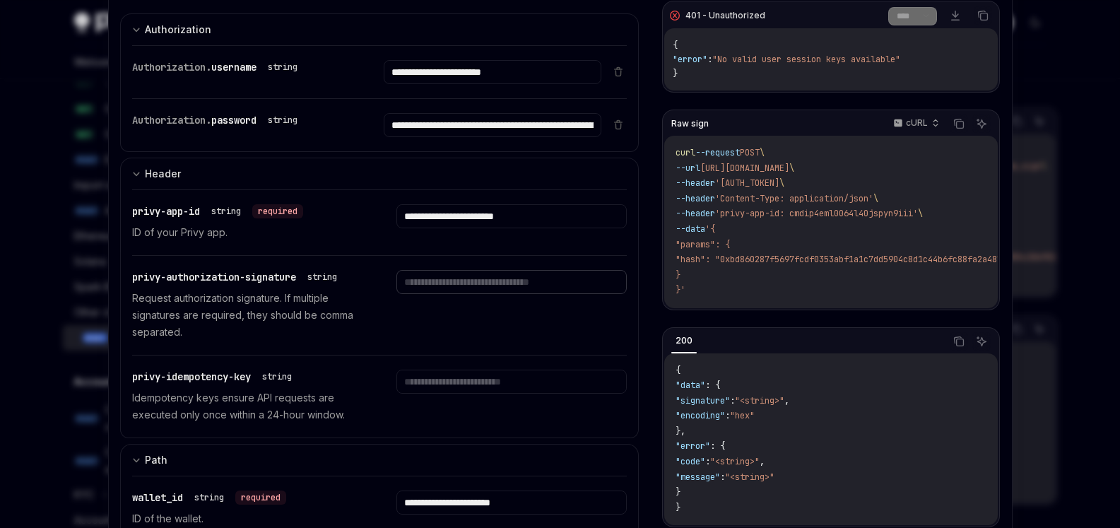
click at [485, 84] on input "text" at bounding box center [493, 72] width 218 height 24
paste input "**********"
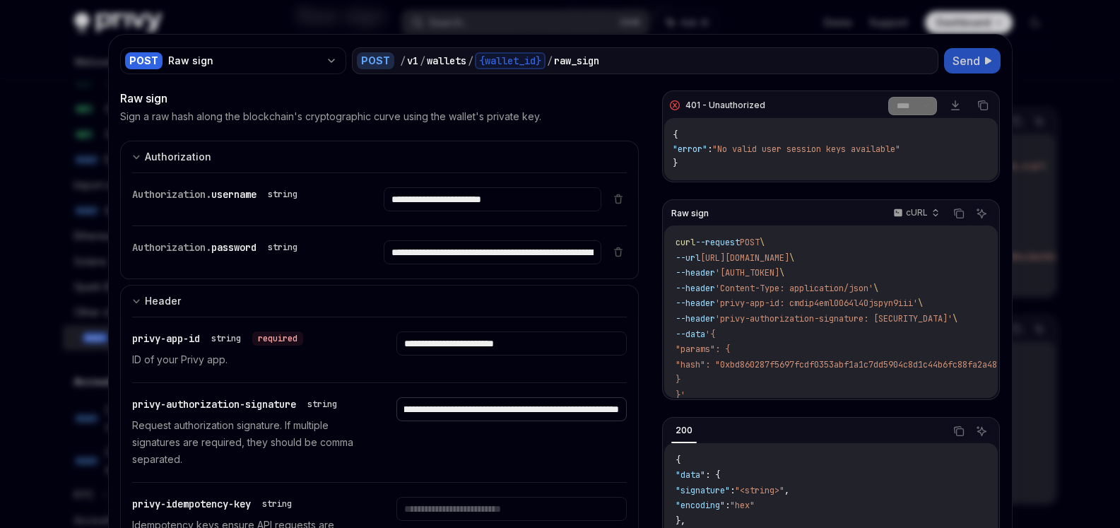
type input "**********"
click at [976, 60] on button "Send" at bounding box center [972, 60] width 57 height 25
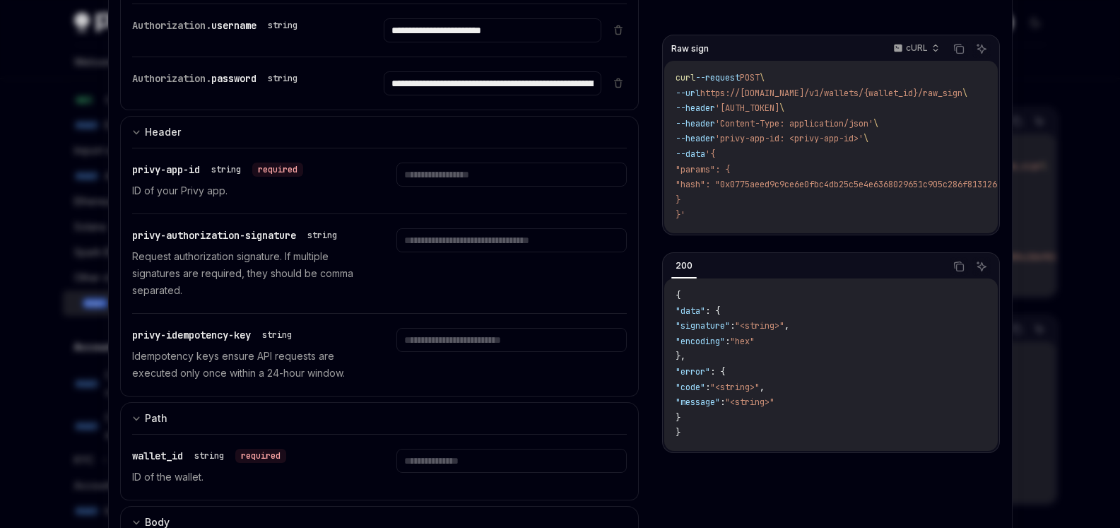
scroll to position [160, 0]
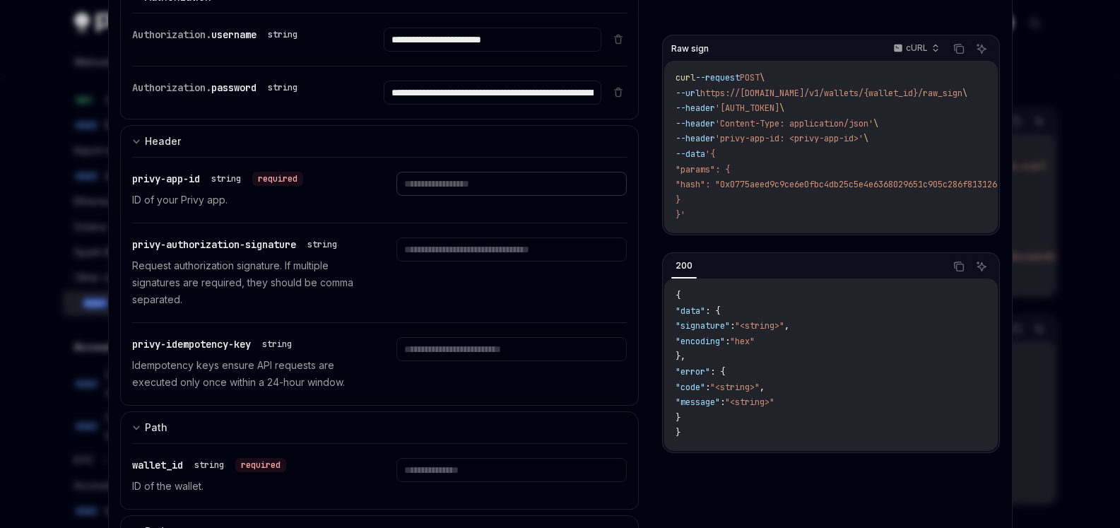
click at [525, 52] on input "text" at bounding box center [493, 40] width 218 height 24
type input "**********"
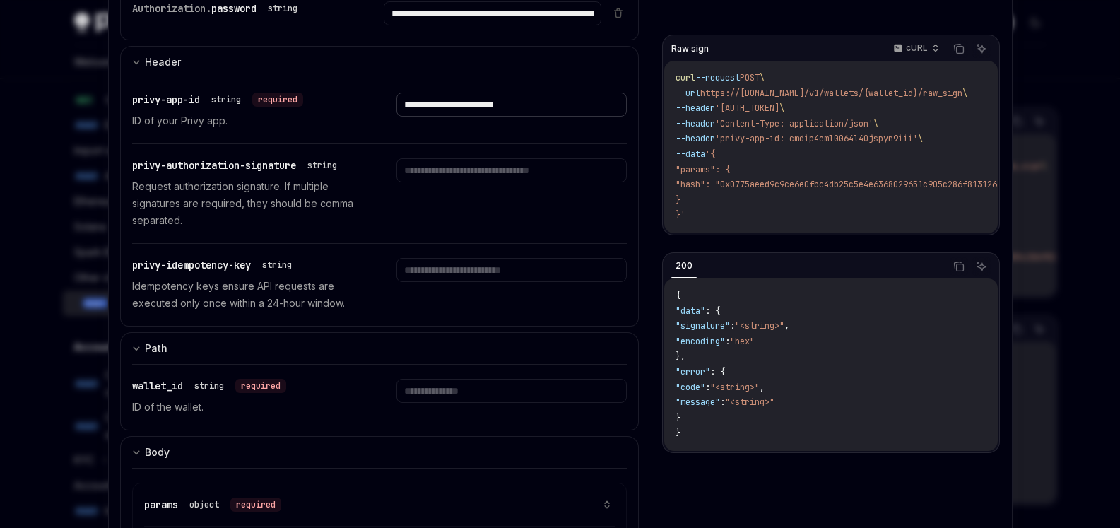
scroll to position [287, 0]
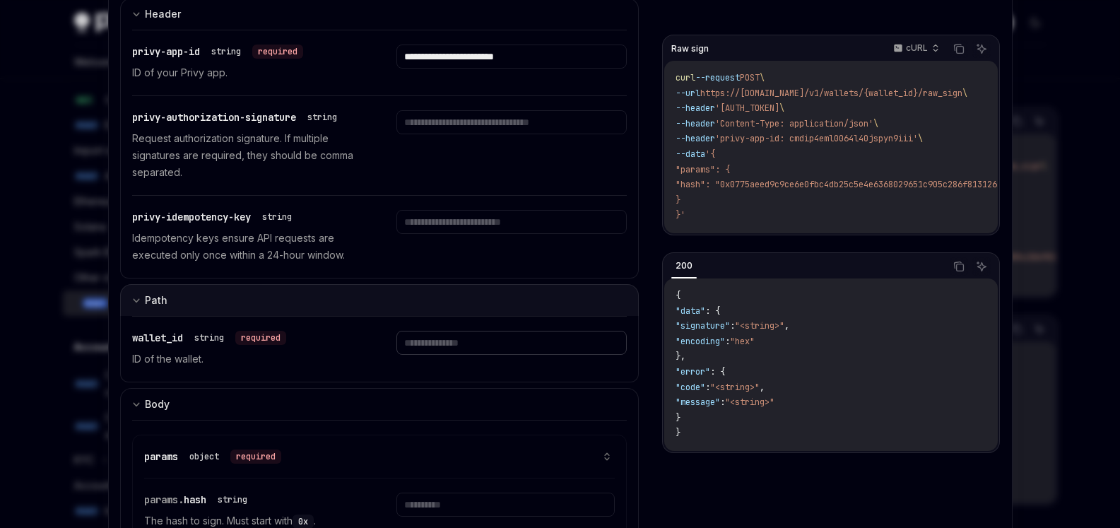
paste input "**********"
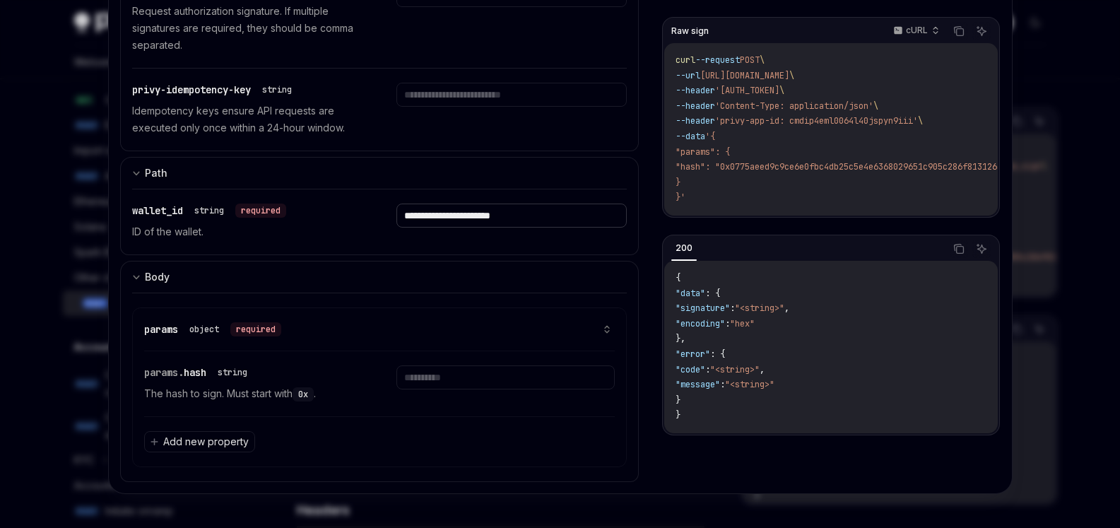
type input "**********"
click at [473, 382] on input "text" at bounding box center [505, 377] width 218 height 24
click at [440, 386] on input "text" at bounding box center [505, 377] width 218 height 24
paste input "**********"
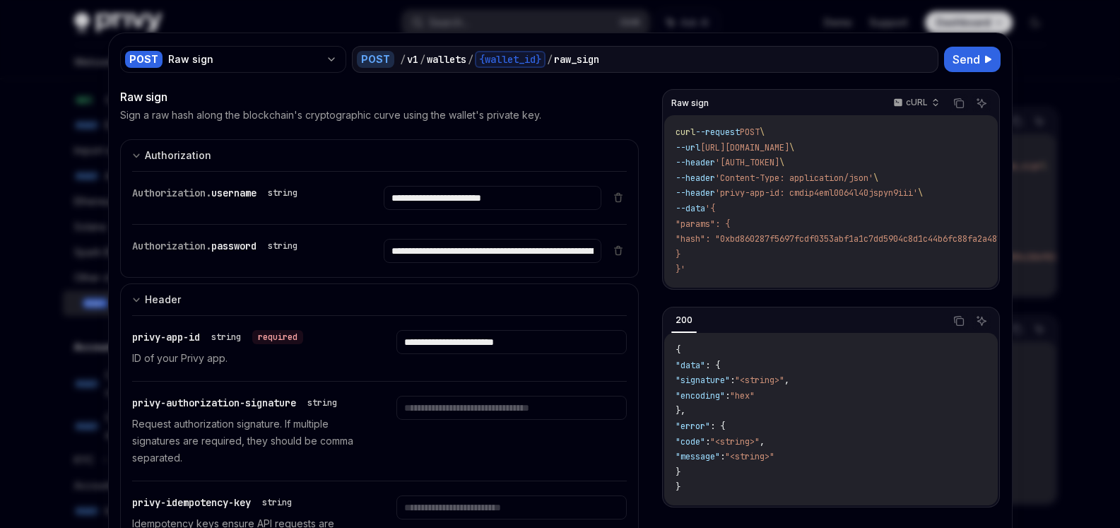
scroll to position [0, 0]
type input "**********"
click at [971, 54] on span "Send" at bounding box center [966, 60] width 28 height 17
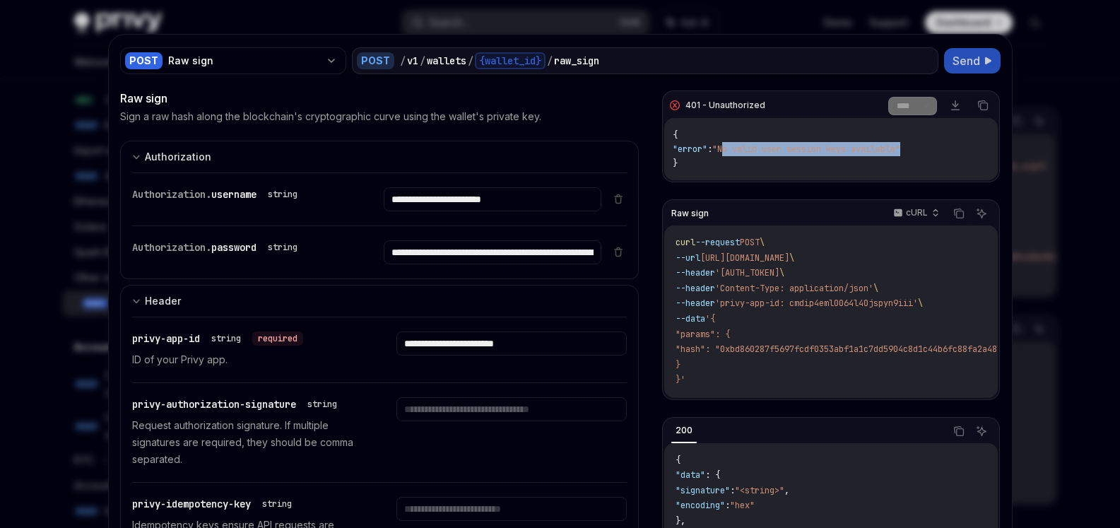
drag, startPoint x: 733, startPoint y: 146, endPoint x: 943, endPoint y: 151, distance: 210.6
click at [943, 151] on div "{ "error" : "No valid user session keys available" }" at bounding box center [830, 149] width 333 height 62
click at [942, 151] on div "{ "error" : "No valid user session keys available" }" at bounding box center [830, 149] width 333 height 62
drag, startPoint x: 723, startPoint y: 149, endPoint x: 982, endPoint y: 152, distance: 258.6
click at [982, 152] on div "{ "error" : "No valid user session keys available" }" at bounding box center [830, 149] width 333 height 62
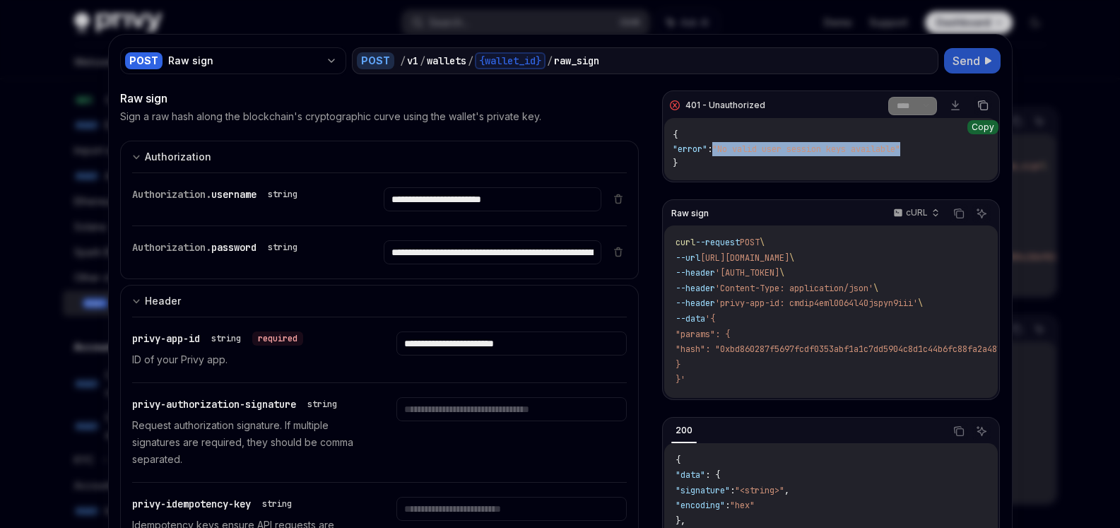
copy span ""No valid user session keys available""
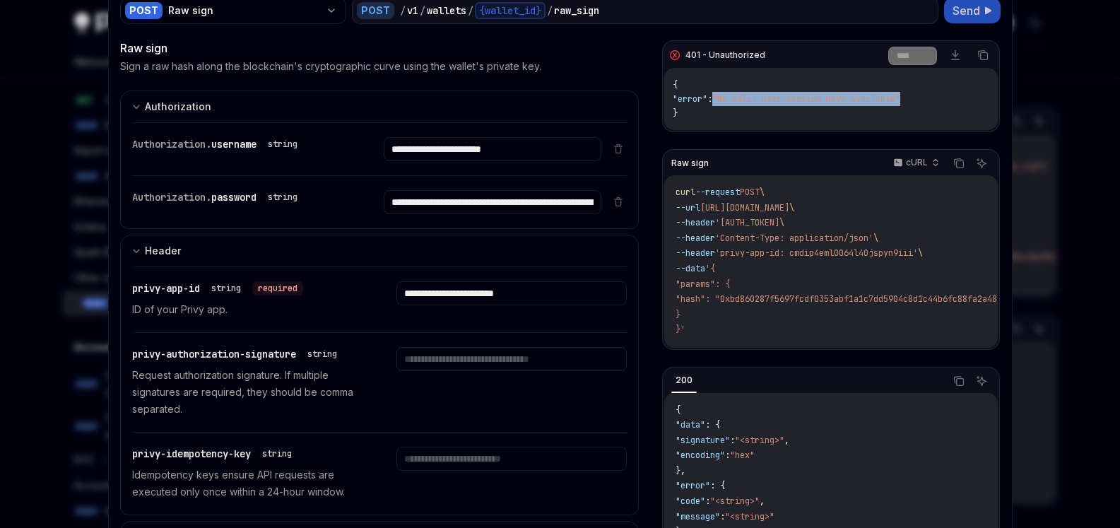
scroll to position [32, 0]
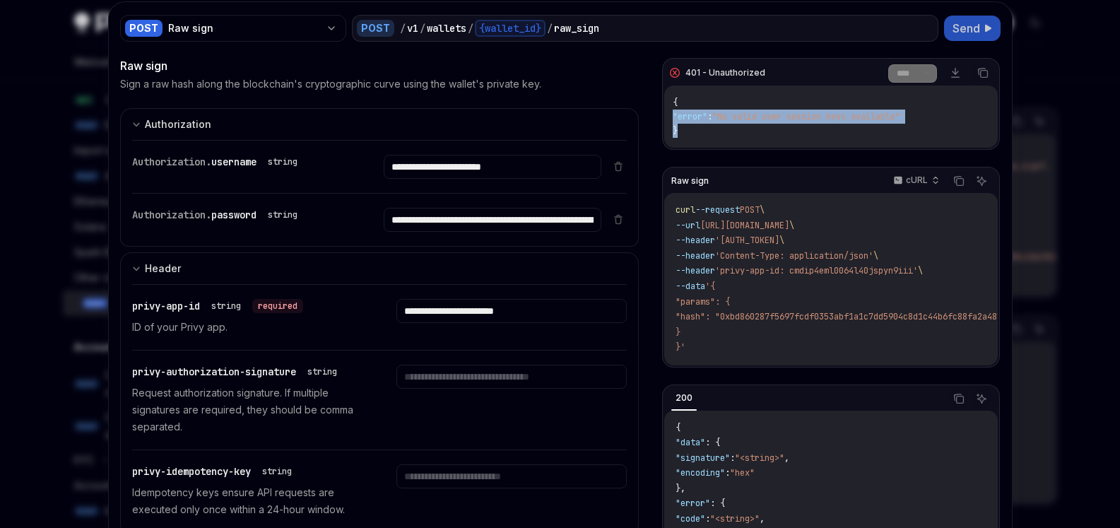
drag, startPoint x: 670, startPoint y: 117, endPoint x: 937, endPoint y: 124, distance: 267.8
click at [937, 124] on div "{ "error" : "No valid user session keys available" }" at bounding box center [830, 116] width 333 height 62
drag, startPoint x: 725, startPoint y: 115, endPoint x: 924, endPoint y: 126, distance: 199.5
click at [924, 126] on div "{ "error" : "No valid user session keys available" }" at bounding box center [830, 116] width 333 height 62
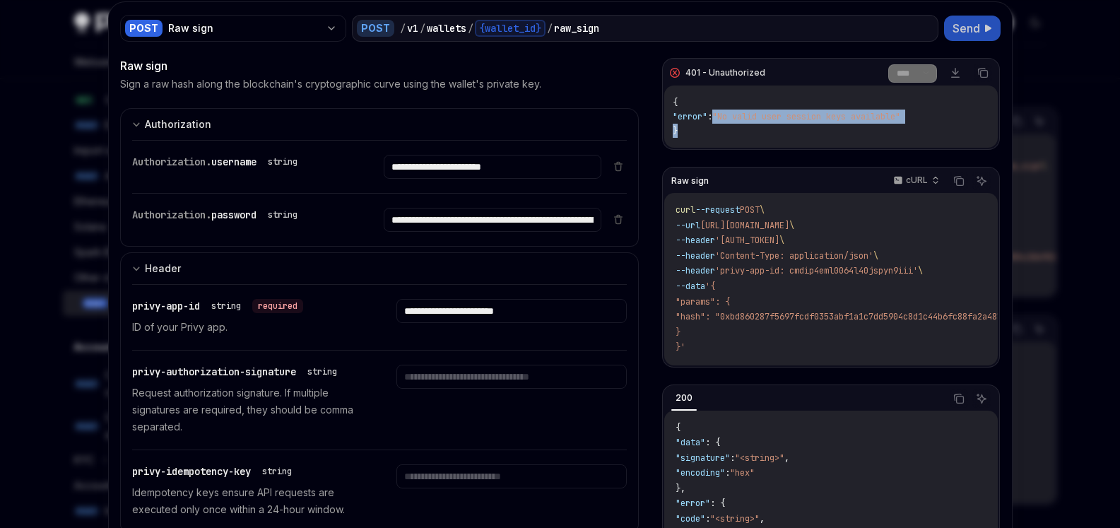
copy span ""No valid user session keys available" }"
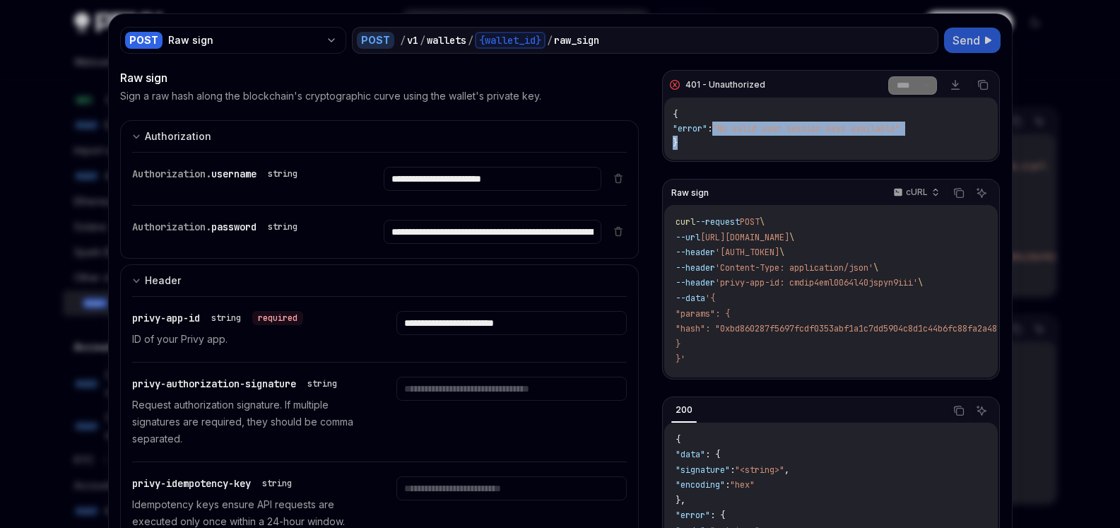
scroll to position [0, 0]
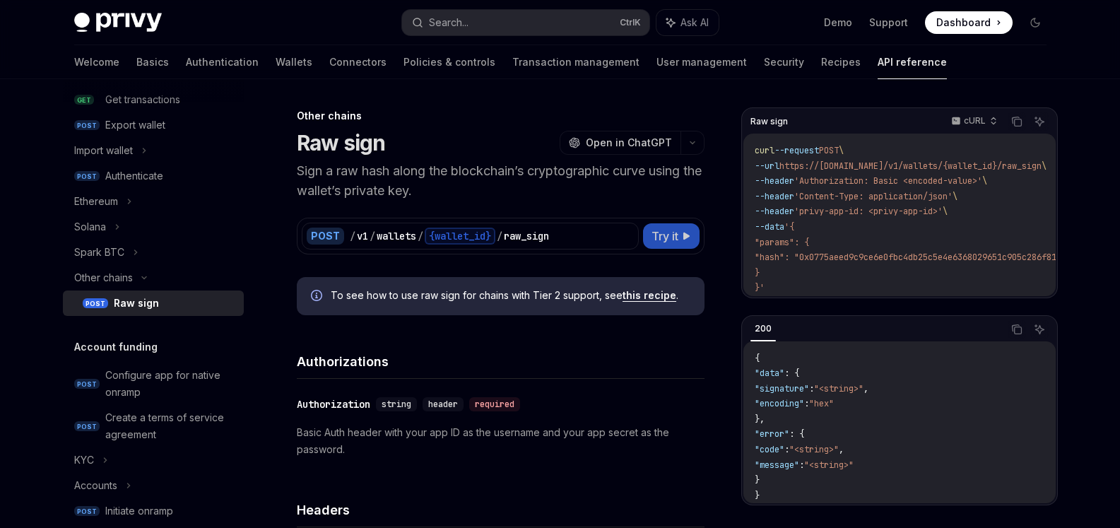
click at [658, 247] on button "Try it" at bounding box center [671, 235] width 57 height 25
type textarea "*"
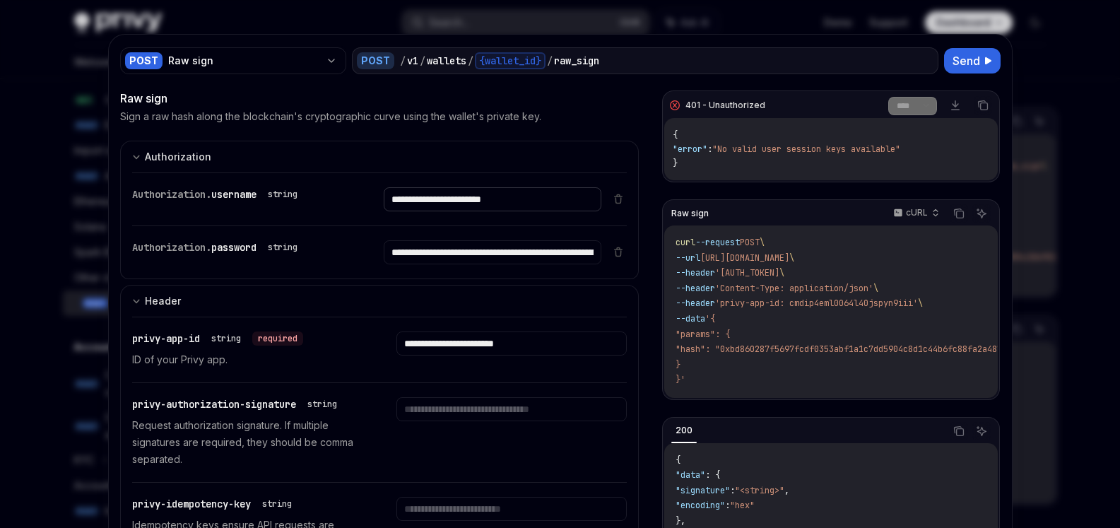
click at [521, 201] on input "**********" at bounding box center [493, 199] width 218 height 24
click at [440, 211] on input "**********" at bounding box center [493, 199] width 218 height 24
click at [438, 211] on input "**********" at bounding box center [493, 199] width 218 height 24
click at [446, 211] on input "**********" at bounding box center [493, 199] width 218 height 24
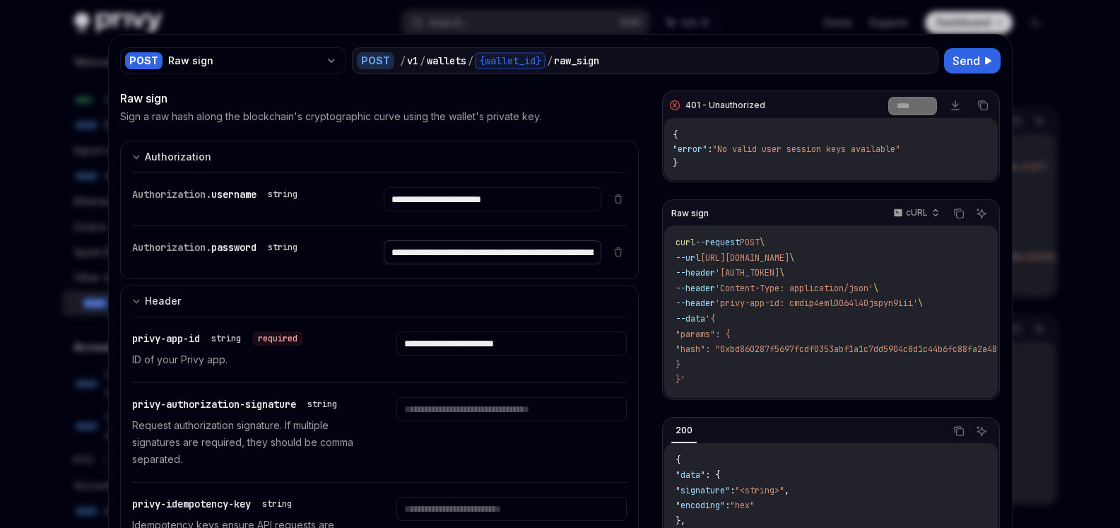
click at [446, 211] on input "**********" at bounding box center [493, 199] width 218 height 24
click at [533, 23] on div at bounding box center [560, 264] width 1120 height 528
type textarea "*"
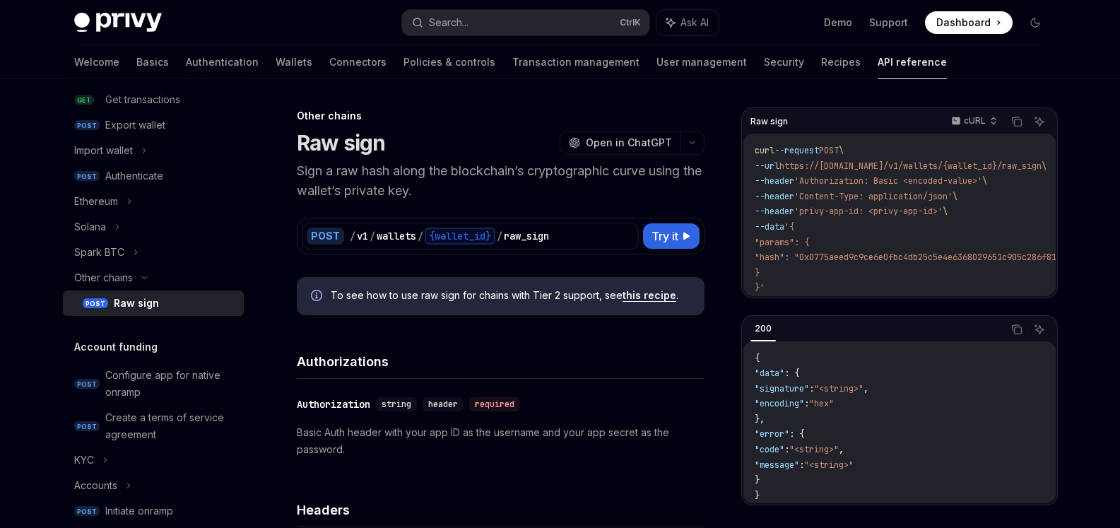
click at [511, 21] on button "Search... Ctrl K" at bounding box center [525, 22] width 247 height 25
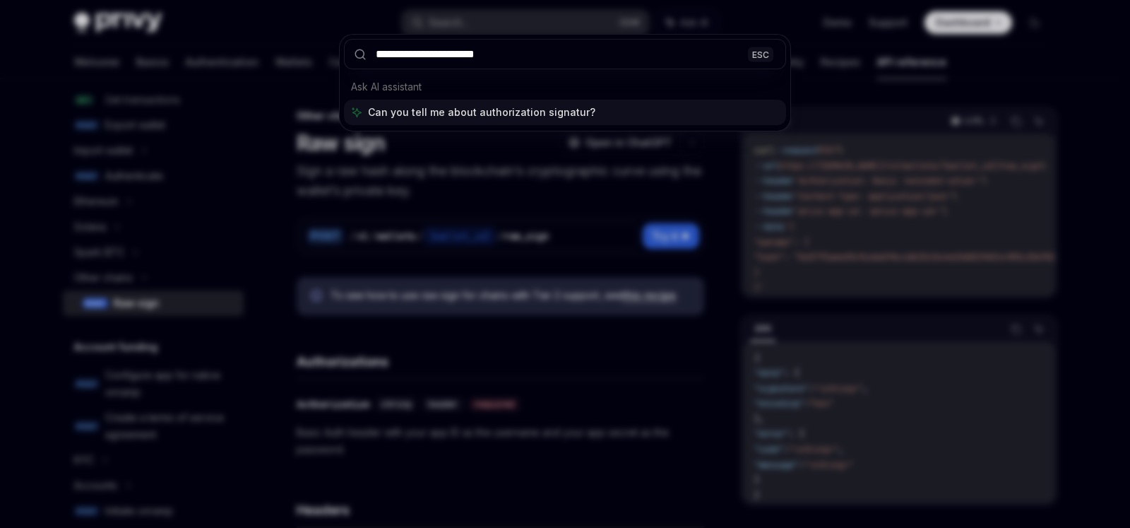
type input "**********"
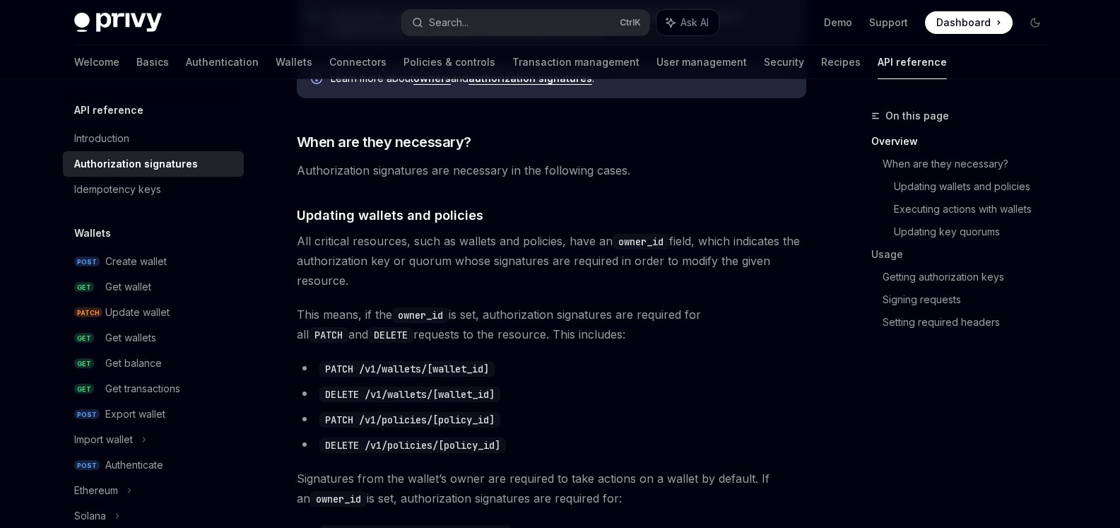
scroll to position [461, 0]
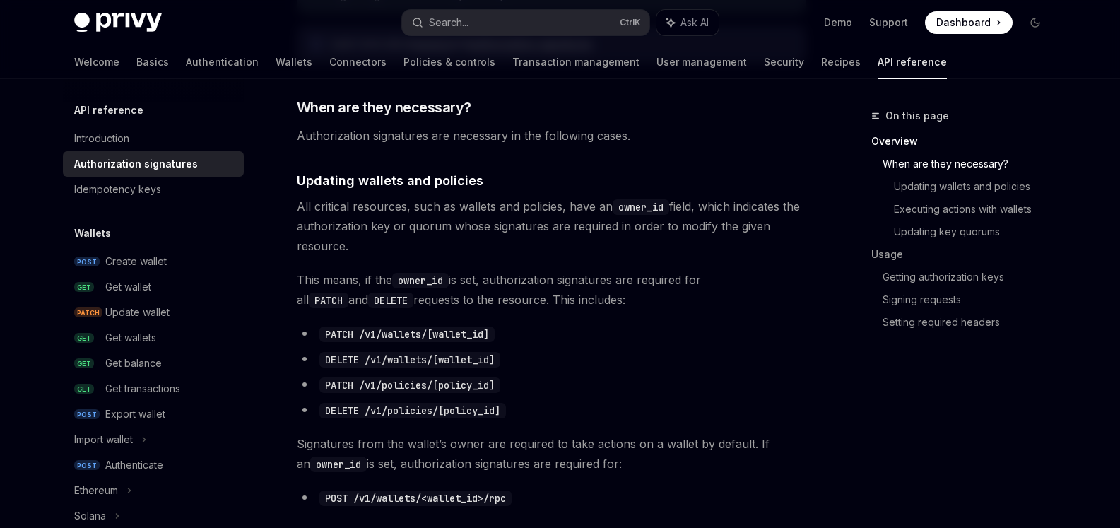
drag, startPoint x: 300, startPoint y: 200, endPoint x: 409, endPoint y: 242, distance: 116.8
click at [409, 242] on span "All critical resources, such as wallets and policies, have an owner_id field, w…" at bounding box center [551, 225] width 509 height 59
drag, startPoint x: 338, startPoint y: 342, endPoint x: 564, endPoint y: 345, distance: 225.4
click at [564, 345] on ul "PATCH /v1/wallets/[wallet_id] DELETE /v1/wallets/[wallet_id] PATCH /v1/policies…" at bounding box center [551, 372] width 509 height 96
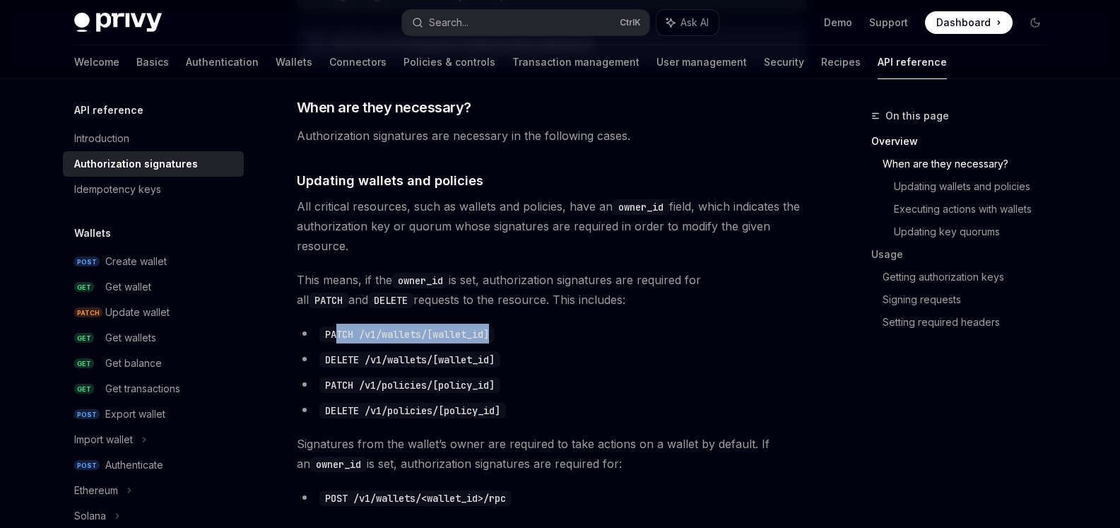
click at [422, 339] on code "PATCH /v1/wallets/[wallet_id]" at bounding box center [406, 334] width 175 height 16
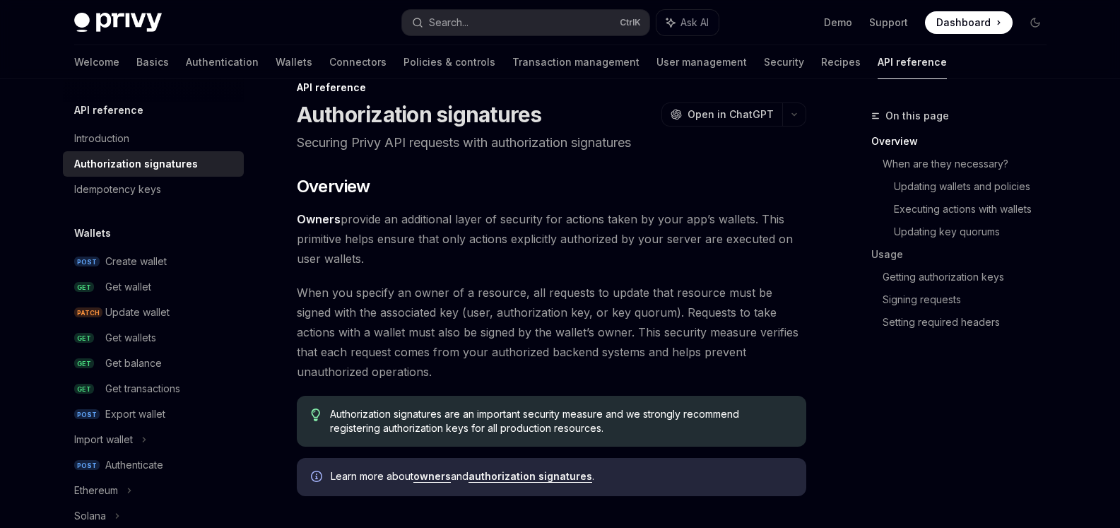
scroll to position [0, 0]
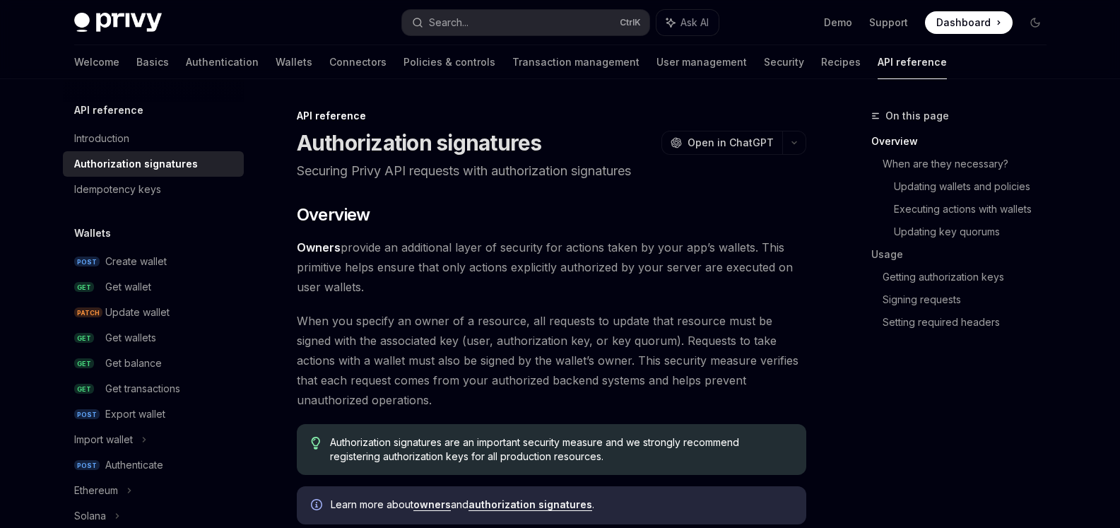
drag, startPoint x: 543, startPoint y: 355, endPoint x: 500, endPoint y: 343, distance: 44.7
click at [499, 343] on span "When you specify an owner of a resource, all requests to update that resource m…" at bounding box center [551, 360] width 509 height 99
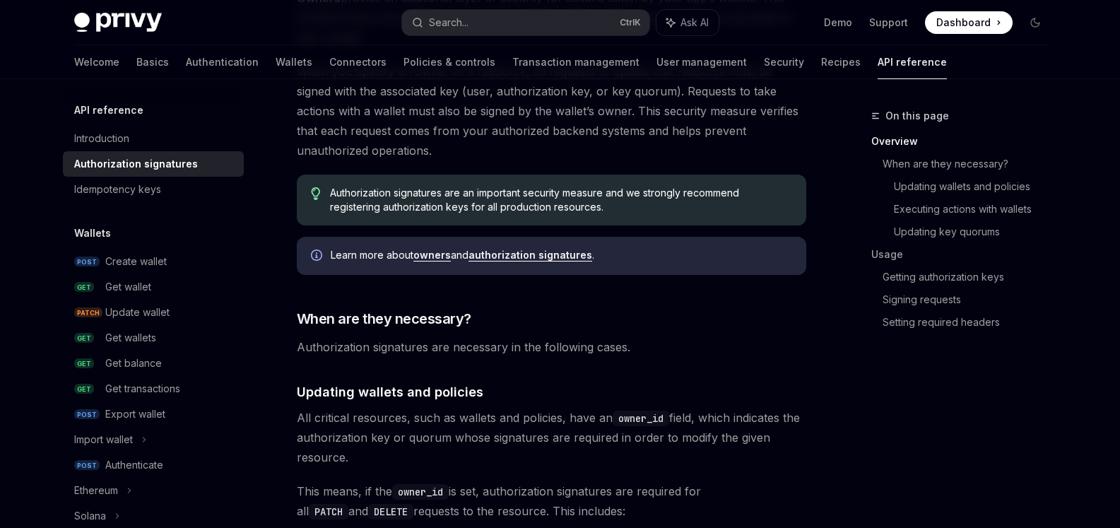
scroll to position [254, 0]
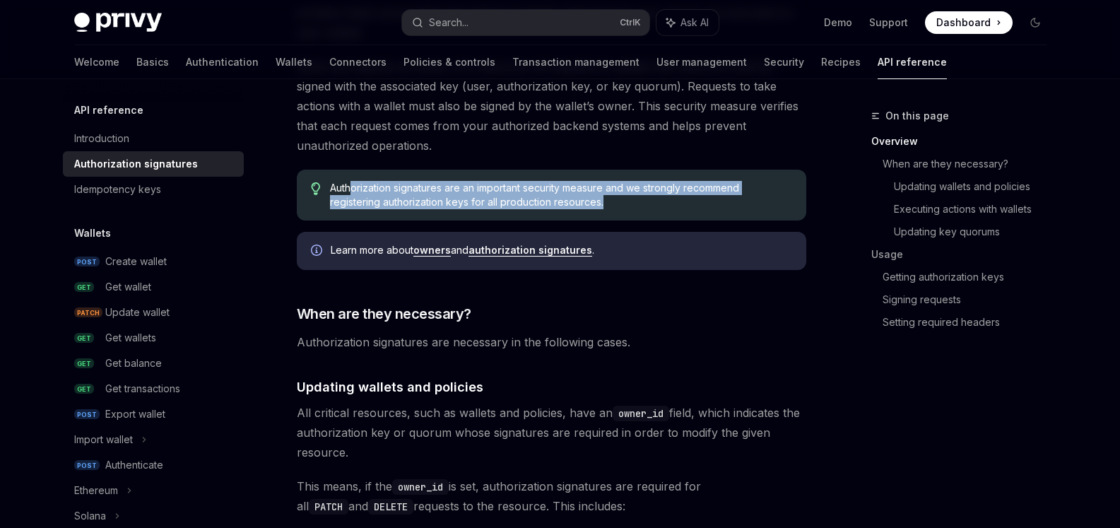
drag, startPoint x: 352, startPoint y: 184, endPoint x: 652, endPoint y: 204, distance: 300.9
click at [652, 204] on span "Authorization signatures are an important security measure and we strongly reco…" at bounding box center [560, 195] width 461 height 28
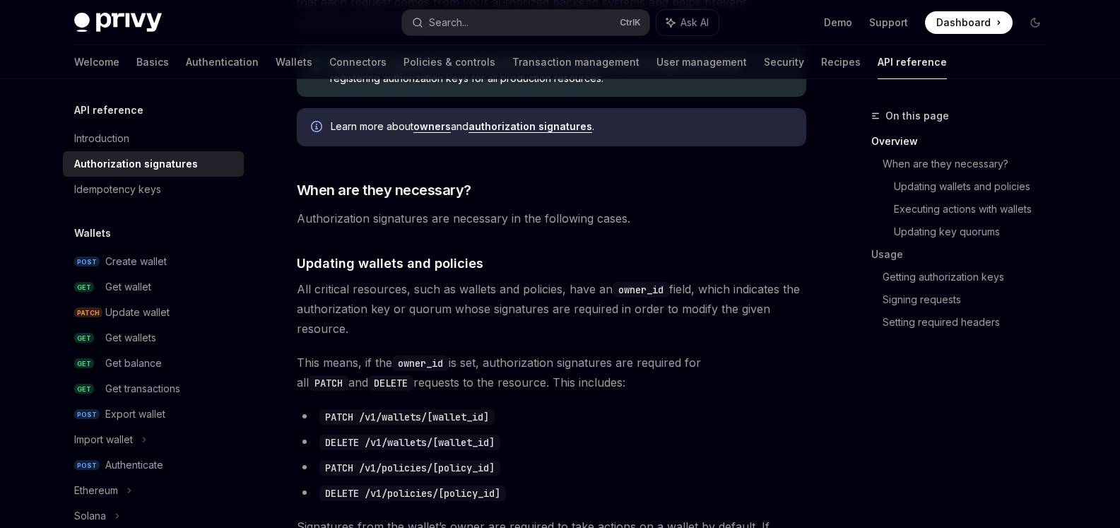
scroll to position [509, 0]
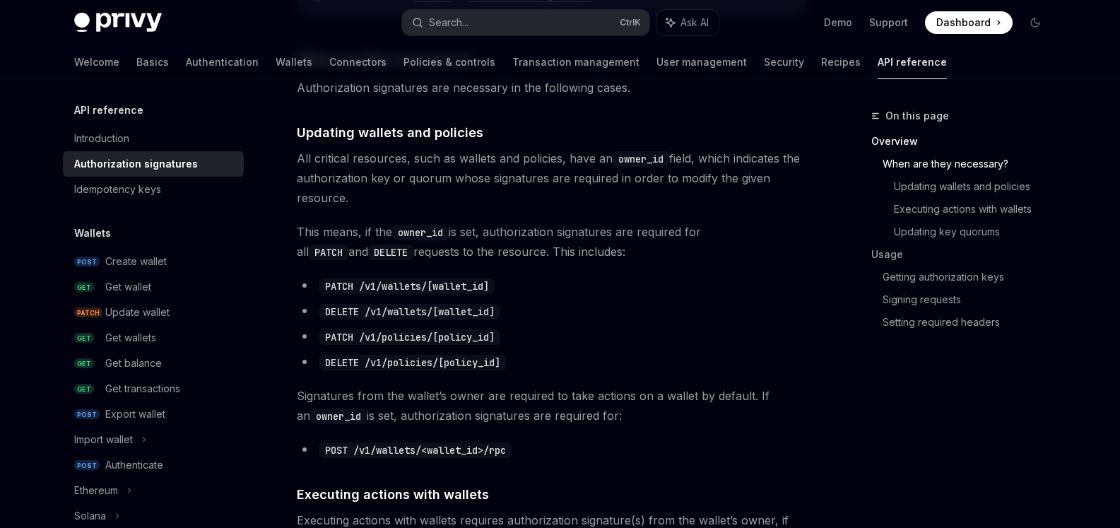
drag, startPoint x: 292, startPoint y: 153, endPoint x: 366, endPoint y: 203, distance: 89.0
click at [366, 203] on span "All critical resources, such as wallets and policies, have an owner_id field, w…" at bounding box center [551, 177] width 509 height 59
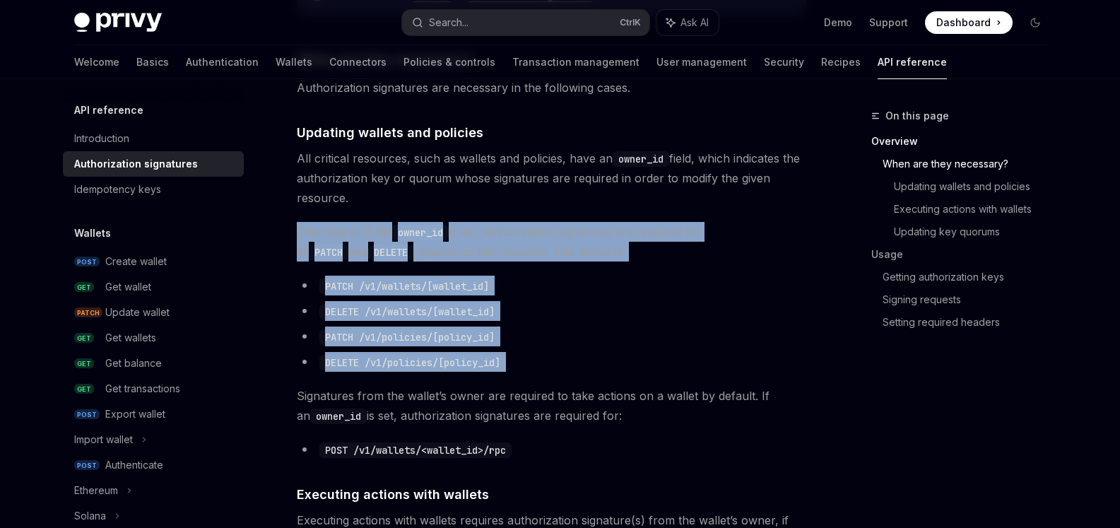
drag, startPoint x: 290, startPoint y: 232, endPoint x: 546, endPoint y: 384, distance: 297.8
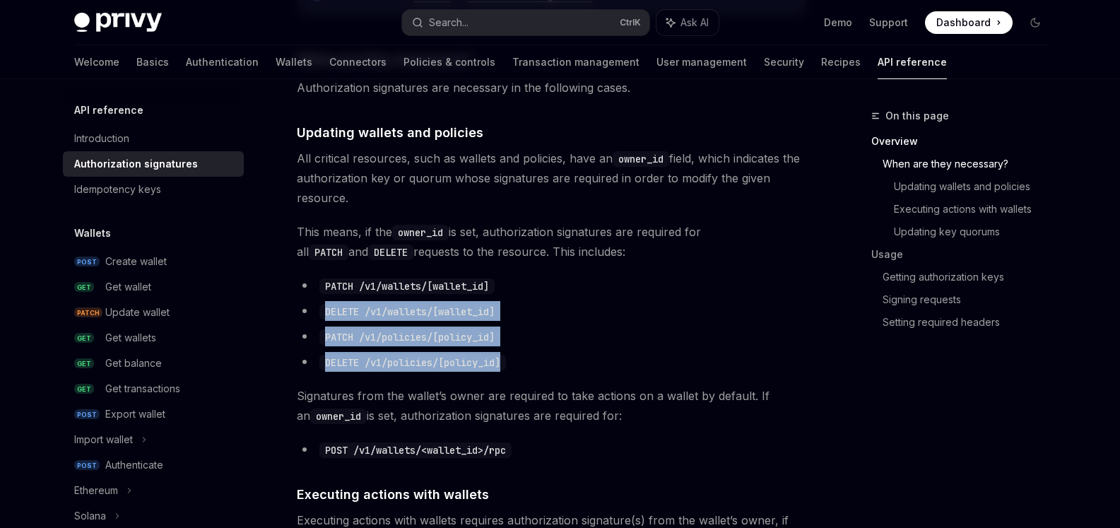
drag, startPoint x: 345, startPoint y: 314, endPoint x: 543, endPoint y: 367, distance: 205.0
click at [543, 367] on ul "PATCH /v1/wallets/[wallet_id] DELETE /v1/wallets/[wallet_id] PATCH /v1/policies…" at bounding box center [551, 324] width 509 height 96
drag, startPoint x: 543, startPoint y: 368, endPoint x: 537, endPoint y: 376, distance: 9.6
click at [542, 369] on li "DELETE /v1/policies/[policy_id]" at bounding box center [551, 362] width 509 height 20
click at [706, 334] on li "PATCH /v1/policies/[policy_id]" at bounding box center [551, 336] width 509 height 20
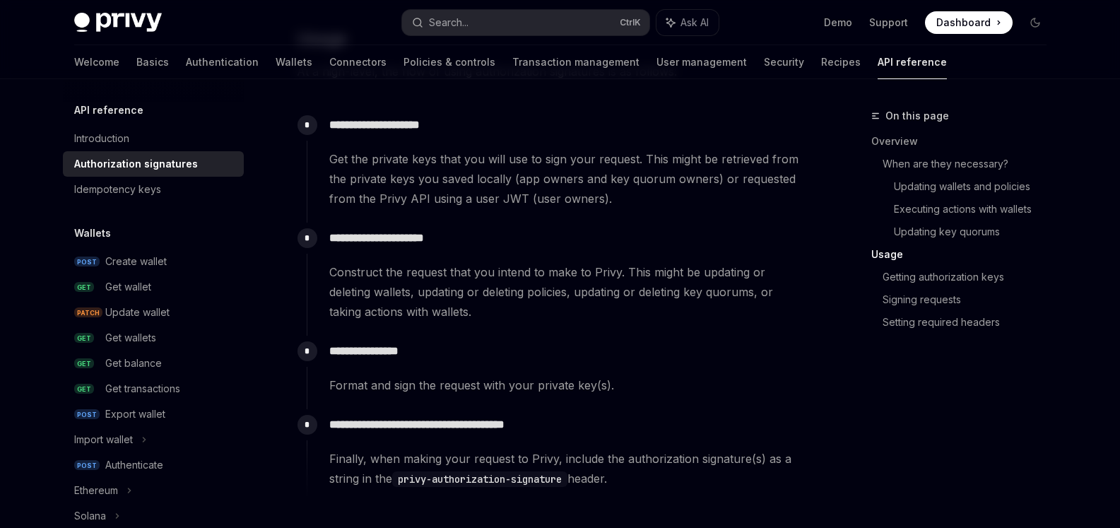
scroll to position [1272, 0]
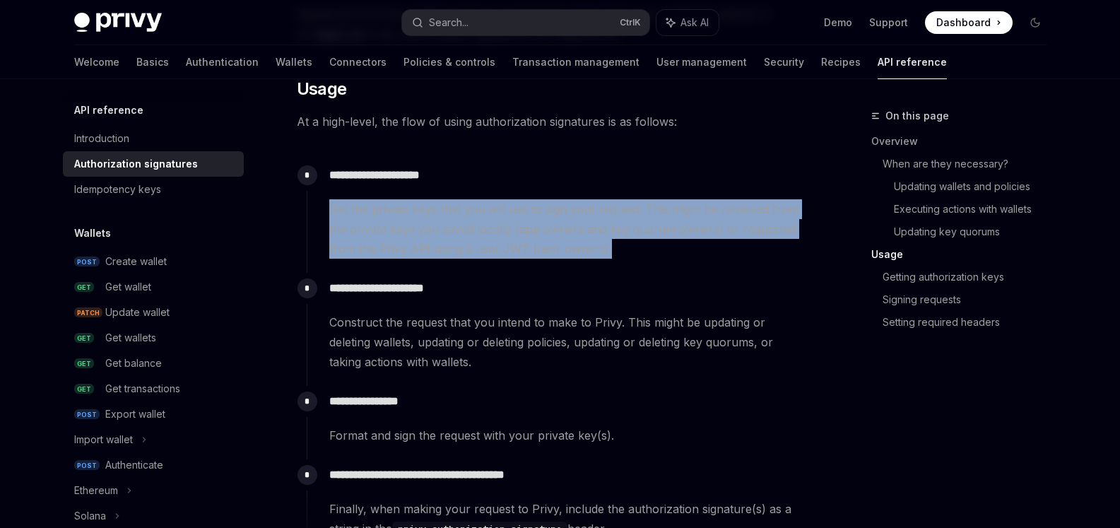
drag, startPoint x: 318, startPoint y: 203, endPoint x: 762, endPoint y: 249, distance: 446.7
click at [762, 249] on div "**********" at bounding box center [556, 209] width 499 height 99
click at [655, 252] on span "Get the private keys that you will use to sign your request. This might be retr…" at bounding box center [567, 228] width 476 height 59
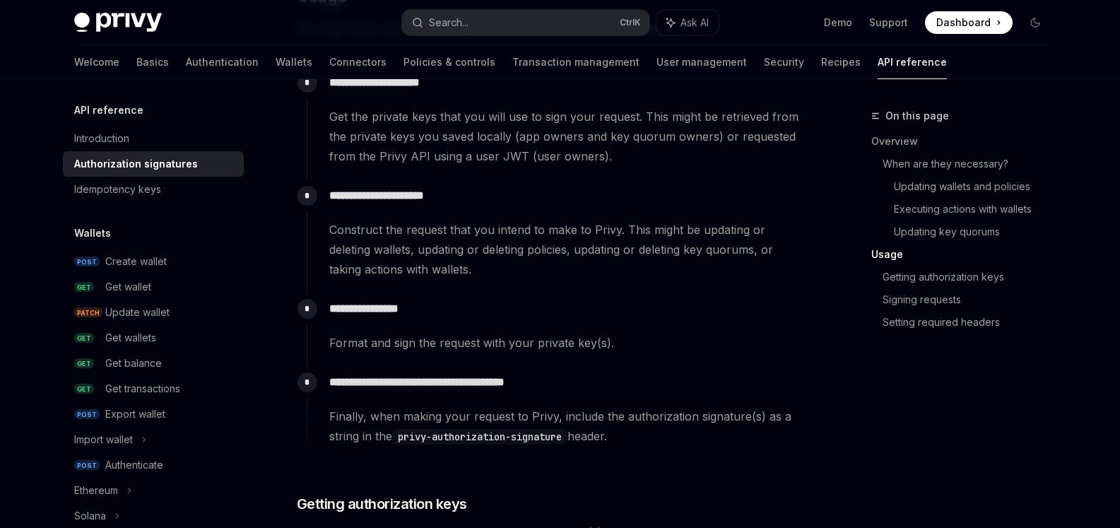
scroll to position [1399, 0]
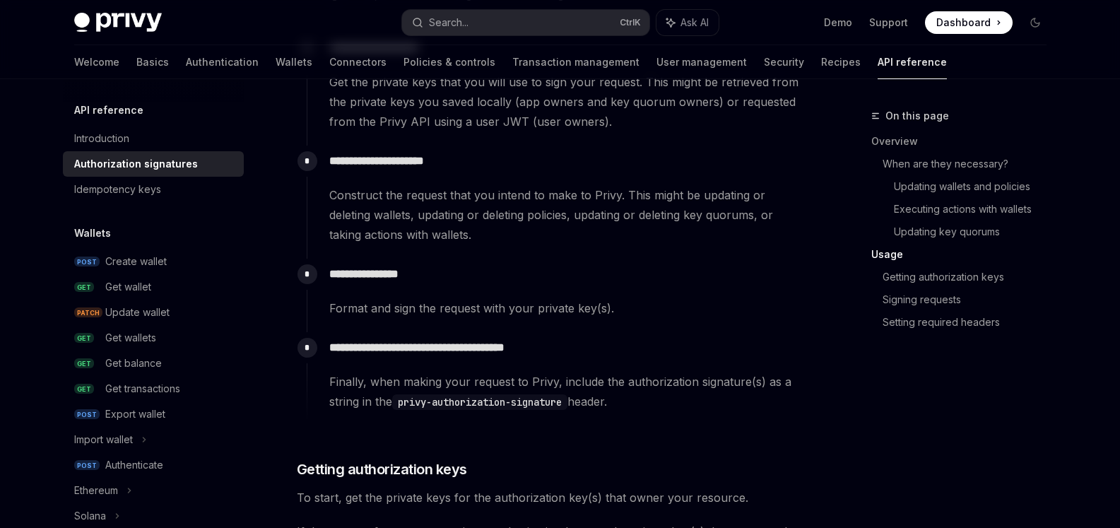
drag, startPoint x: 407, startPoint y: 328, endPoint x: 403, endPoint y: 365, distance: 36.9
click at [403, 365] on div "**********" at bounding box center [556, 228] width 499 height 393
drag, startPoint x: 313, startPoint y: 290, endPoint x: 665, endPoint y: 295, distance: 352.5
click at [437, 302] on div "**********" at bounding box center [556, 288] width 499 height 59
click at [430, 307] on div "Format and sign the request with your private key(s)." at bounding box center [567, 308] width 476 height 20
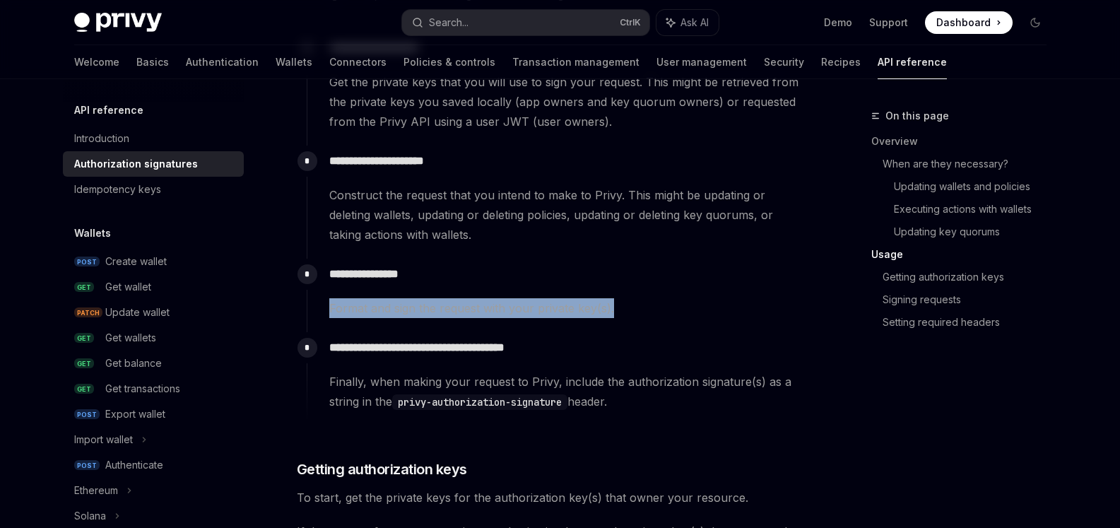
drag, startPoint x: 314, startPoint y: 300, endPoint x: 629, endPoint y: 319, distance: 316.3
click at [629, 319] on div "**********" at bounding box center [556, 295] width 499 height 73
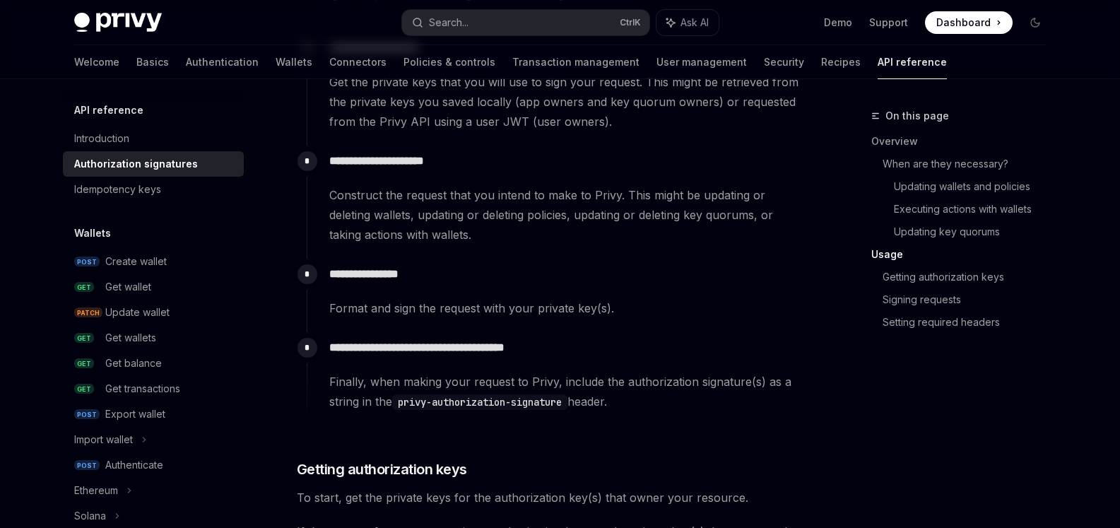
click at [679, 267] on p "**********" at bounding box center [567, 274] width 476 height 20
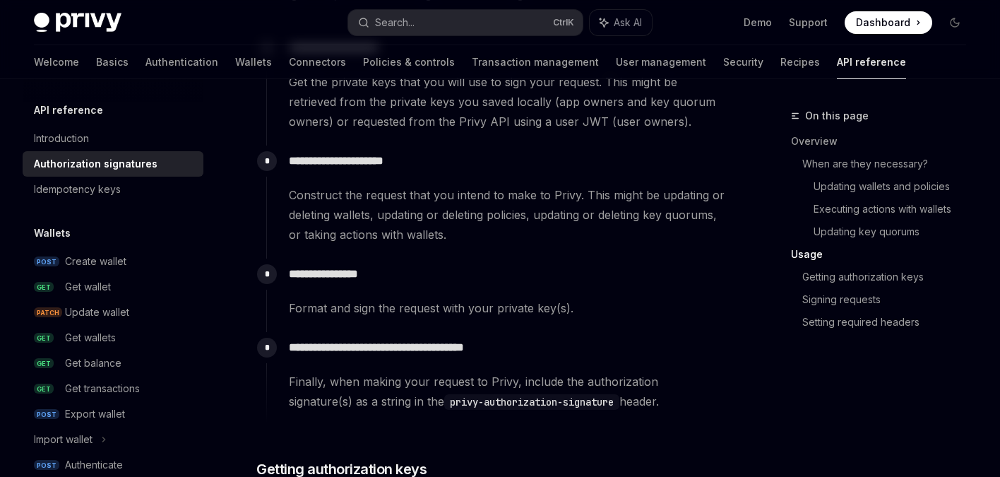
type textarea "*"
